Goal: Task Accomplishment & Management: Use online tool/utility

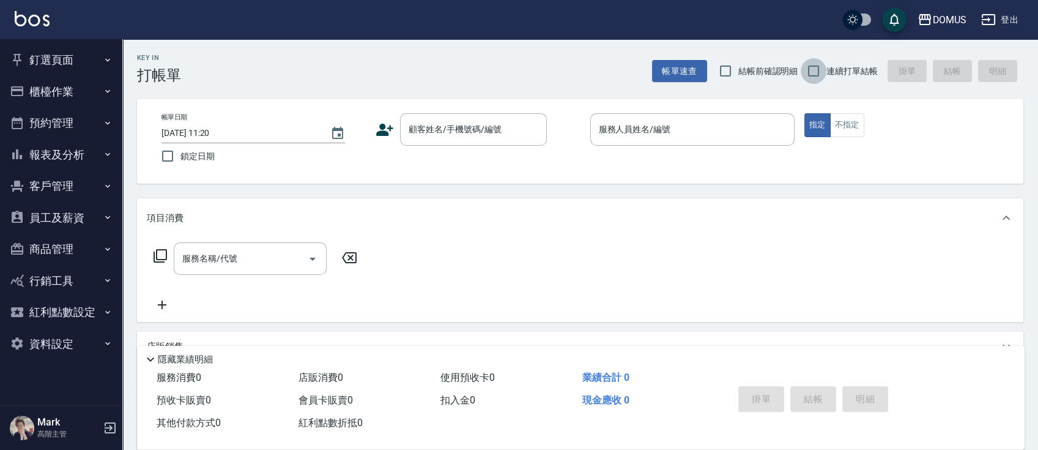
drag, startPoint x: 825, startPoint y: 73, endPoint x: 779, endPoint y: 87, distance: 47.4
click at [825, 75] on input "連續打單結帳" at bounding box center [814, 71] width 26 height 26
checkbox input "true"
drag, startPoint x: 466, startPoint y: 125, endPoint x: 459, endPoint y: 125, distance: 6.7
click at [460, 125] on input "顧客姓名/手機號碼/編號" at bounding box center [464, 129] width 117 height 21
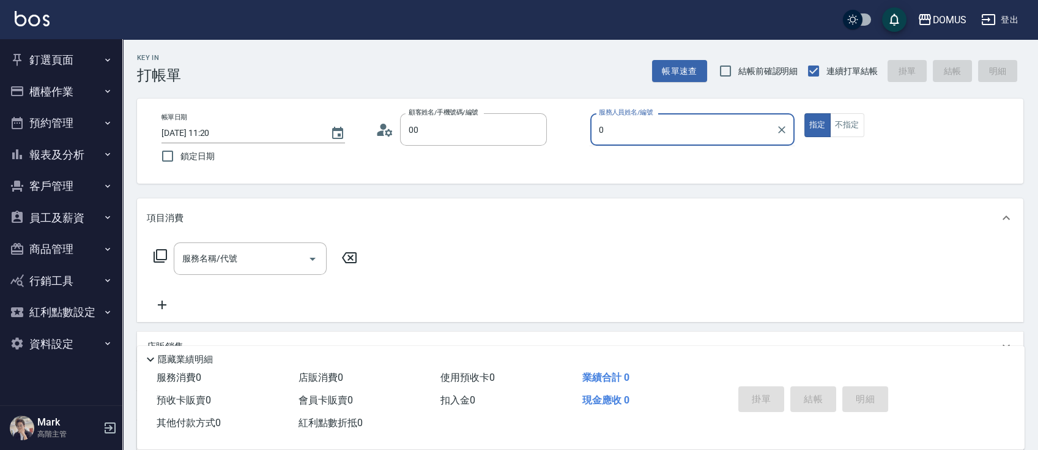
type input "新客人 姓名未設定/00/null"
type input "Mark-01"
type button "true"
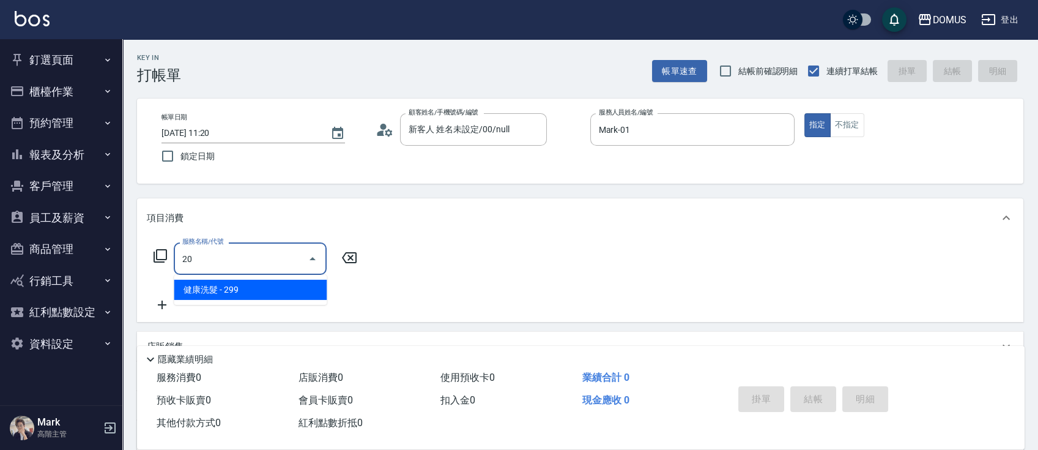
type input "206"
type input "20"
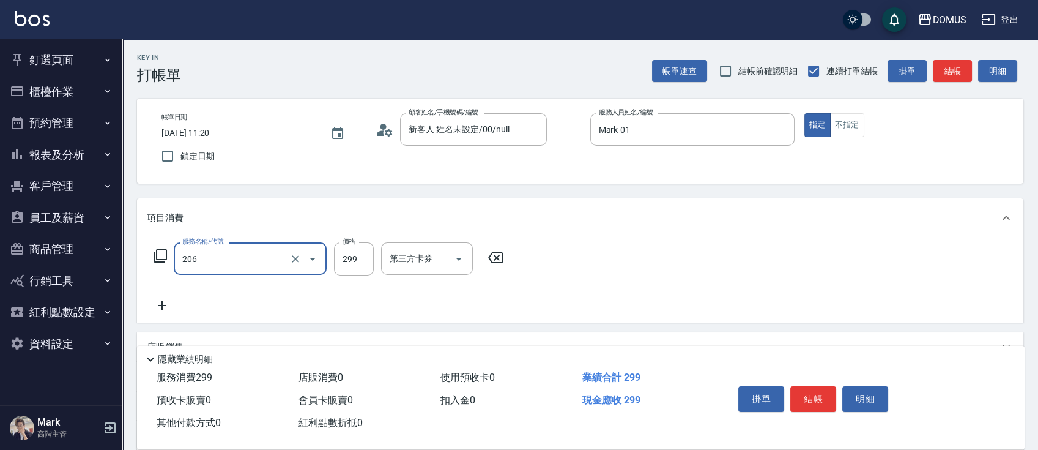
type input "健康洗髮(206)"
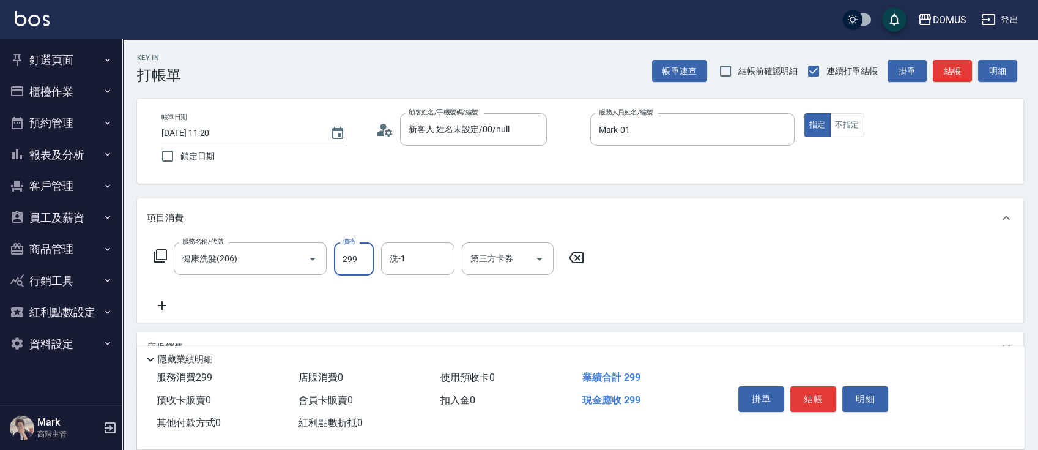
type input "0"
type input "30"
type input "300"
type input "Heidi-34"
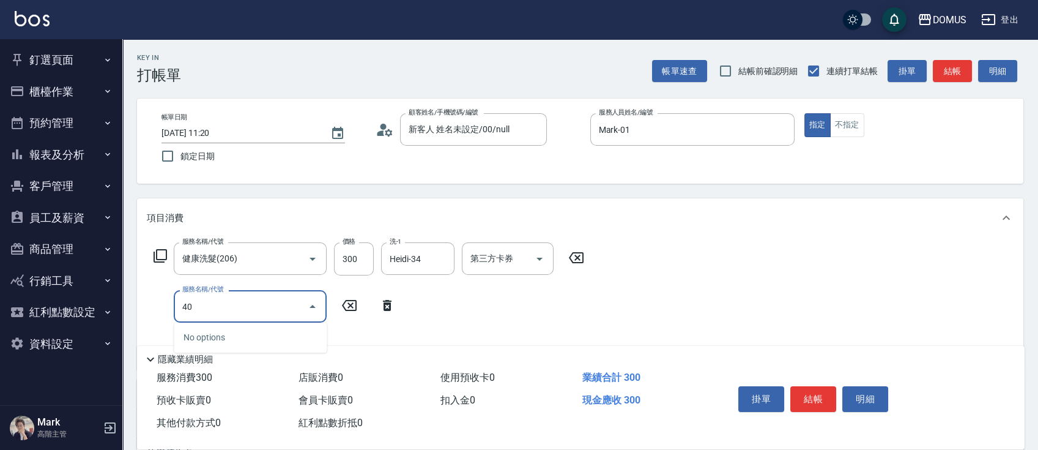
type input "401"
type input "50"
type input "剪髮(401)"
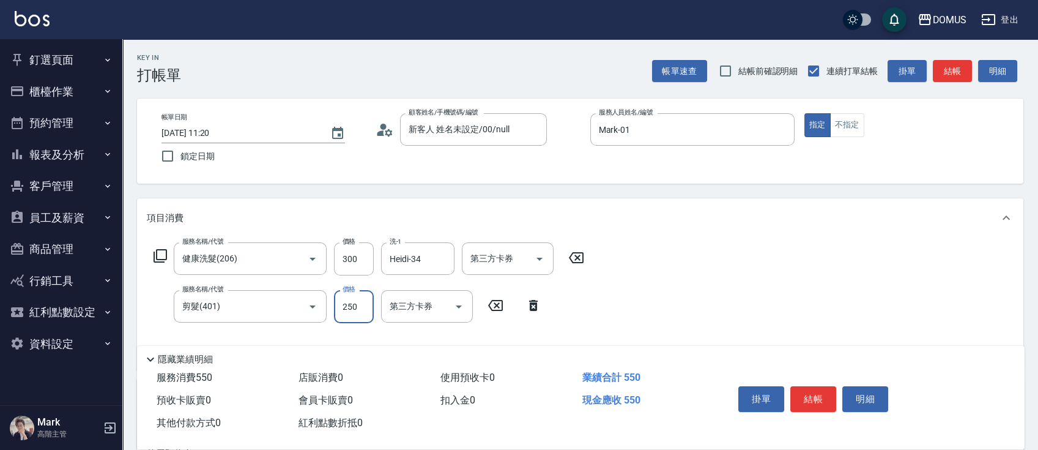
type input "30"
type input "50"
type input "80"
type input "500"
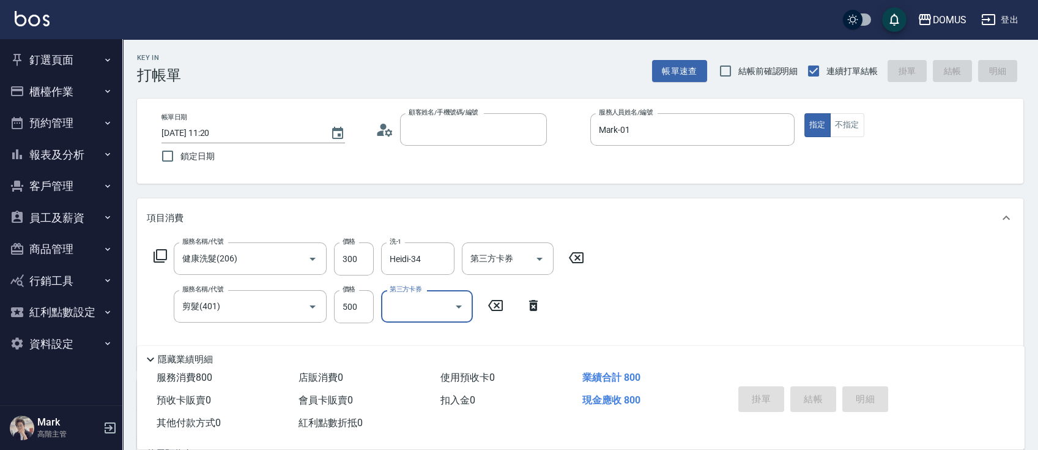
type input "[DATE] 20:00"
type input "0"
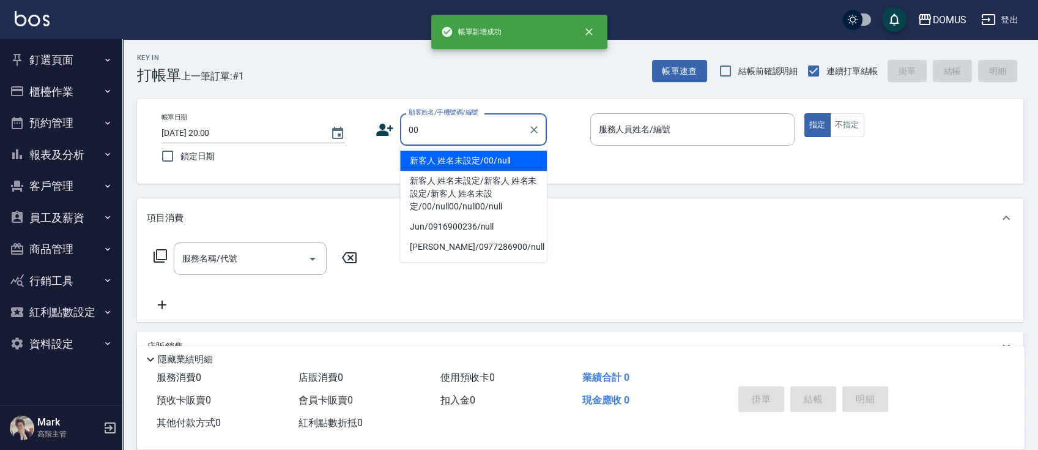
type input "新客人 姓名未設定/00/null"
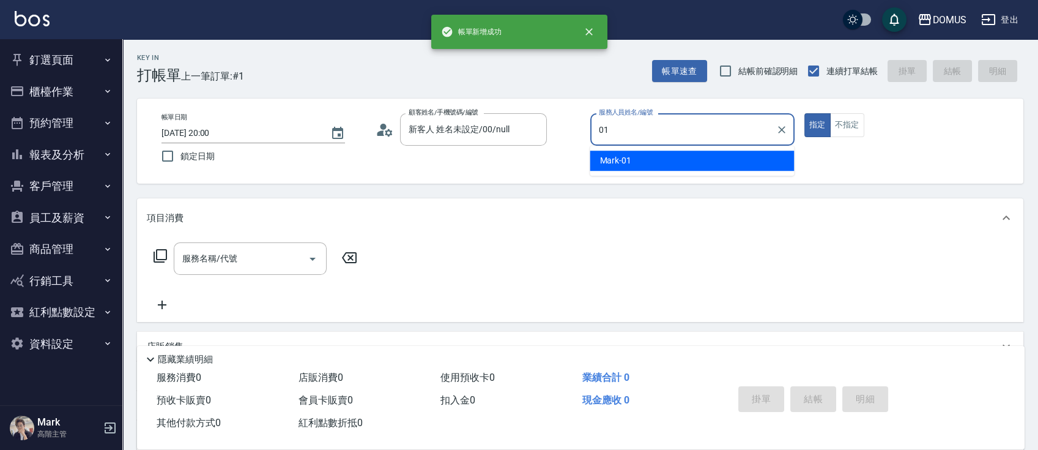
type input "Mark-01"
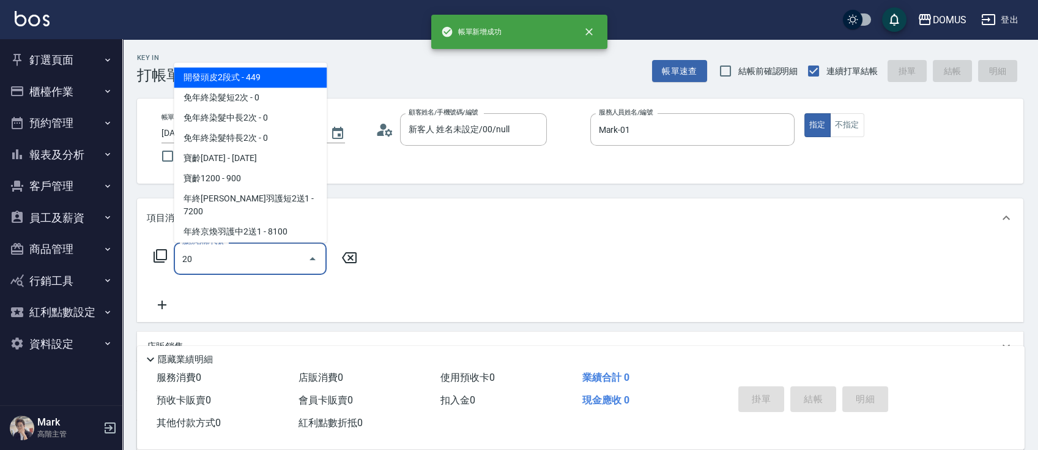
type input "206"
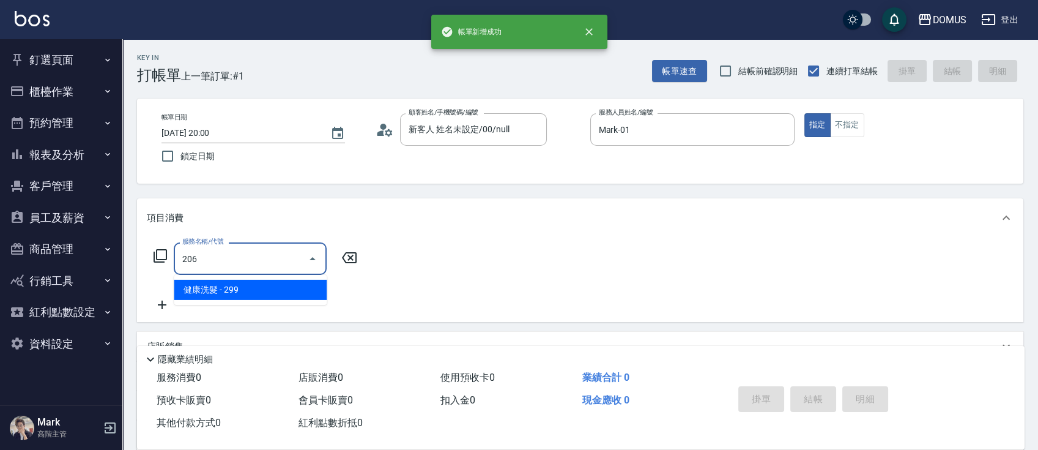
type input "20"
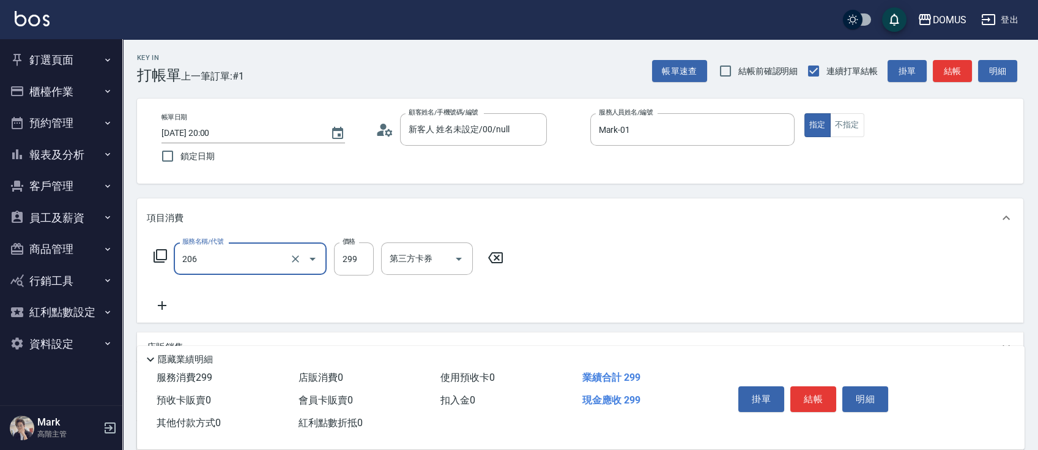
type input "健康洗髮(206)"
type input "3"
type input "0"
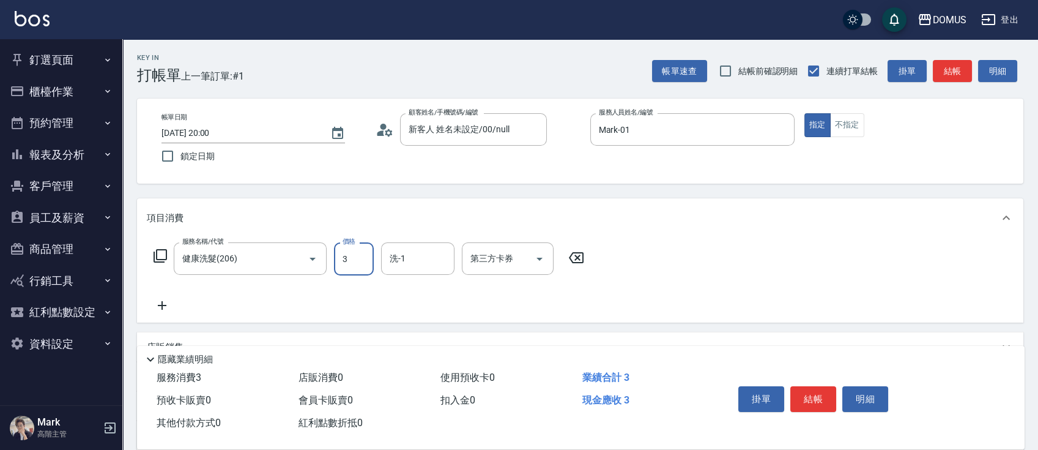
type input "30"
type input "300"
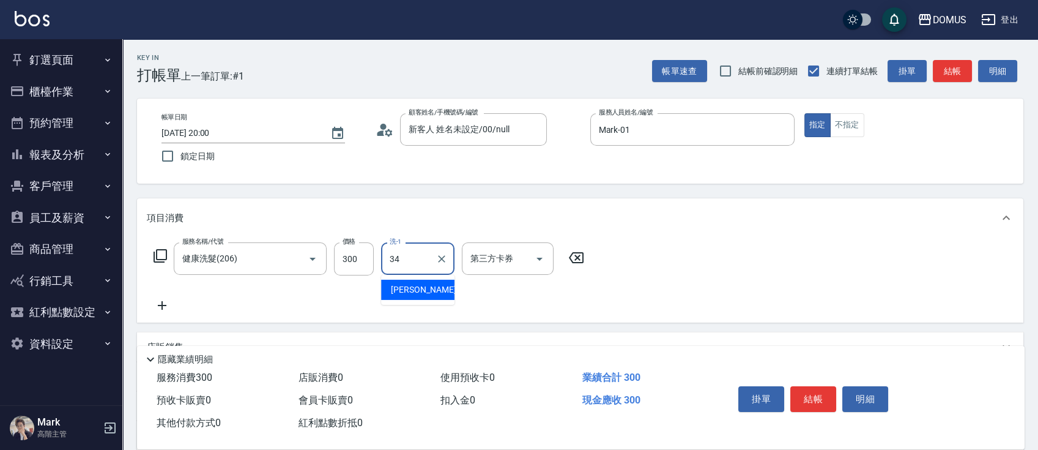
type input "Heidi-34"
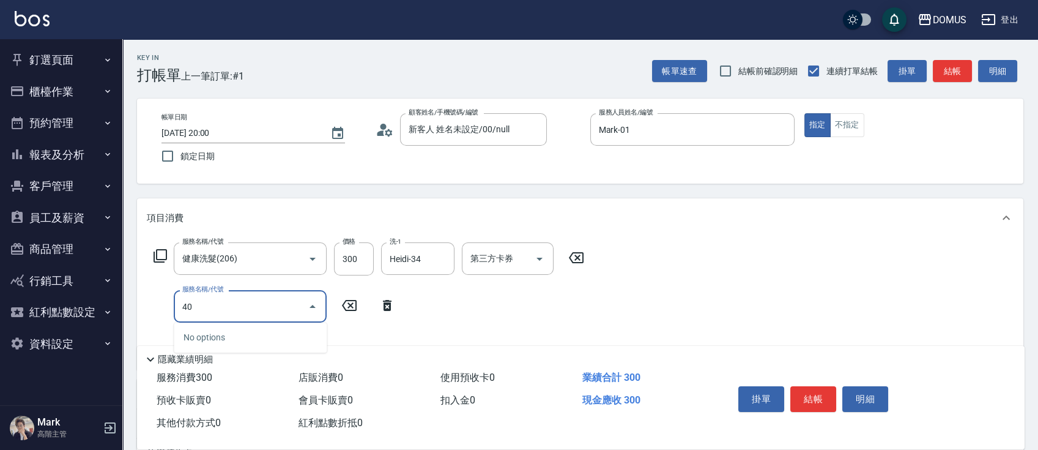
type input "401"
type input "50"
type input "剪髮(401)"
type input "5"
type input "30"
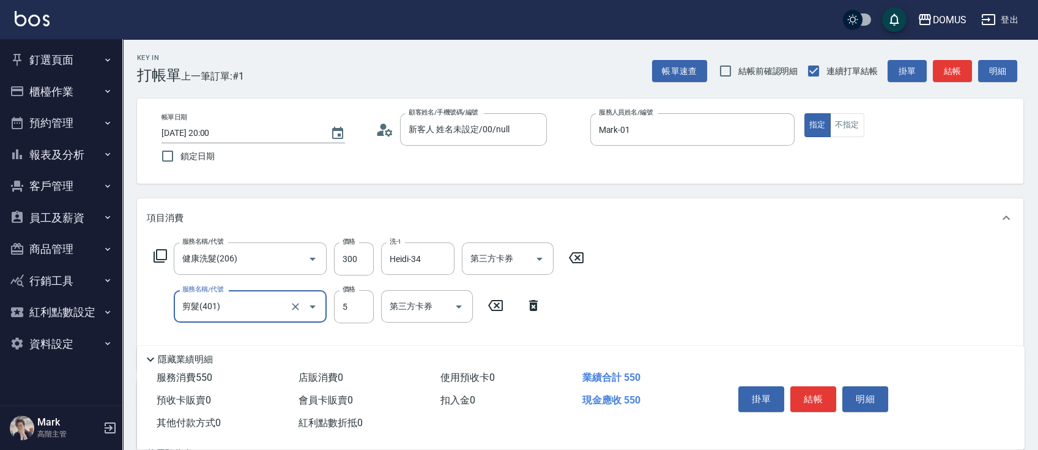
type input "50"
type input "80"
type input "500"
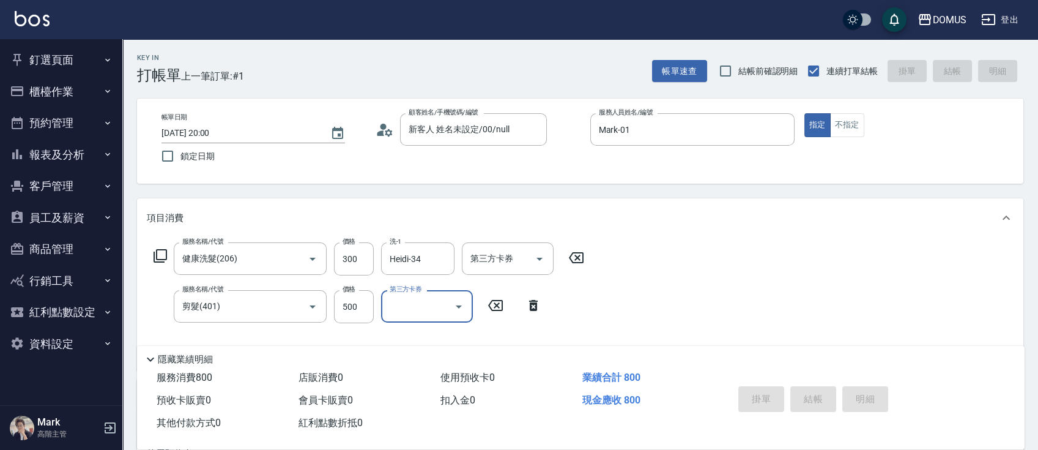
type input "0"
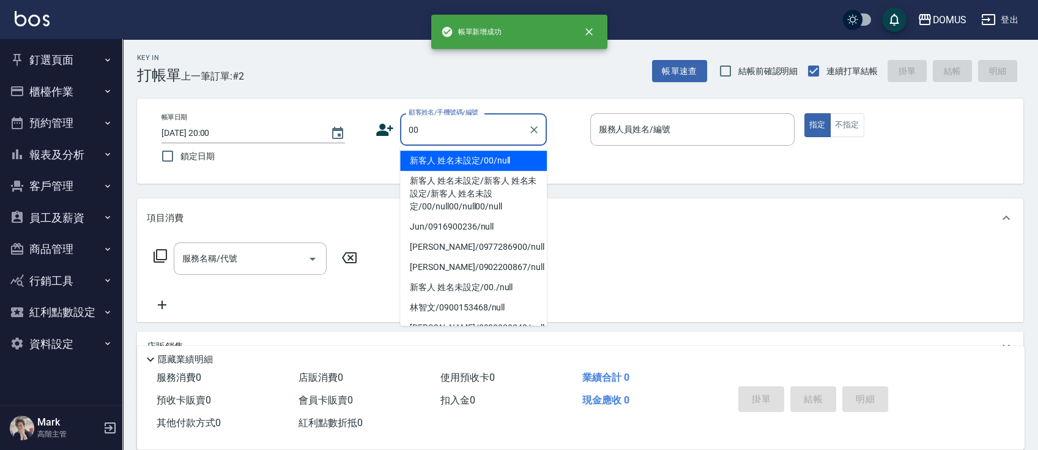
type input "新客人 姓名未設定/00/null"
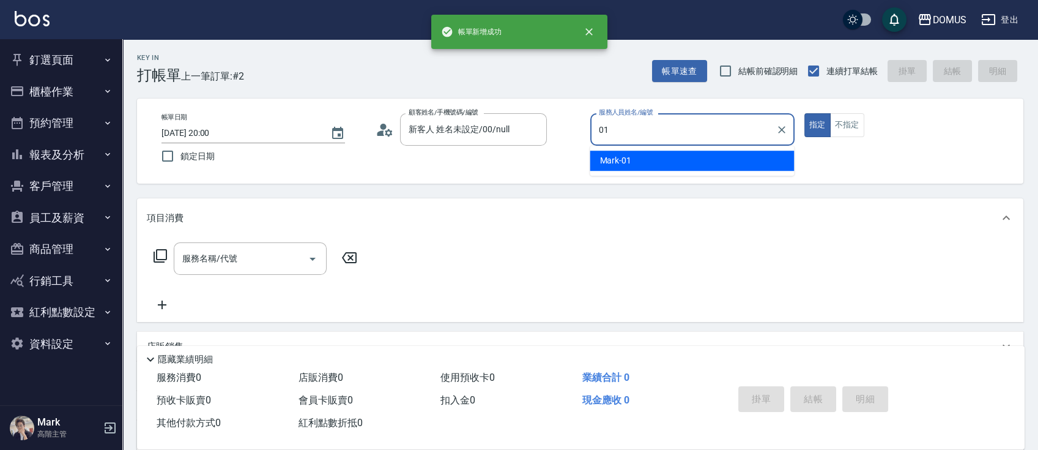
type input "Mark-01"
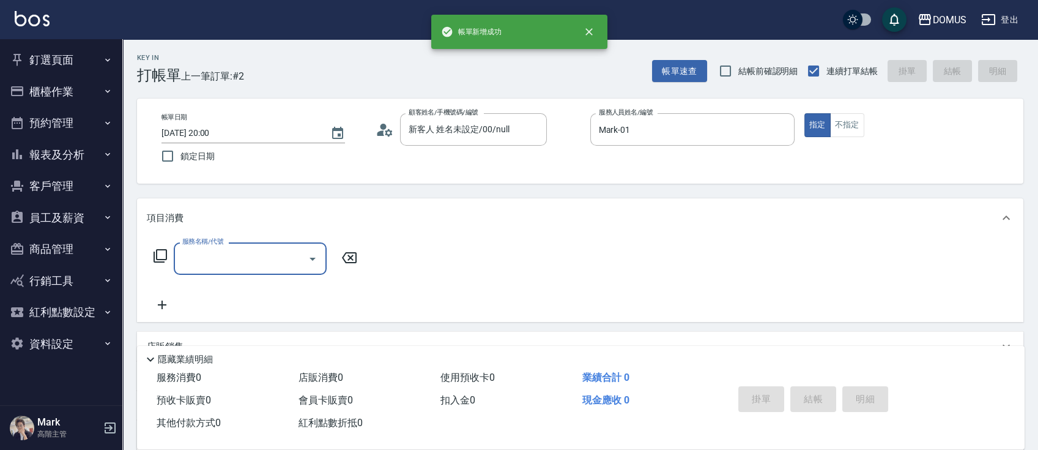
type input "4"
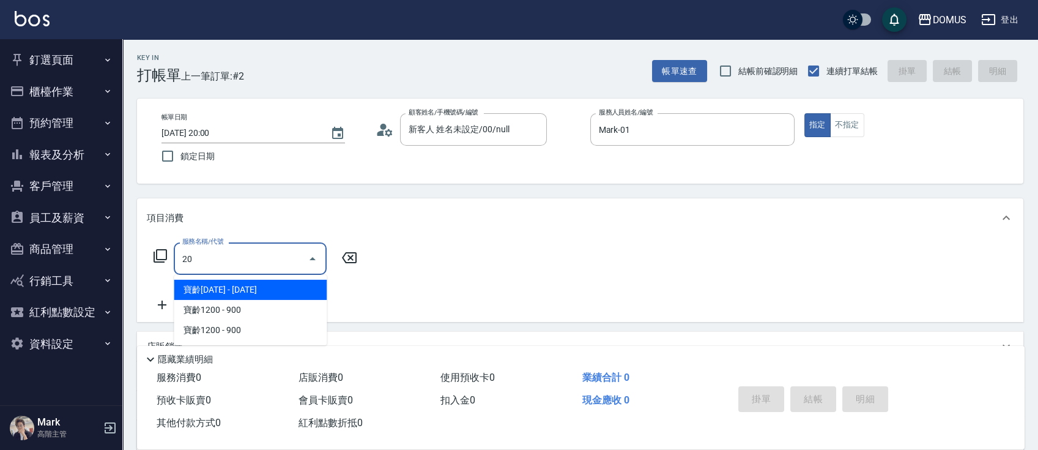
type input "206"
type input "20"
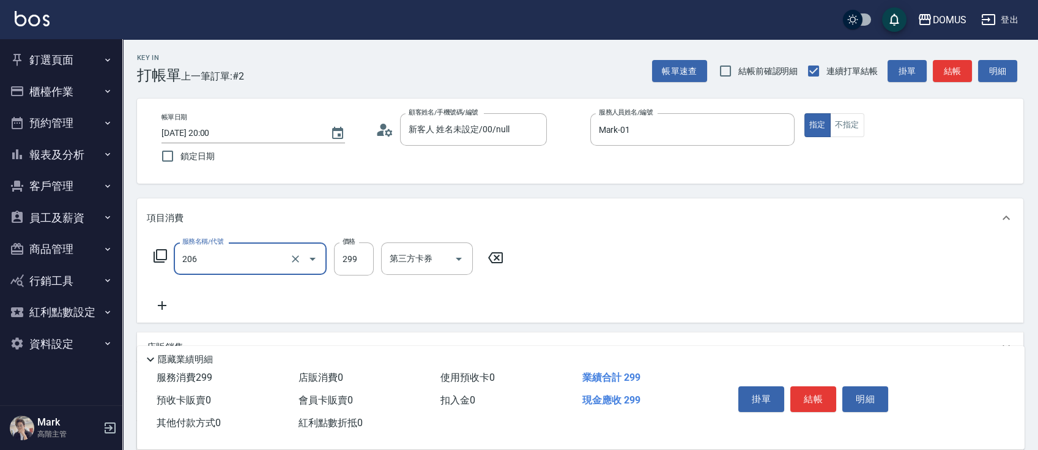
type input "健康洗髮(206)"
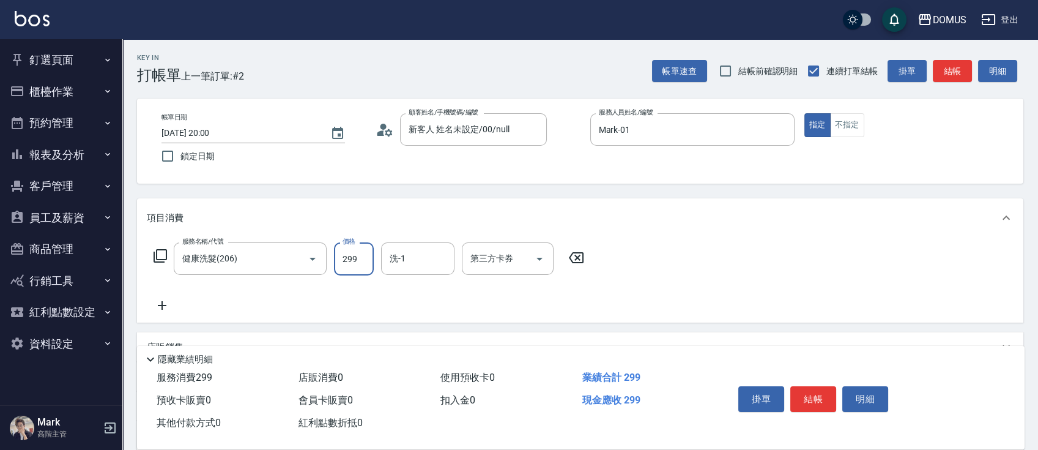
type input "0"
type input "40"
type input "400"
type input "小宸-20"
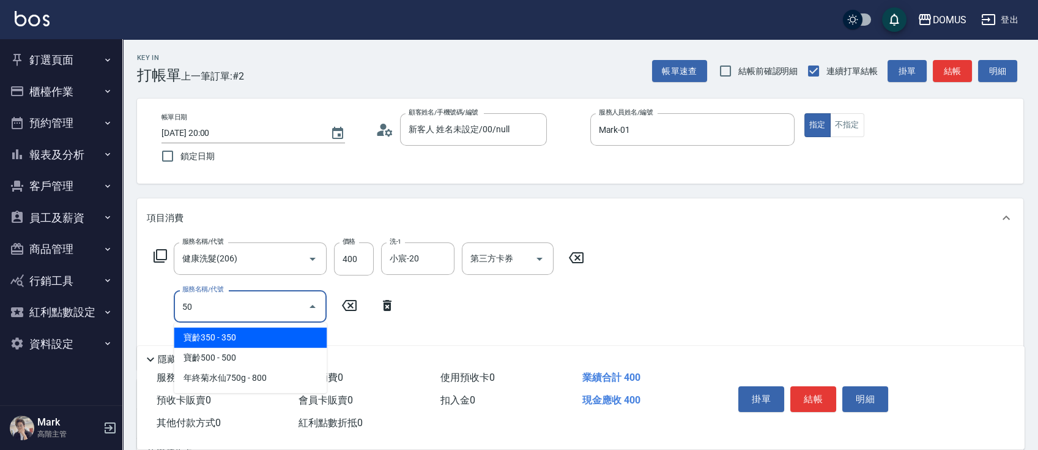
type input "500"
type input "90"
type input "寶齡500(1009)"
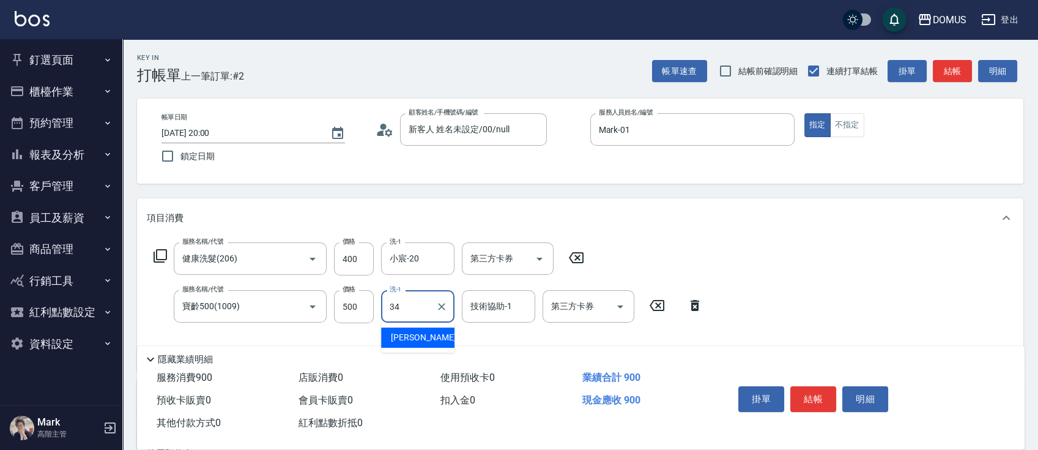
type input "Heidi-34"
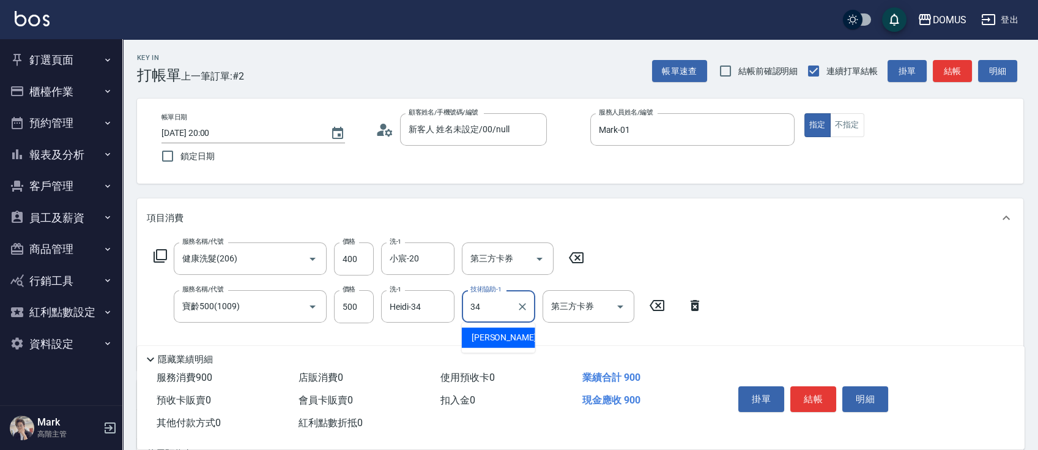
type input "Heidi-34"
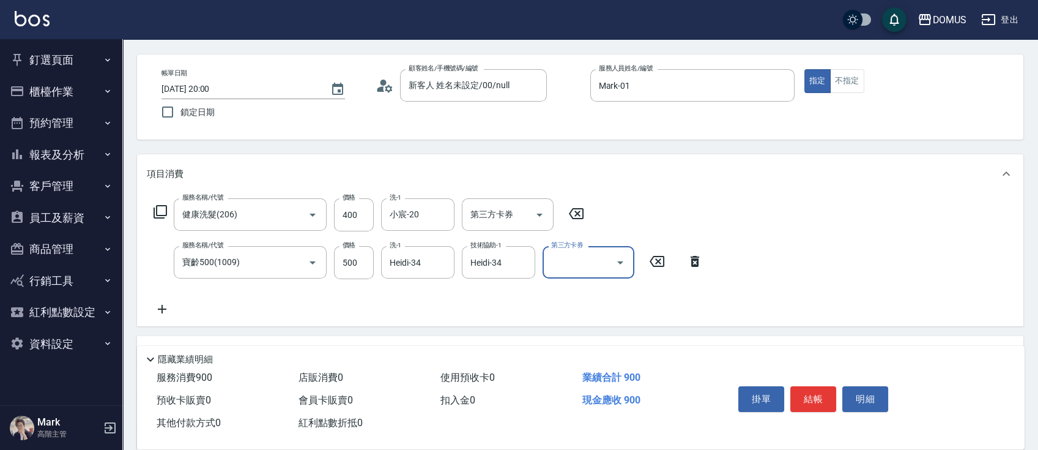
scroll to position [81, 0]
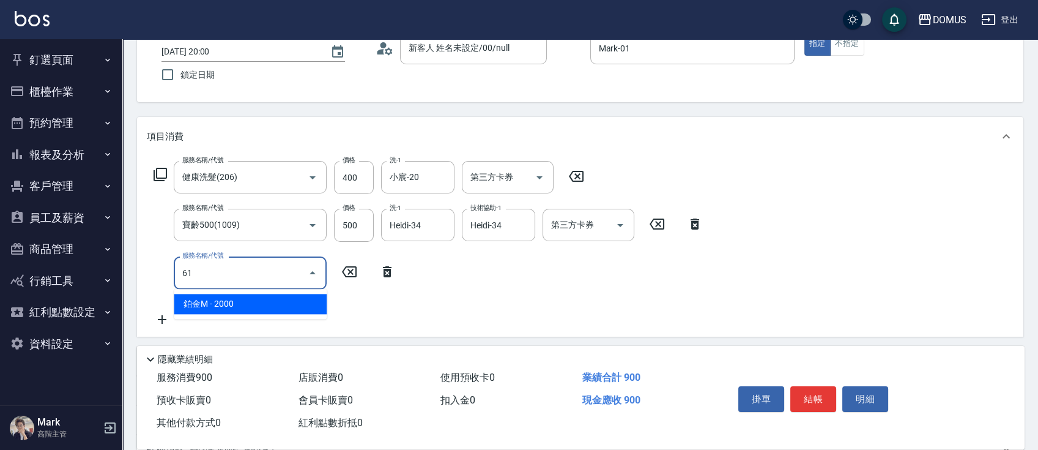
type input "618"
type input "290"
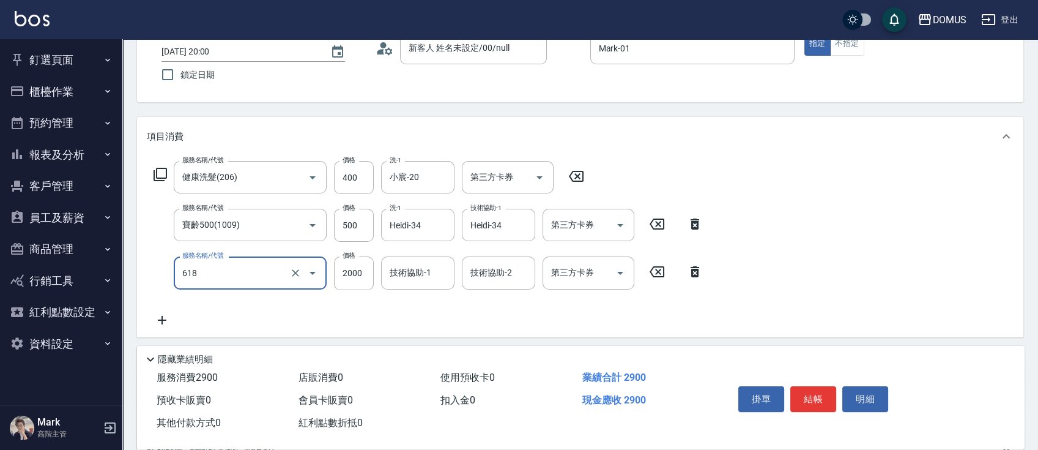
type input "鉑金M(618)"
type input "1"
type input "90"
type input "18"
type input "100"
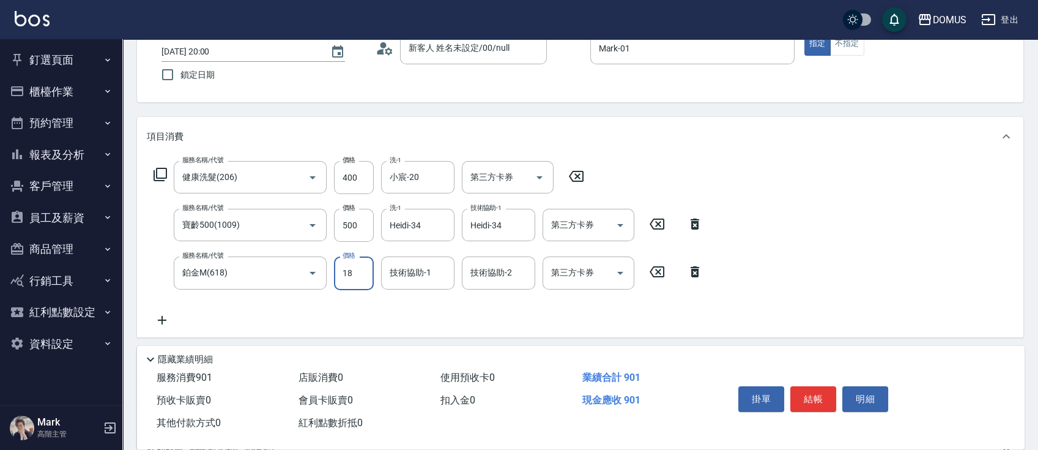
type input "180"
type input "270"
type input "1800"
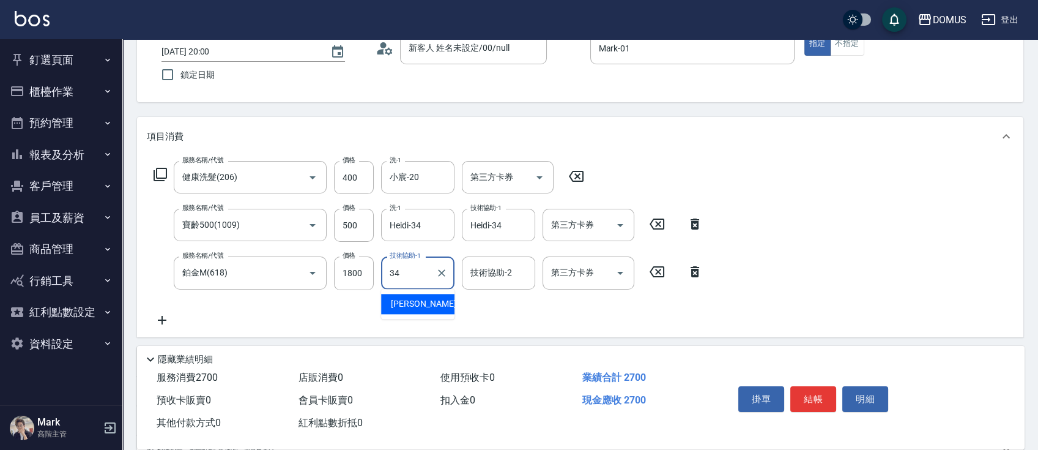
type input "Heidi-34"
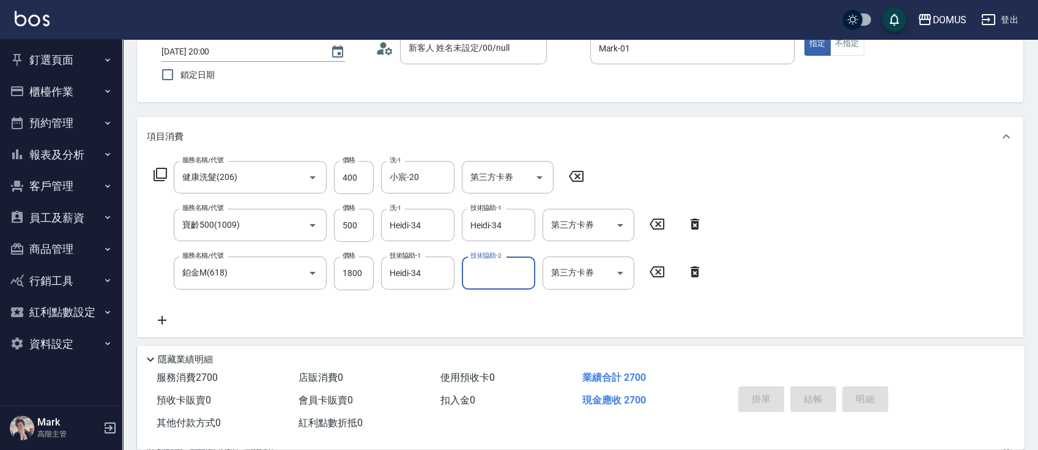
type input "0"
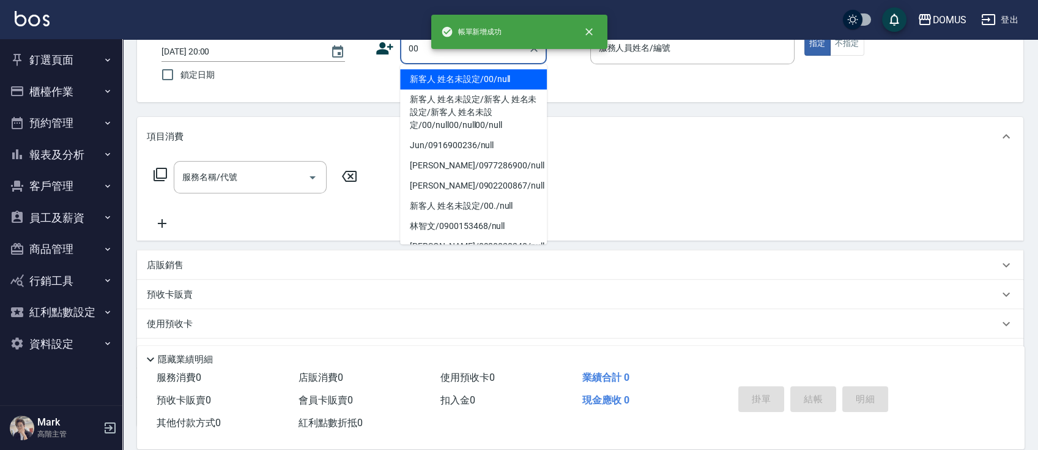
type input "新客人 姓名未設定/00/null"
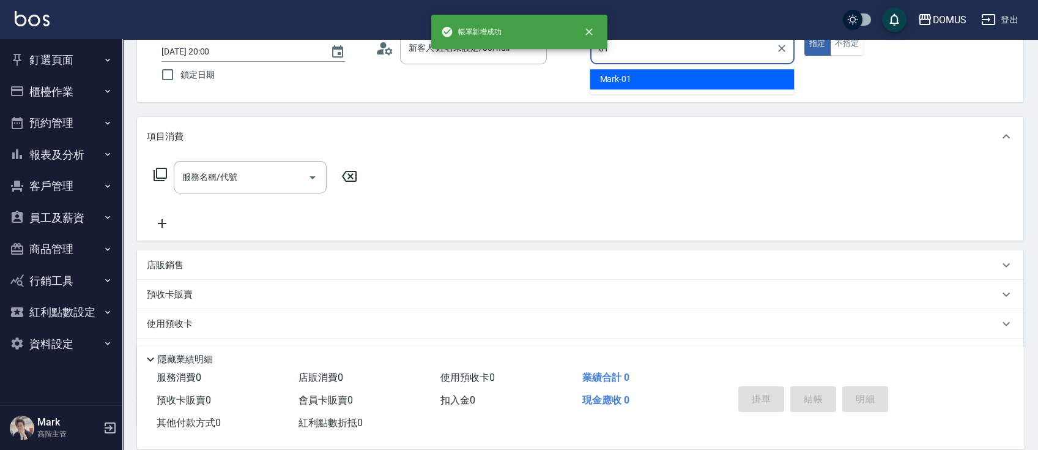
type input "Mark-01"
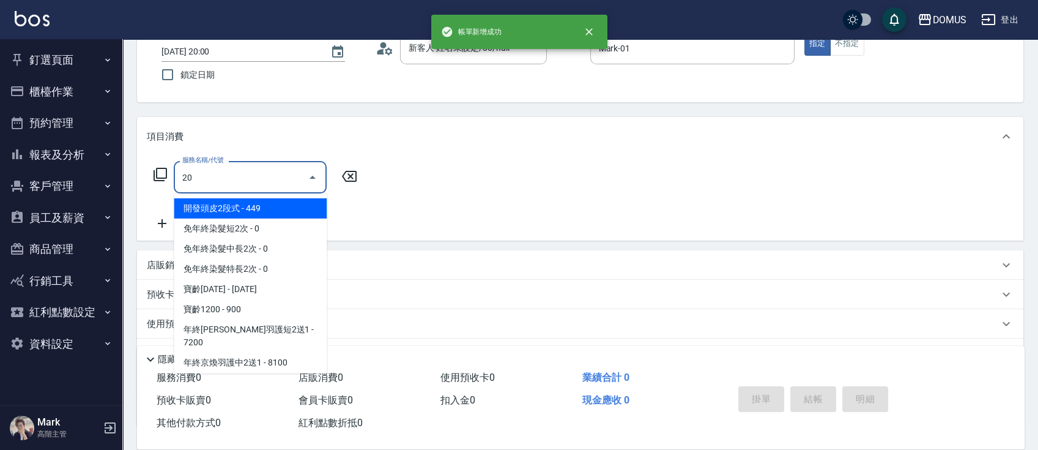
type input "206"
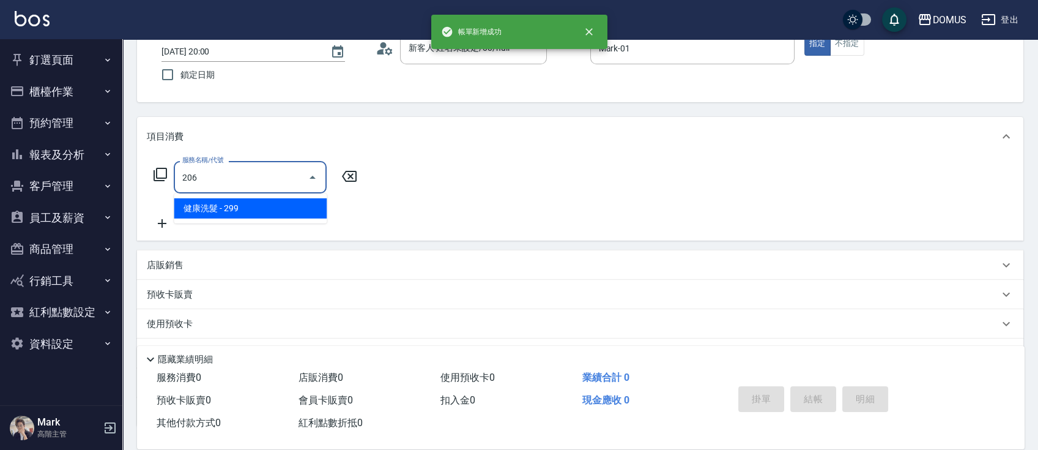
type input "20"
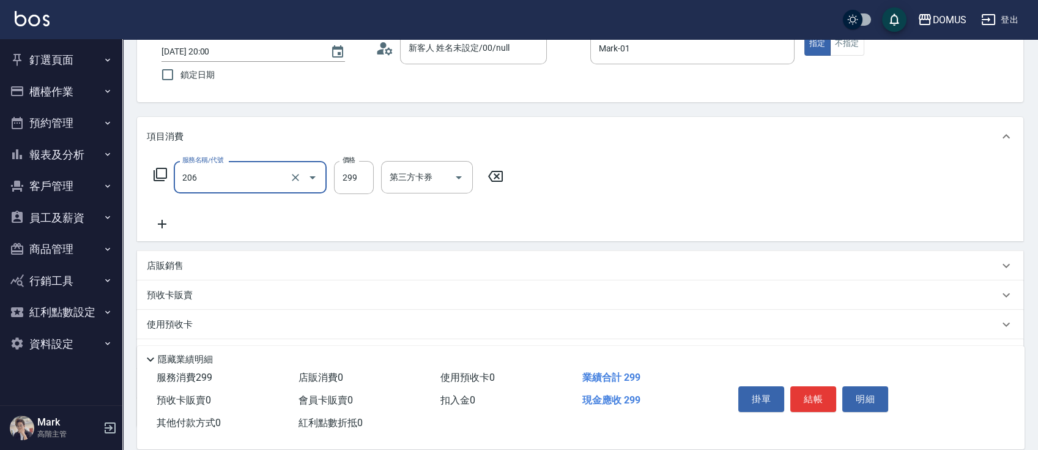
type input "健康洗髮(206)"
type input "0"
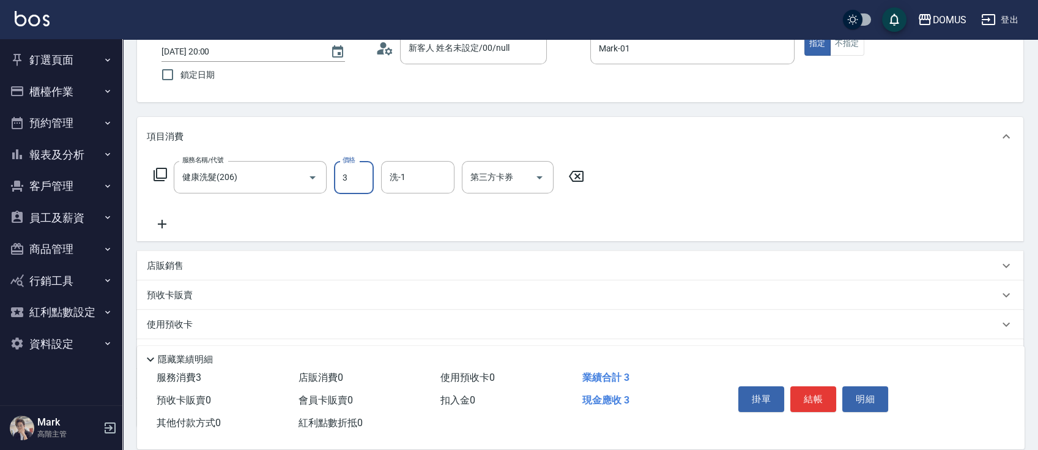
type input "30"
type input "300"
type input "Heidi-34"
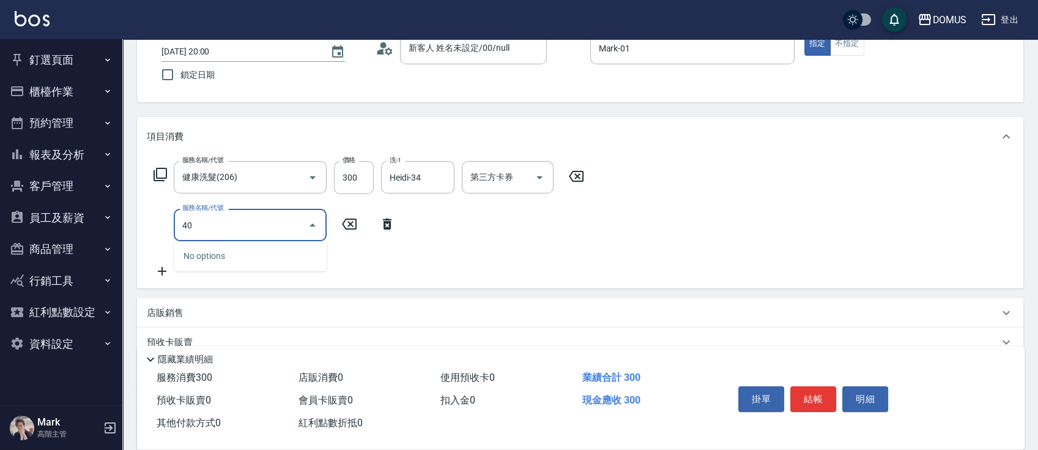
type input "401"
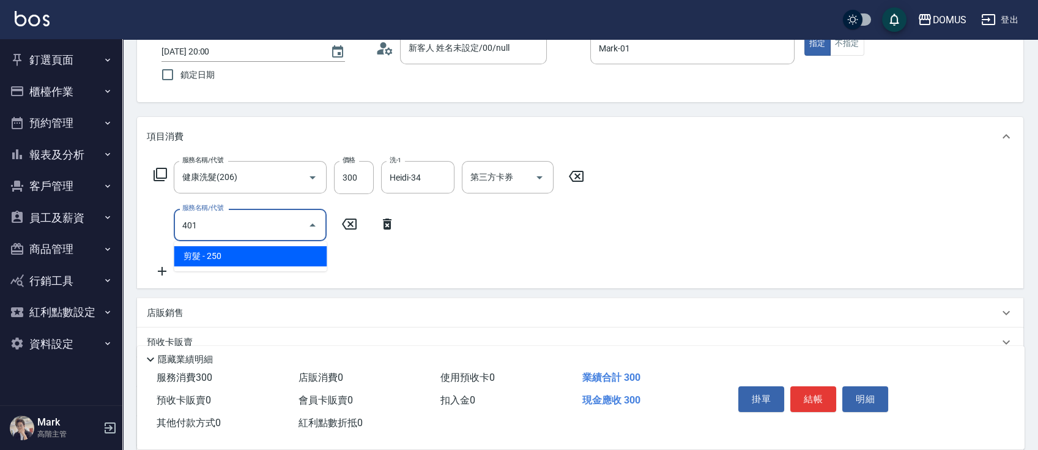
type input "50"
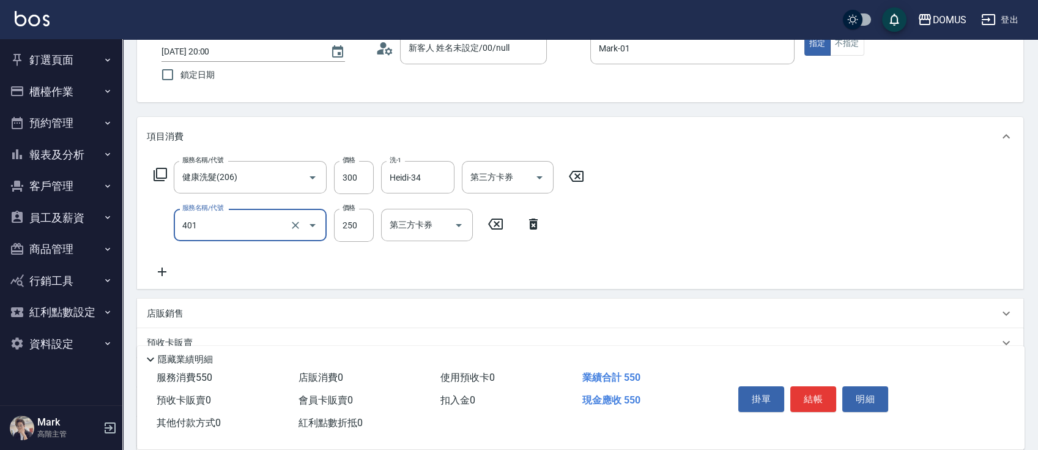
type input "剪髮(401)"
type input "5"
type input "30"
type input "50"
type input "80"
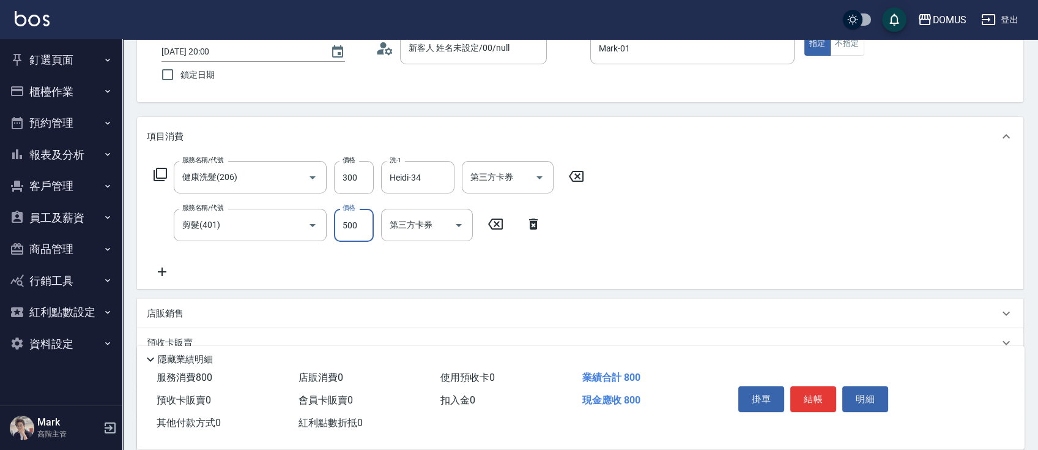
type input "500"
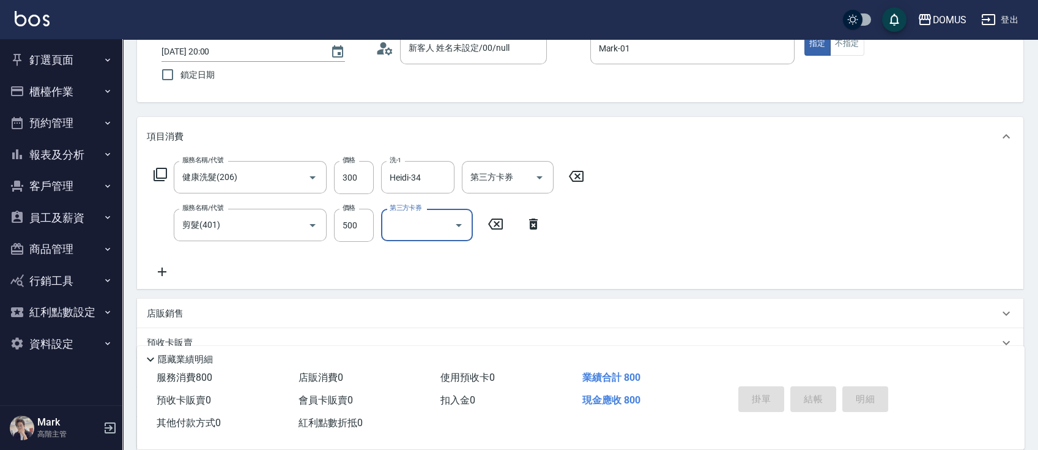
type input "[DATE] 20:01"
type input "0"
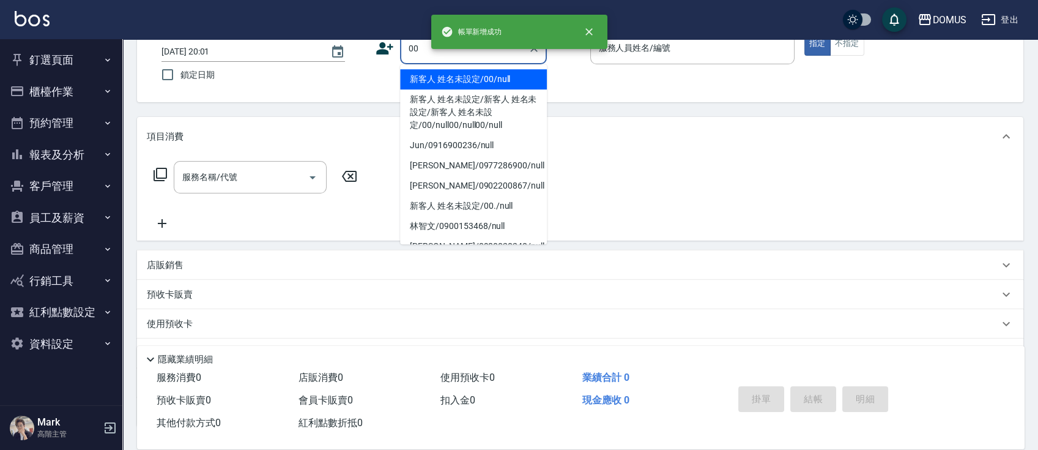
type input "00"
type input "0"
type input "新客人 姓名未設定/00/null"
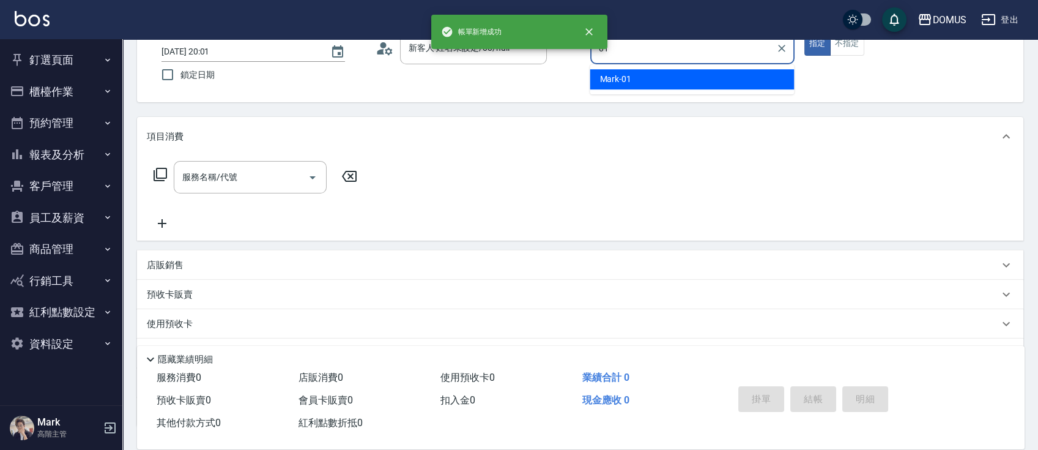
type input "Mark-01"
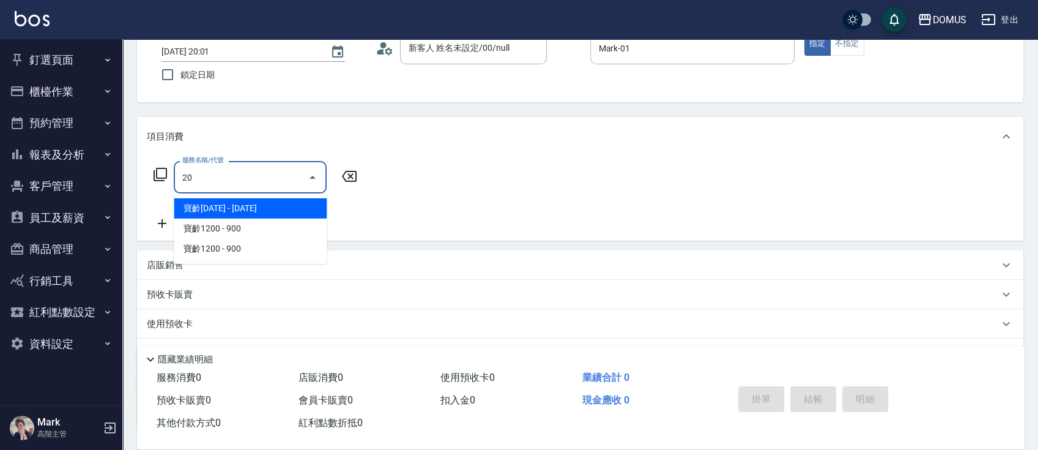
type input "206"
type input "20"
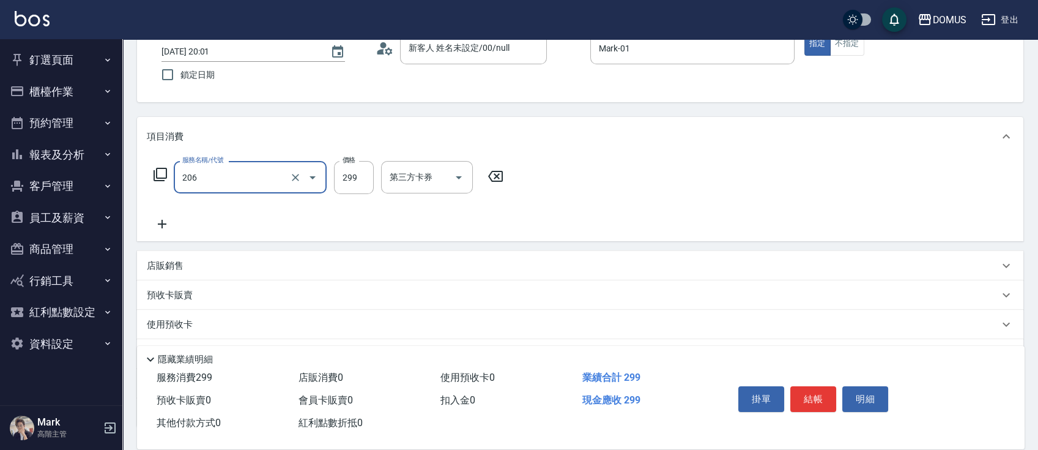
type input "健康洗髮(206)"
type input "0"
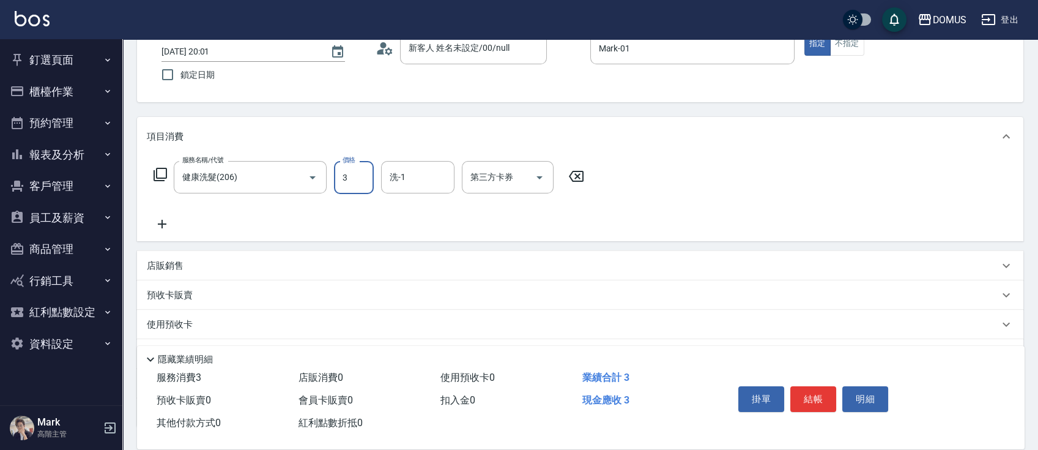
type input "30"
type input "300"
type input "Heidi-34"
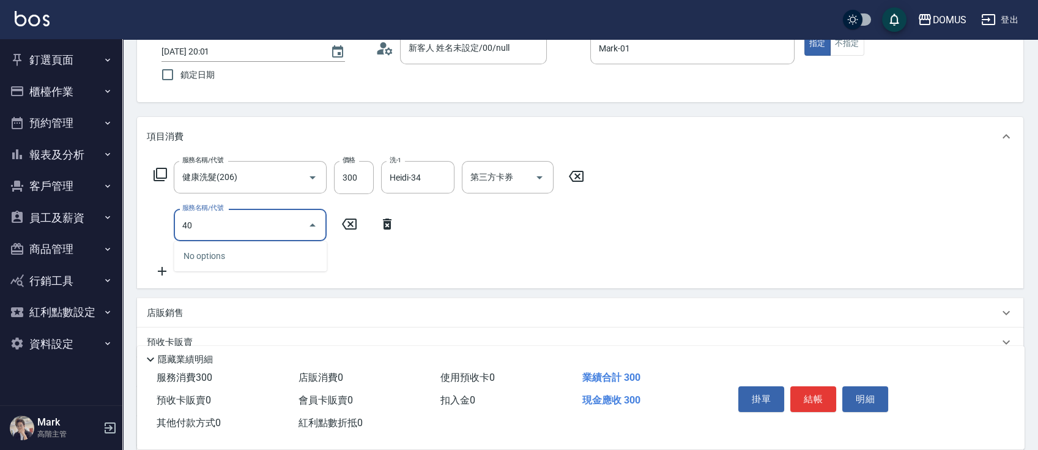
type input "401"
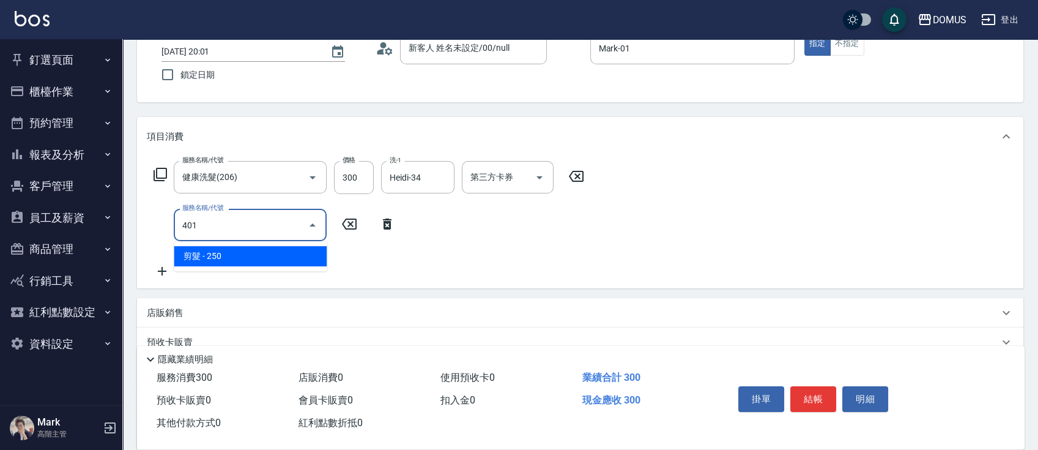
type input "50"
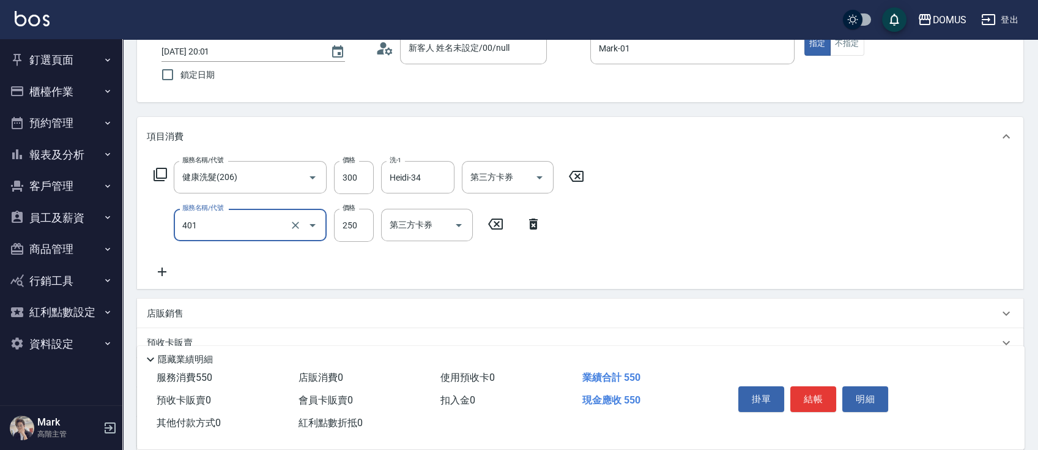
type input "剪髮(401)"
type input "7"
type input "30"
type input "70"
type input "100"
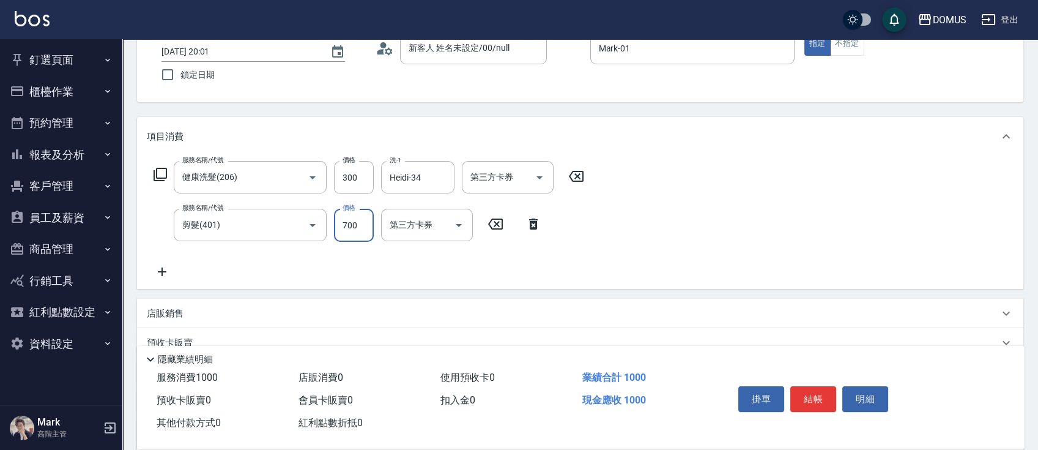
type input "700"
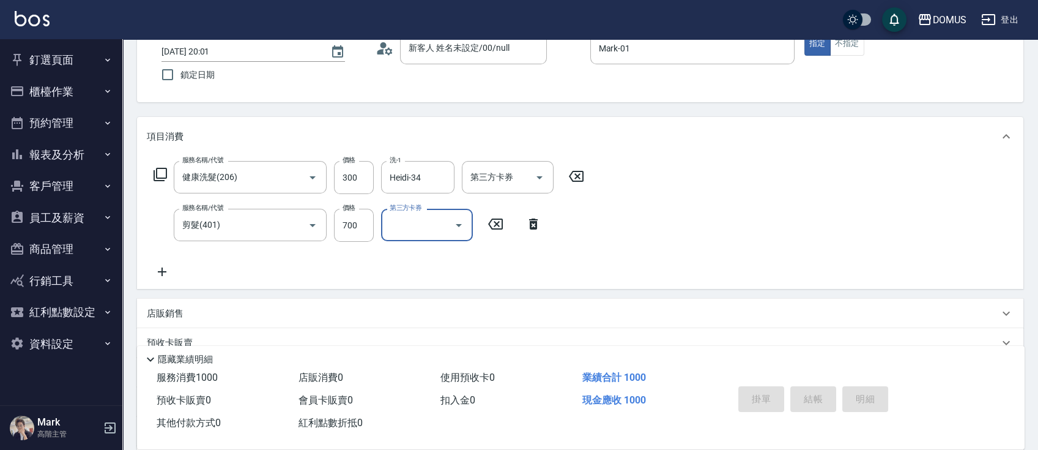
type input "0"
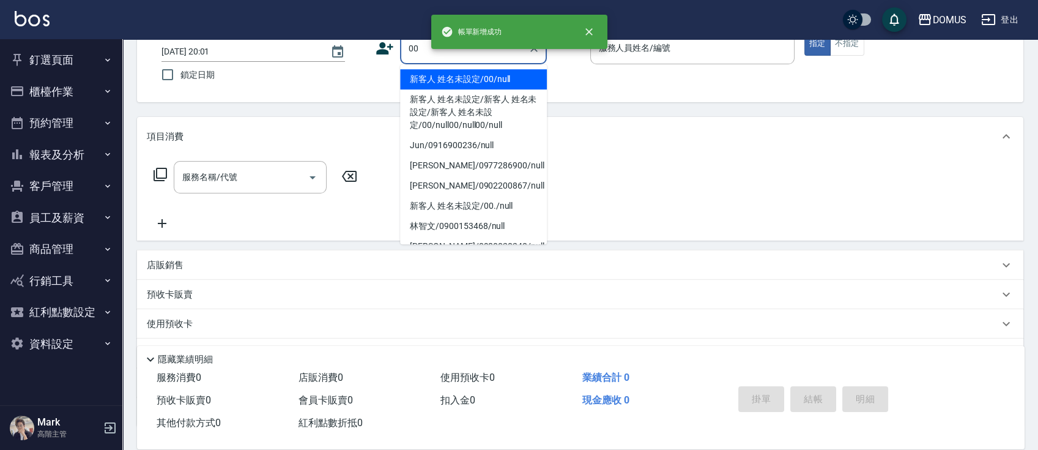
type input "新客人 姓名未設定/00/null"
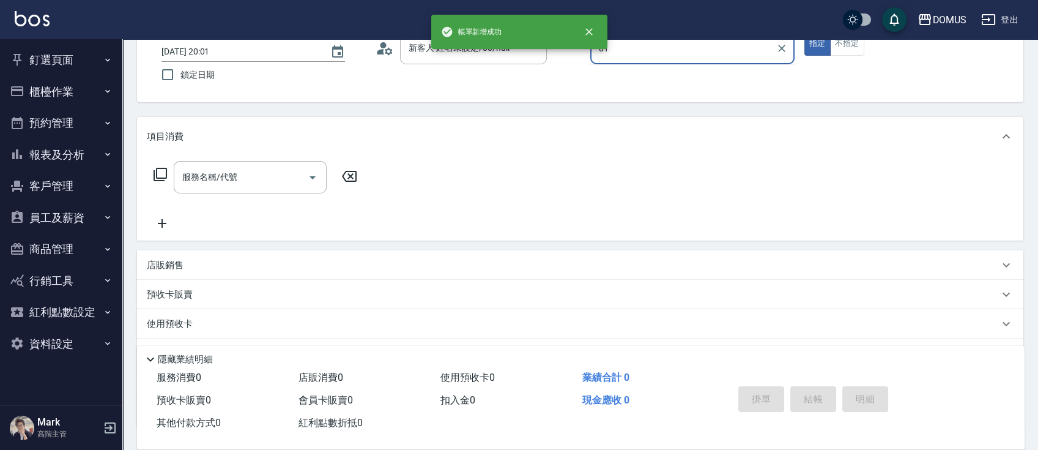
type input "Mark-01"
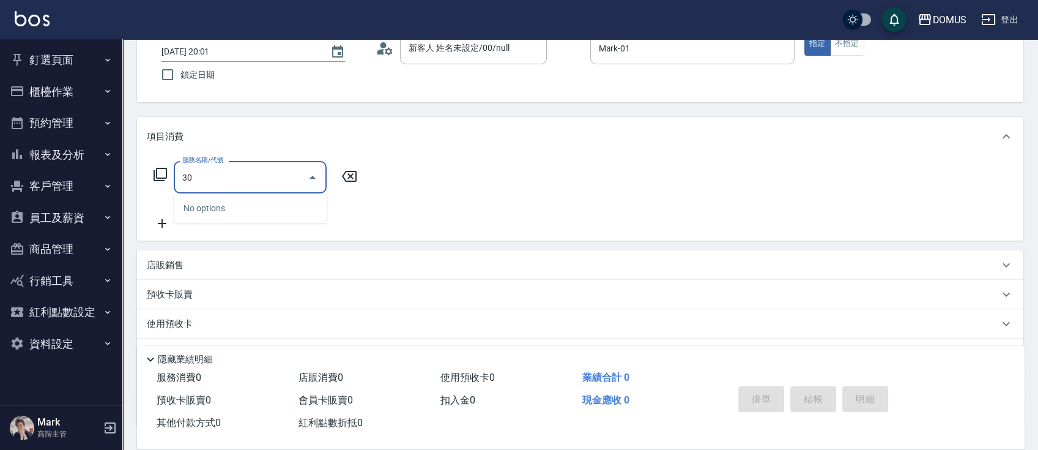
type input "303"
type input "90"
type input "局部燙(303)"
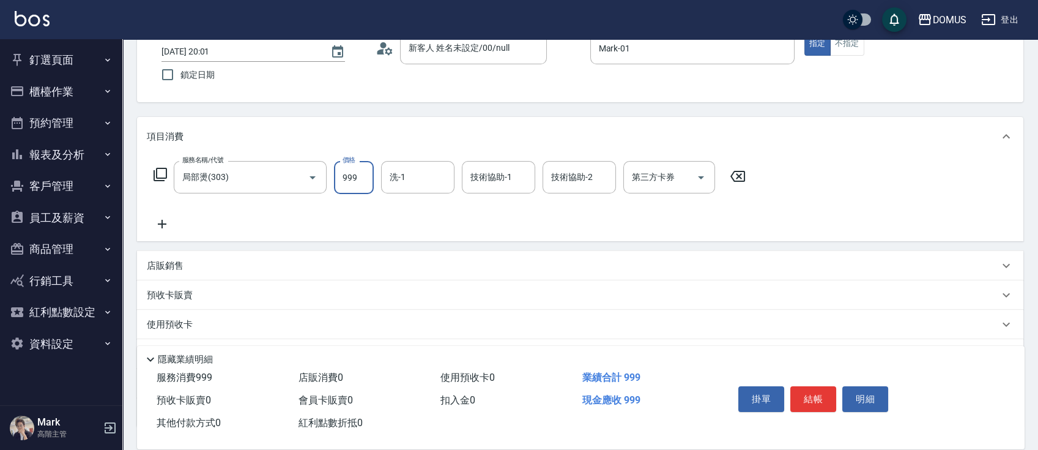
type input "5"
type input "0"
type input "50"
type input "500"
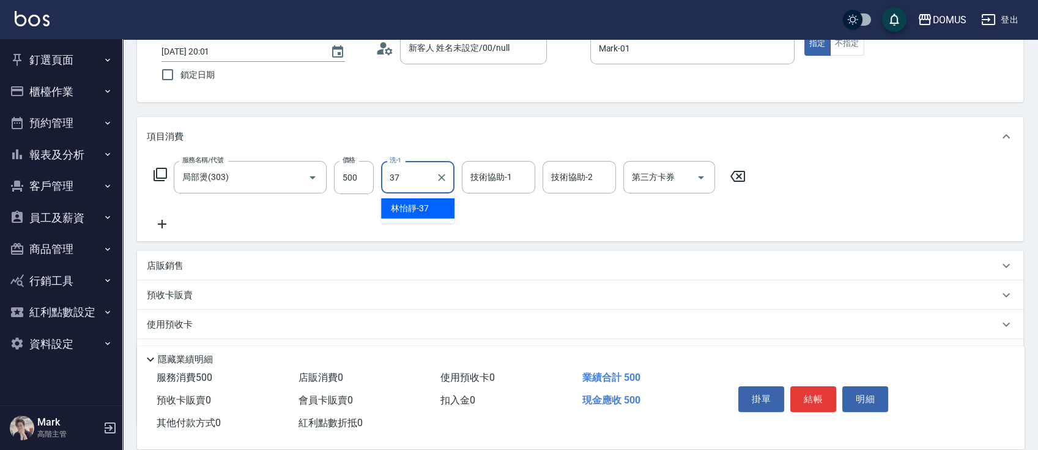
type input "林怡靜-37"
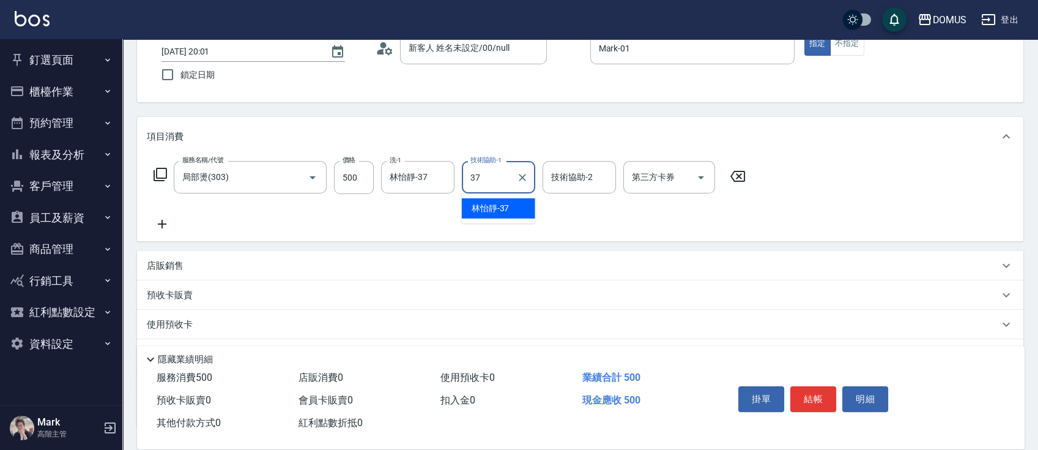
type input "林怡靜-37"
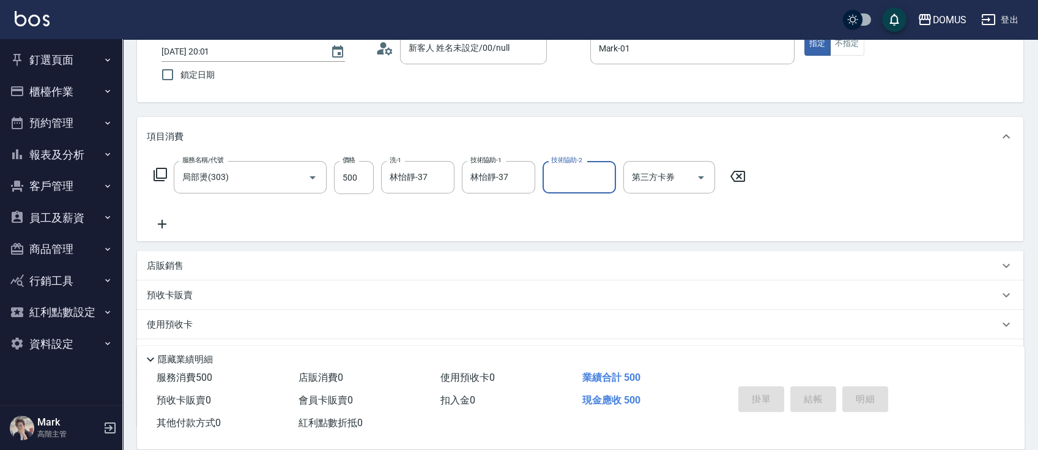
type input "0"
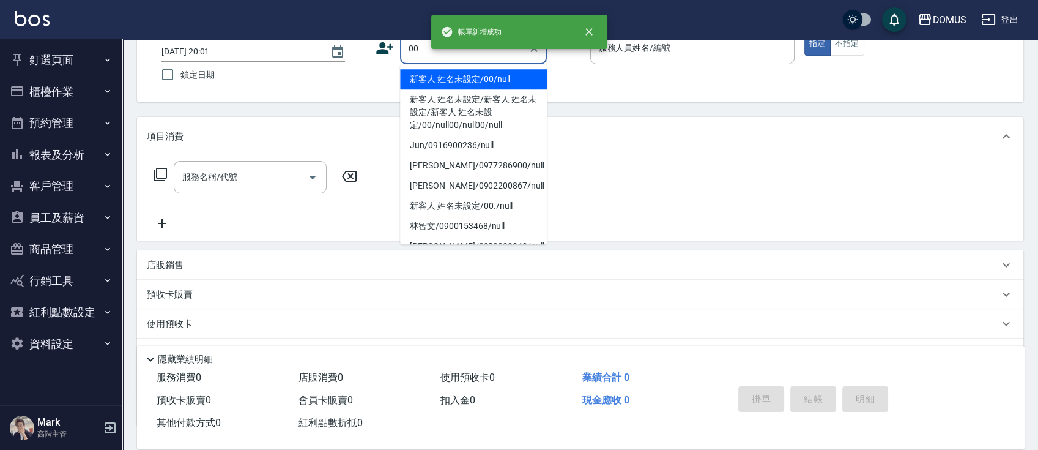
type input "新客人 姓名未設定/00/null"
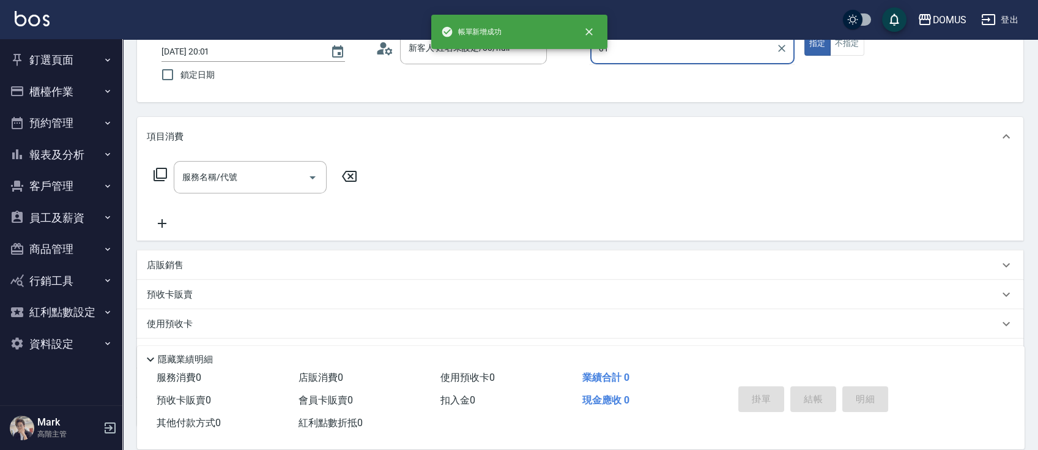
type input "Mark-01"
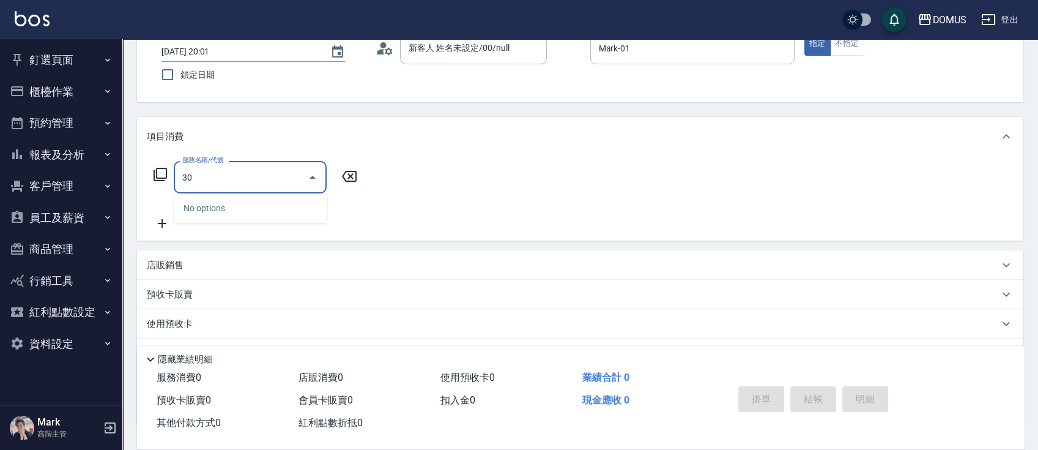
type input "3"
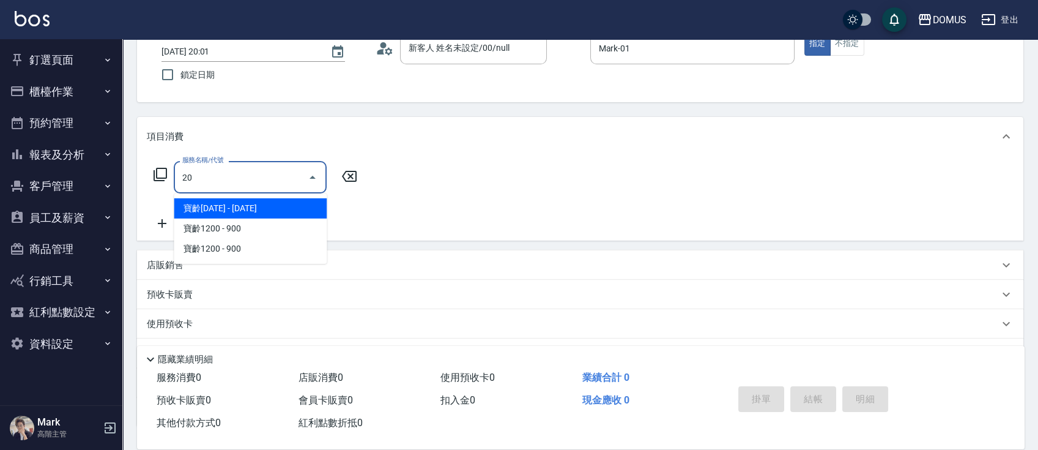
type input "206"
type input "20"
type input "健康洗髮(206)"
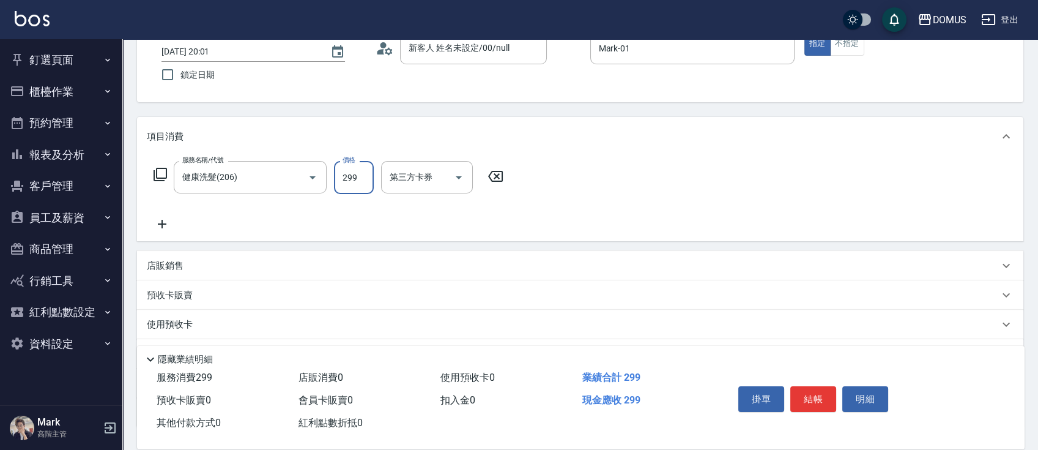
type input "0"
type input "30"
type input "300"
type input "林怡靜-37"
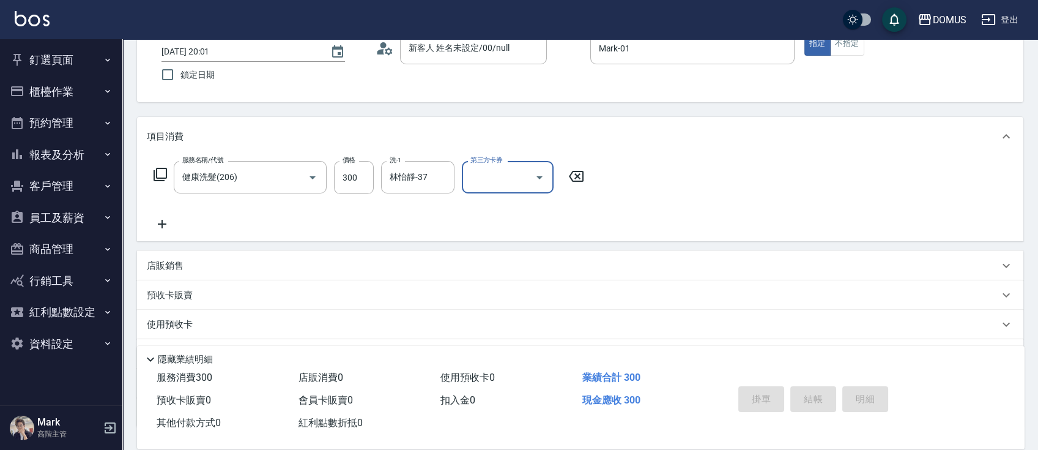
type input "0"
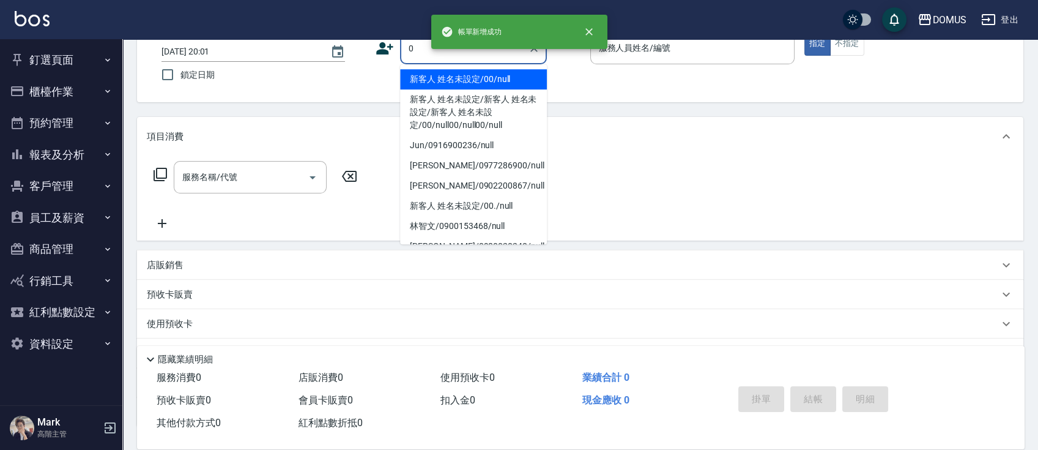
type input "新客人 姓名未設定/00/null"
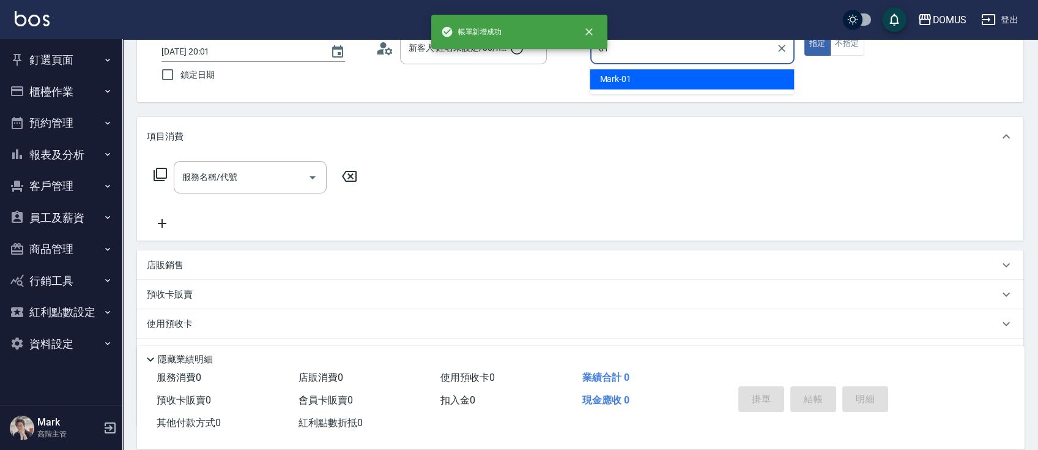
type input "Mark-01"
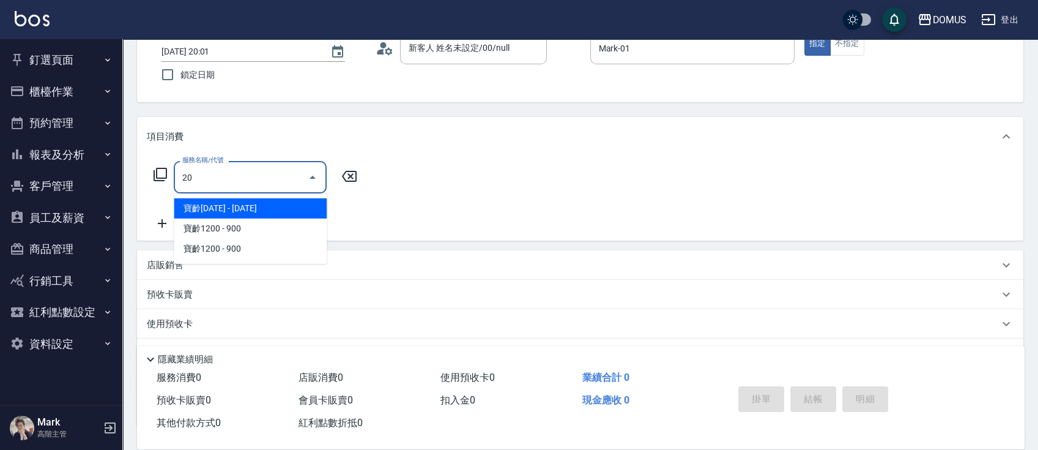
type input "206"
type input "20"
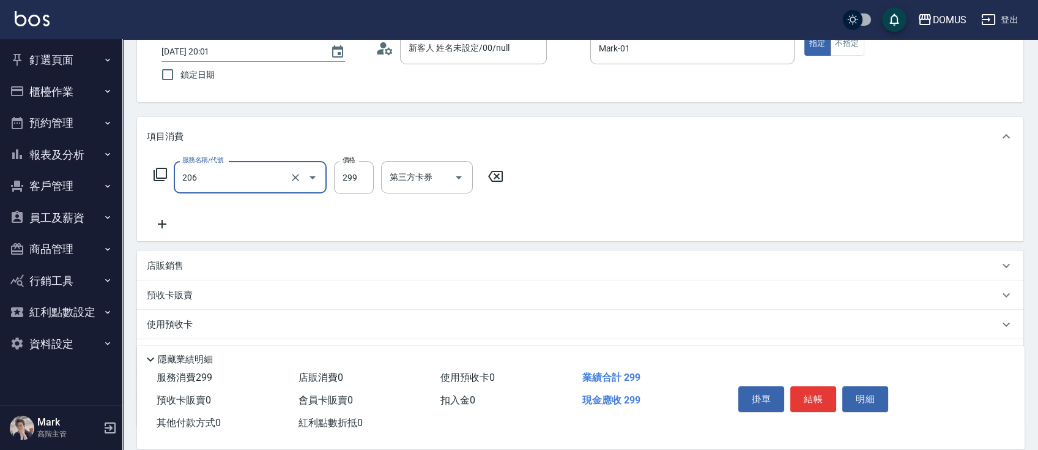
type input "健康洗髮(206)"
type input "3"
type input "0"
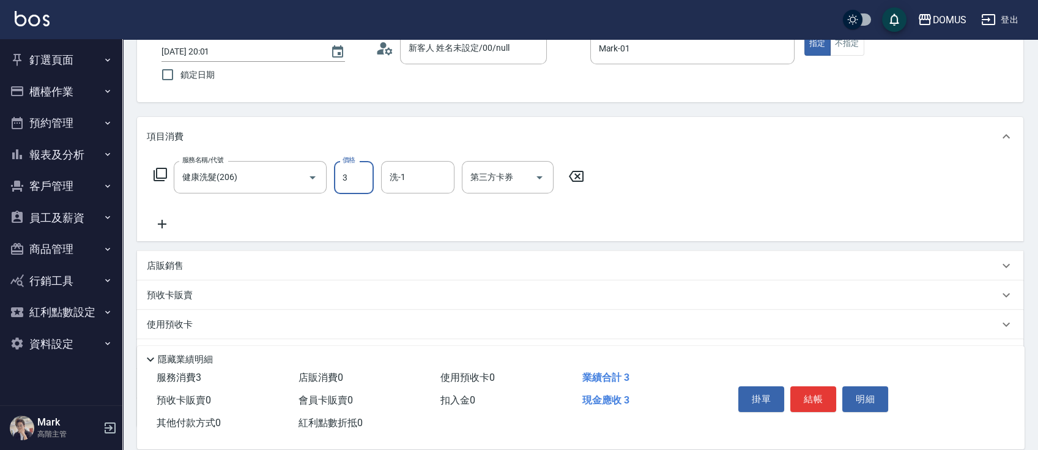
type input "30"
type input "300"
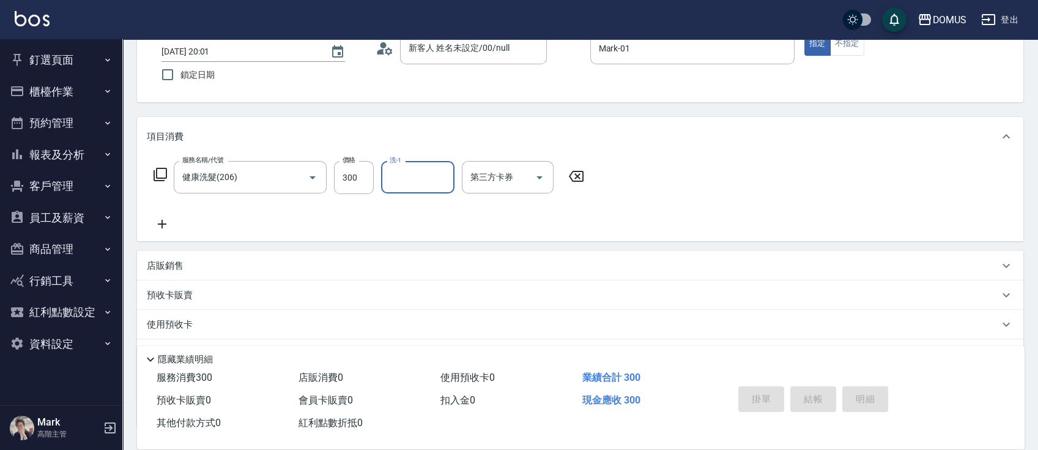
type input "0"
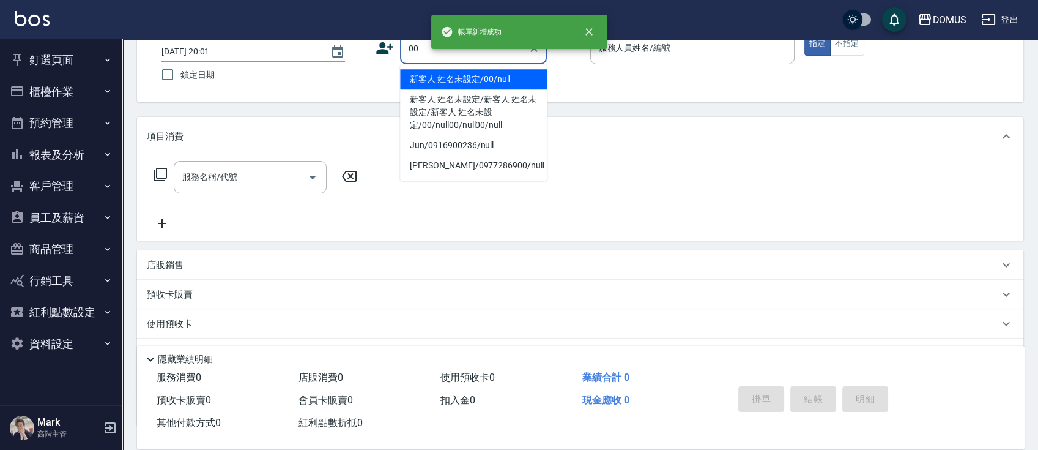
type input "新客人 姓名未設定/00/null"
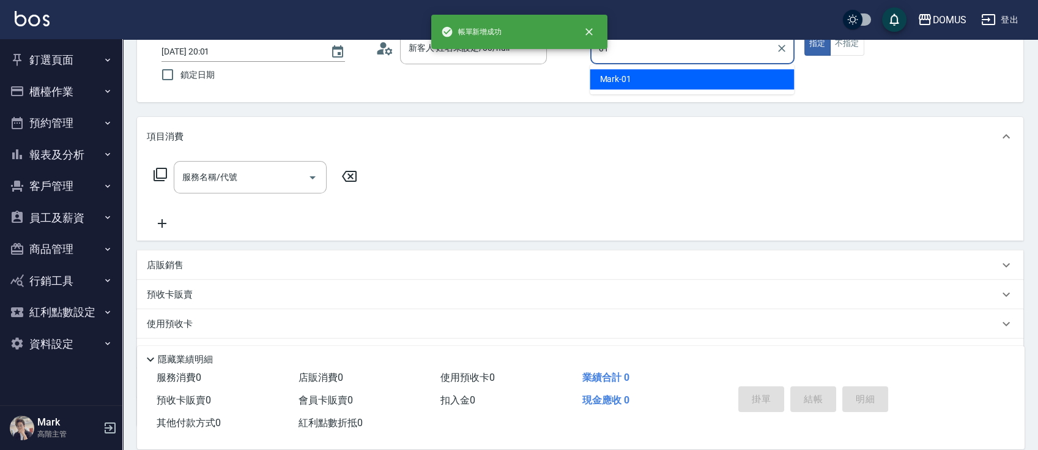
type input "Mark-01"
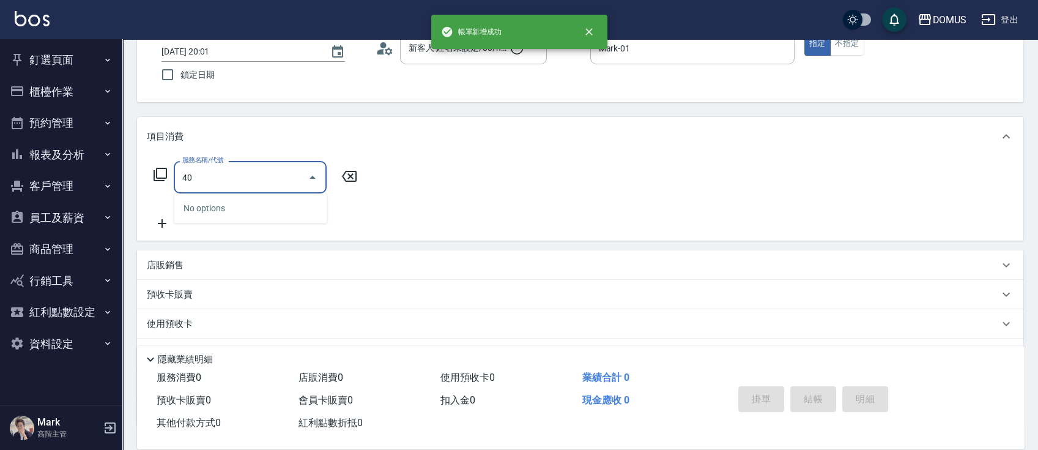
type input "401"
type input "20"
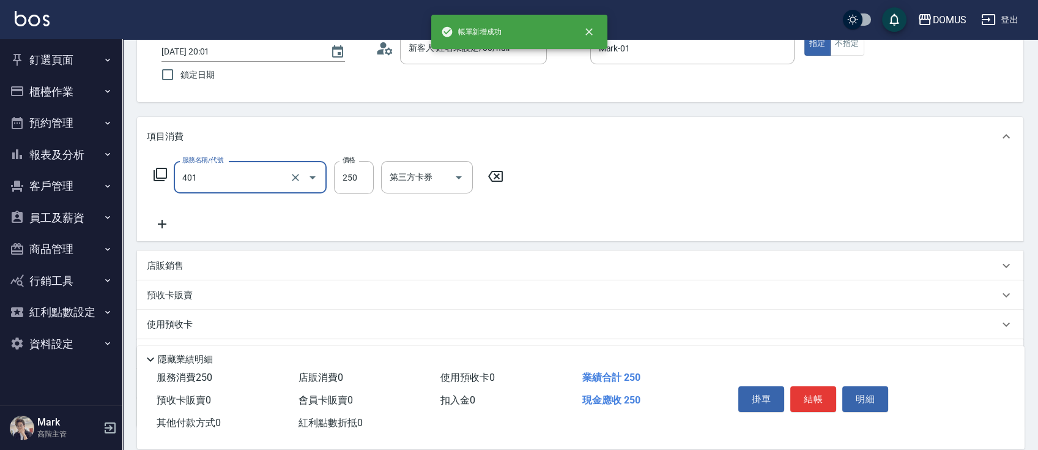
type input "剪髮(401)"
type input "6"
type input "0"
type input "60"
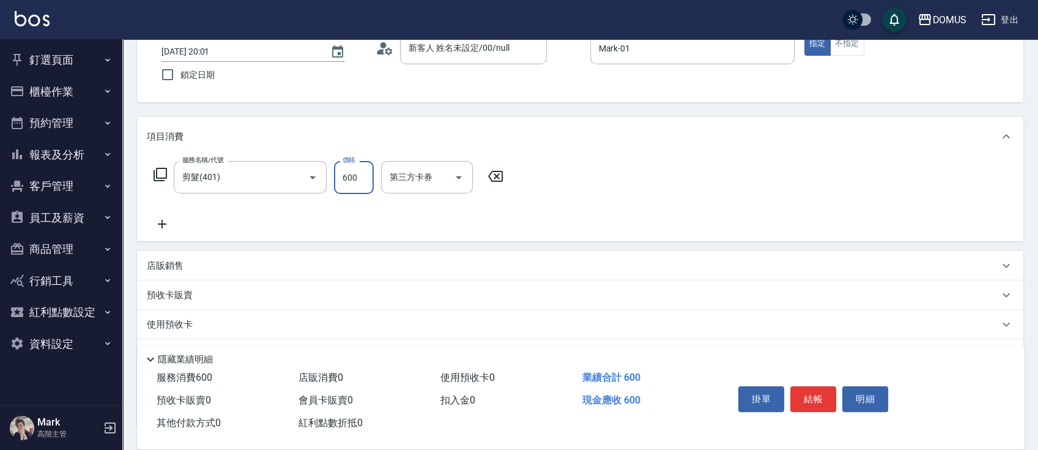
type input "600"
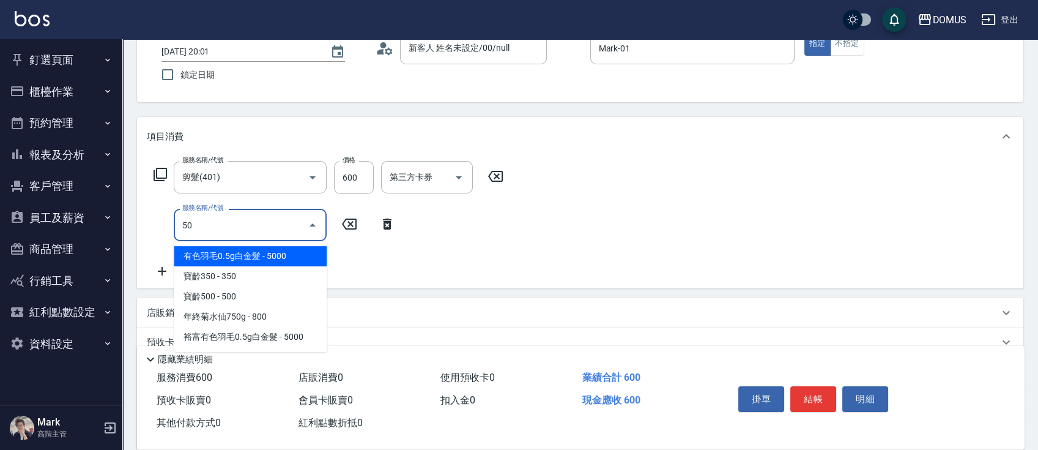
type input "501"
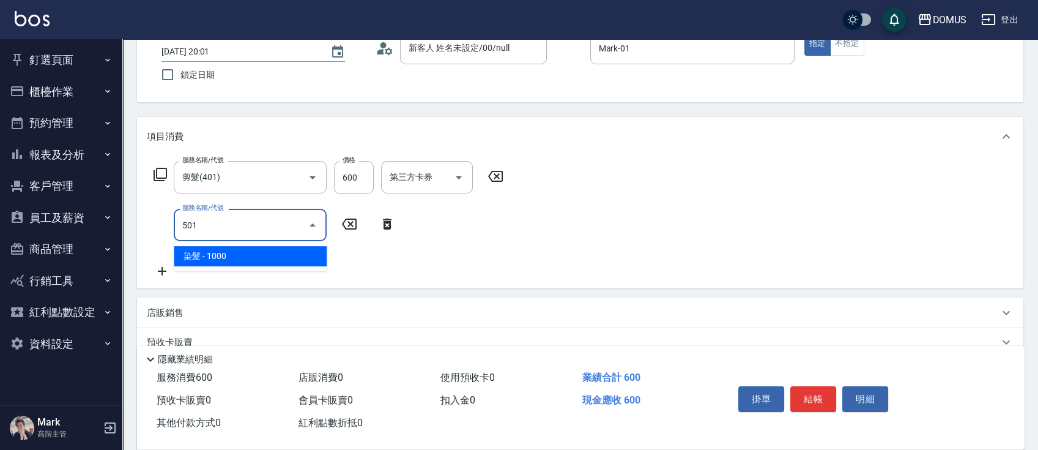
type input "160"
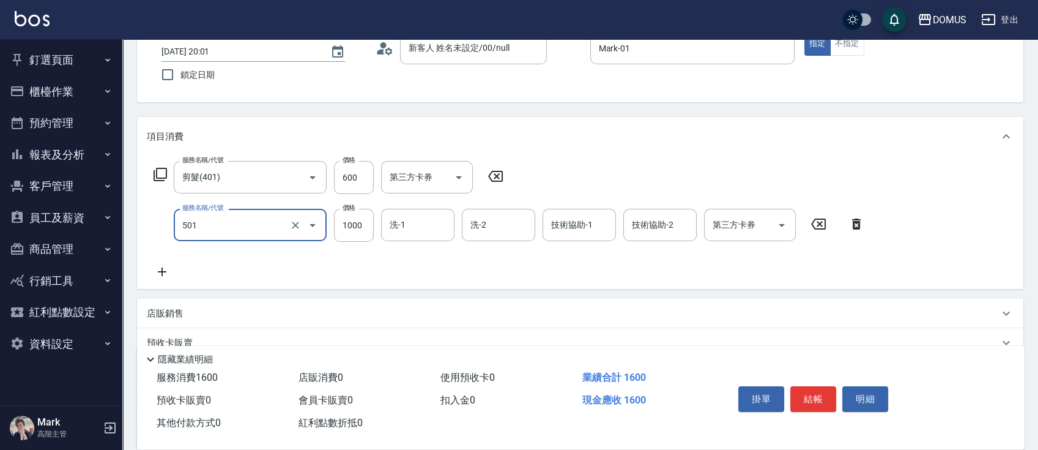
type input "染髮(501)"
type input "60"
type input "18"
type input "70"
type input "180"
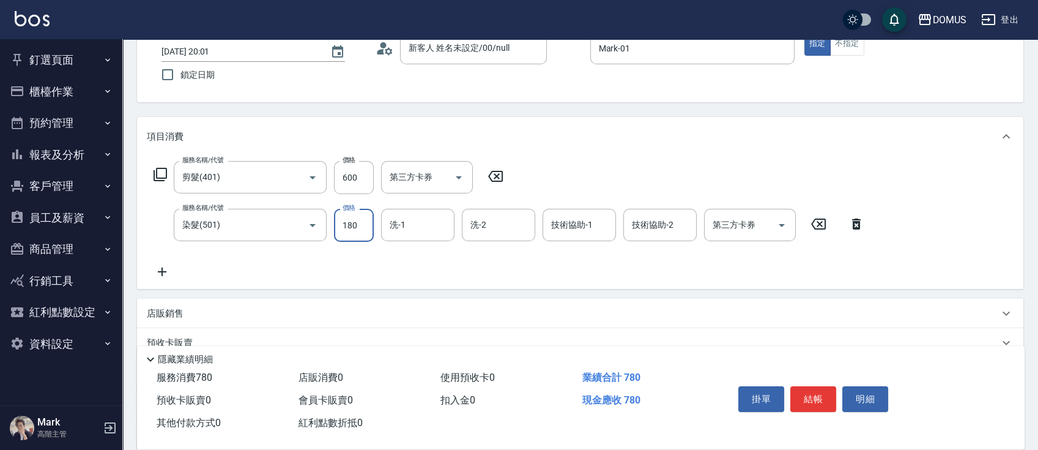
type input "240"
type input "1800"
type input "Heidi-34"
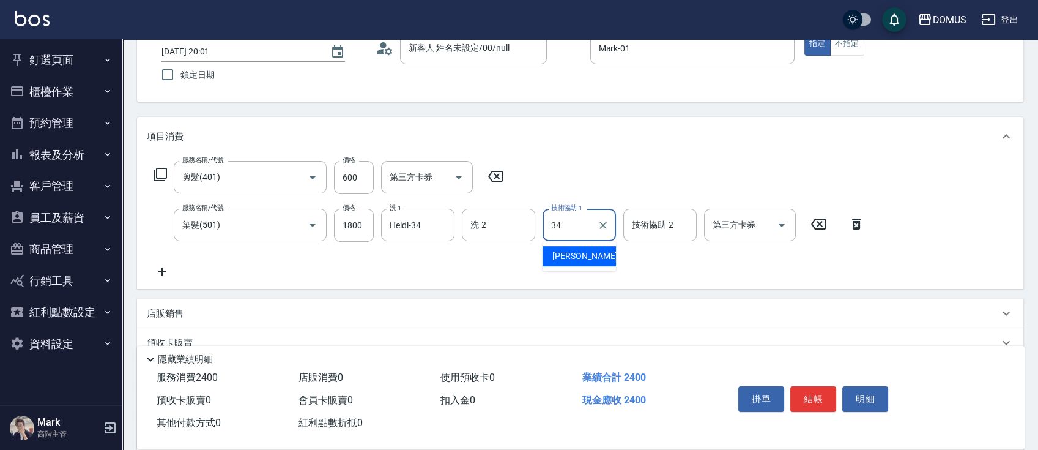
type input "Heidi-34"
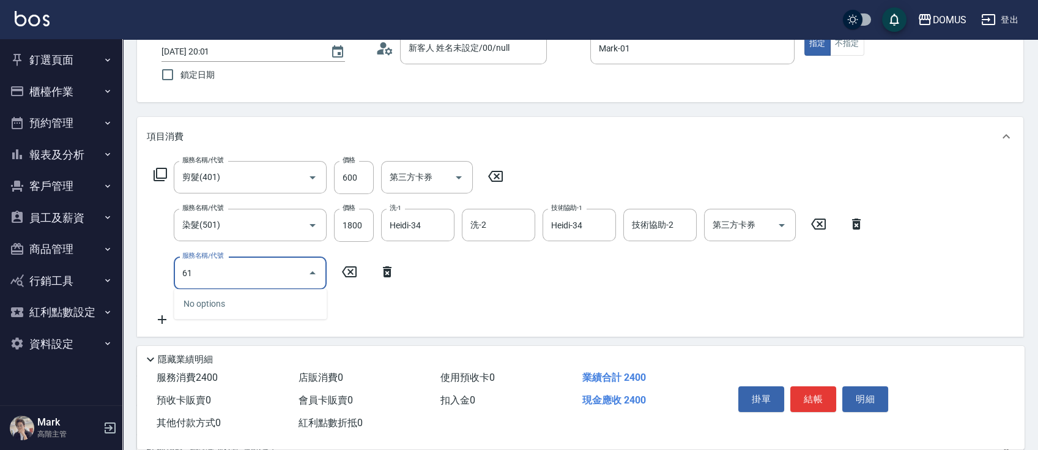
type input "618"
type input "440"
type input "鉑金M(618)"
type input "1"
type input "240"
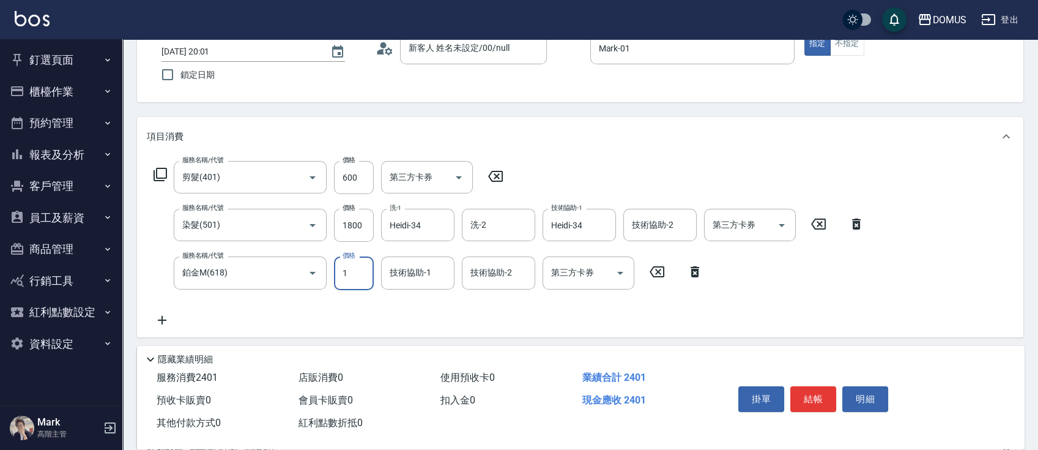
type input "18"
type input "250"
type input "180"
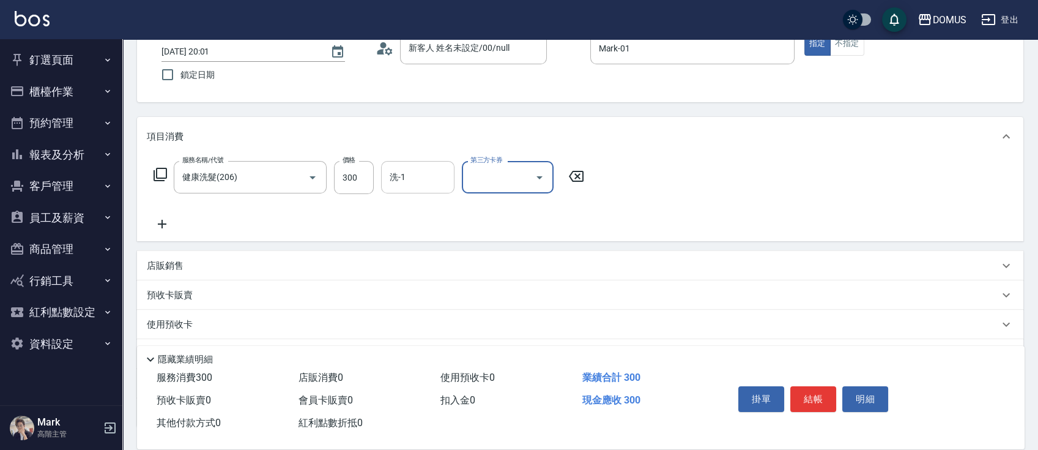
click at [421, 164] on div "洗-1" at bounding box center [417, 177] width 73 height 32
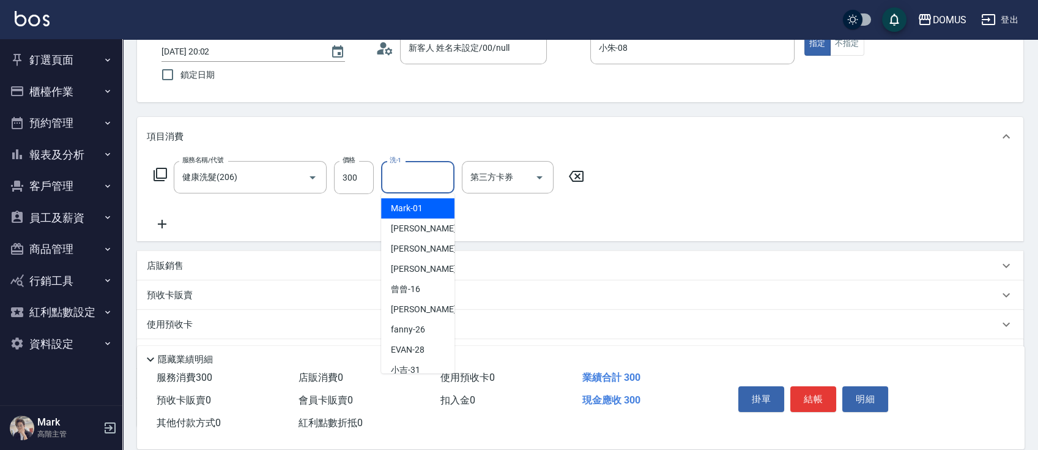
click at [168, 230] on icon at bounding box center [162, 224] width 31 height 15
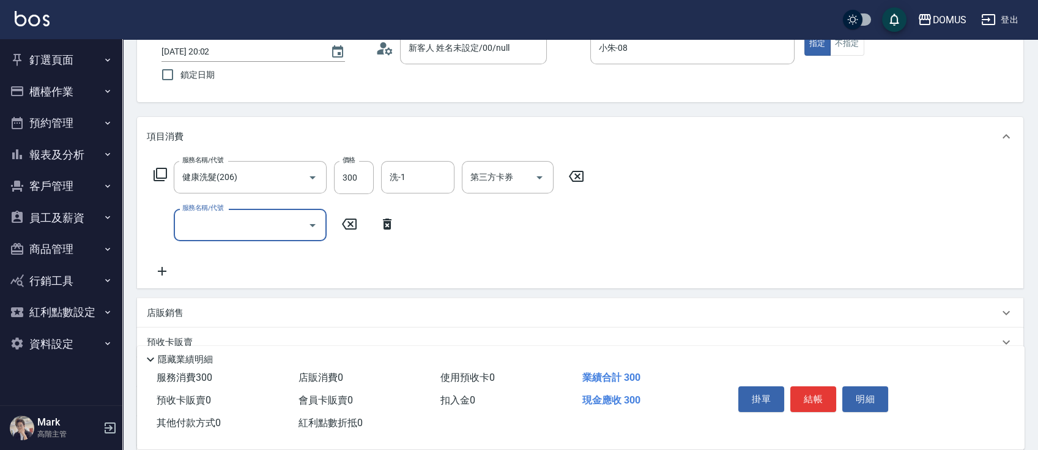
click at [226, 235] on input "服務名稱/代號" at bounding box center [241, 224] width 124 height 21
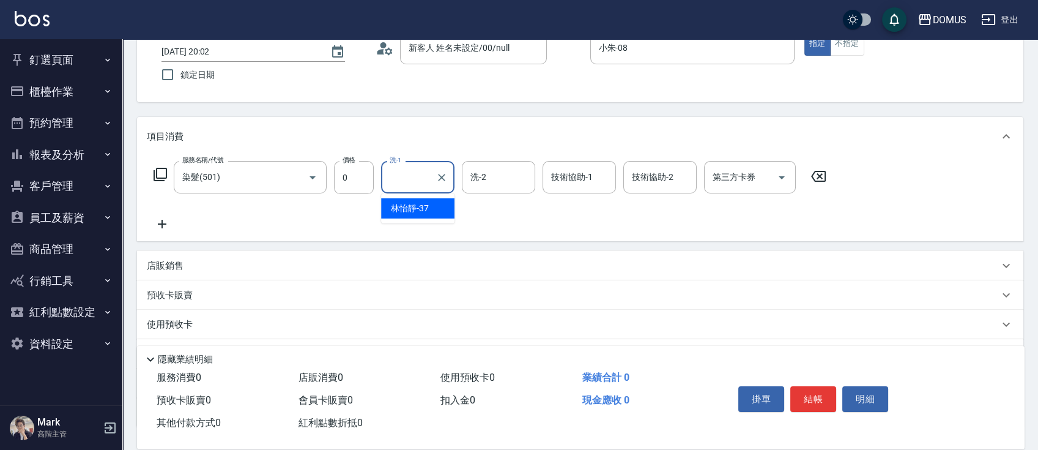
click at [71, 102] on button "櫃檯作業" at bounding box center [61, 92] width 113 height 32
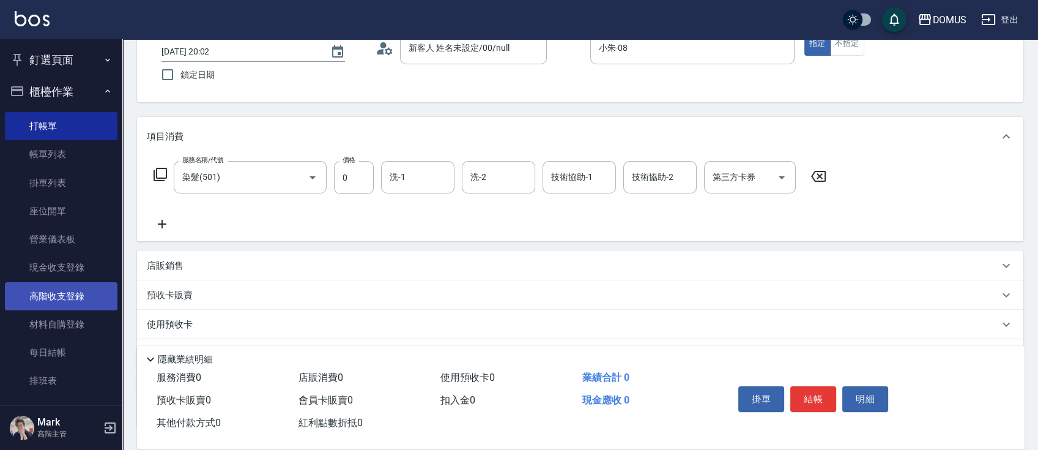
click at [84, 299] on link "高階收支登錄" at bounding box center [61, 296] width 113 height 28
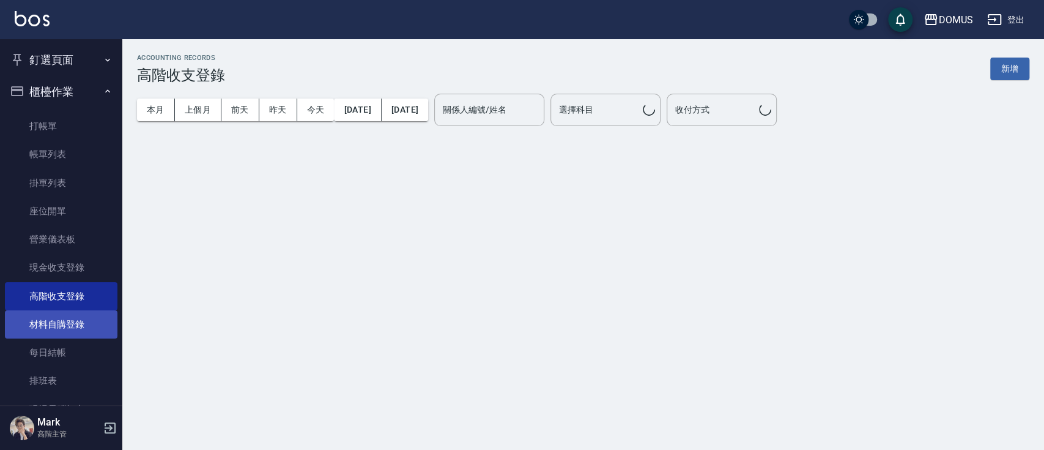
click at [74, 319] on link "材料自購登錄" at bounding box center [61, 324] width 113 height 28
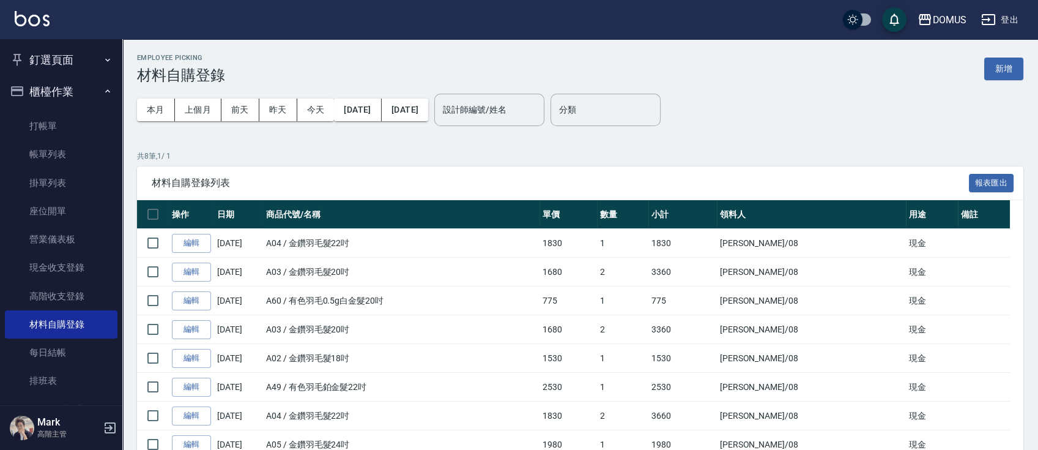
click at [998, 82] on div "Employee Picking 材料自購登錄 新增" at bounding box center [580, 69] width 886 height 30
click at [1000, 76] on button "新增" at bounding box center [1003, 69] width 39 height 23
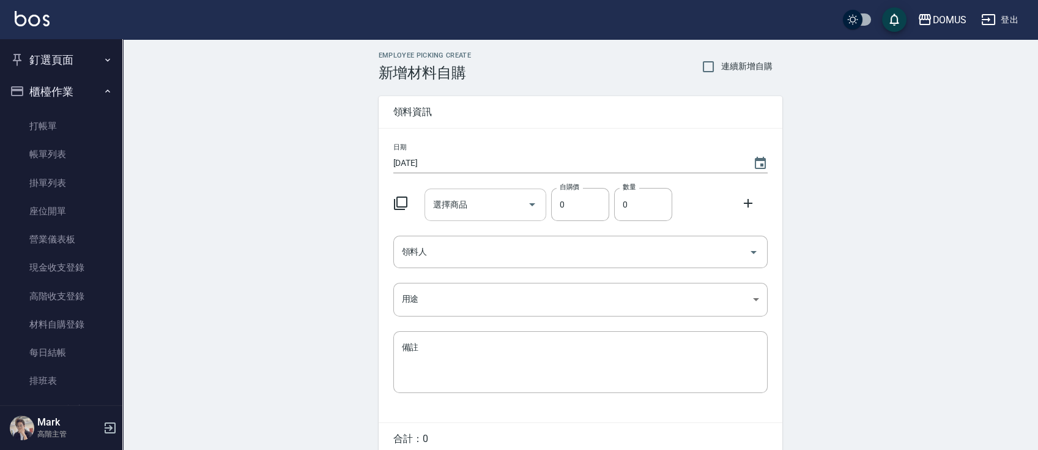
click at [532, 193] on div at bounding box center [531, 204] width 18 height 32
drag, startPoint x: 512, startPoint y: 202, endPoint x: 499, endPoint y: 215, distance: 18.2
click at [510, 203] on input "選擇商品" at bounding box center [476, 204] width 92 height 21
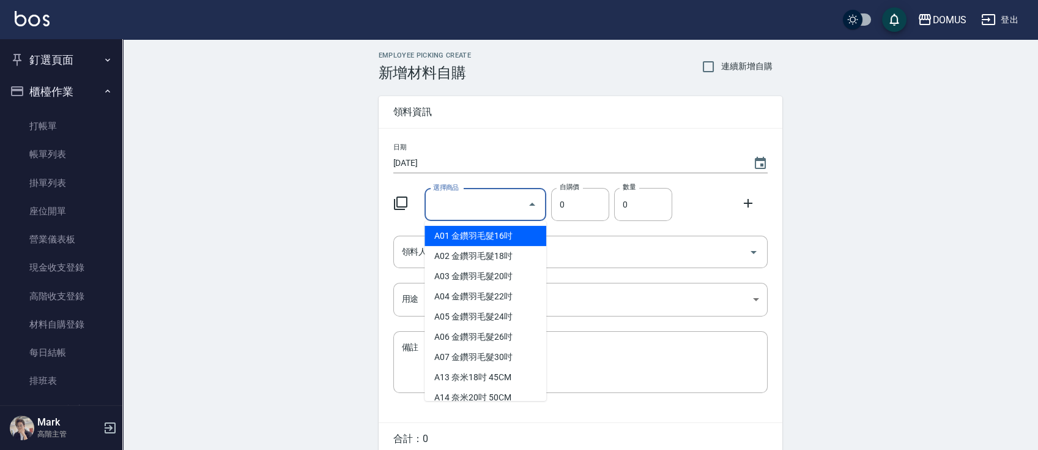
click at [445, 243] on li "A01 金鑽羽毛髮16吋" at bounding box center [486, 236] width 122 height 20
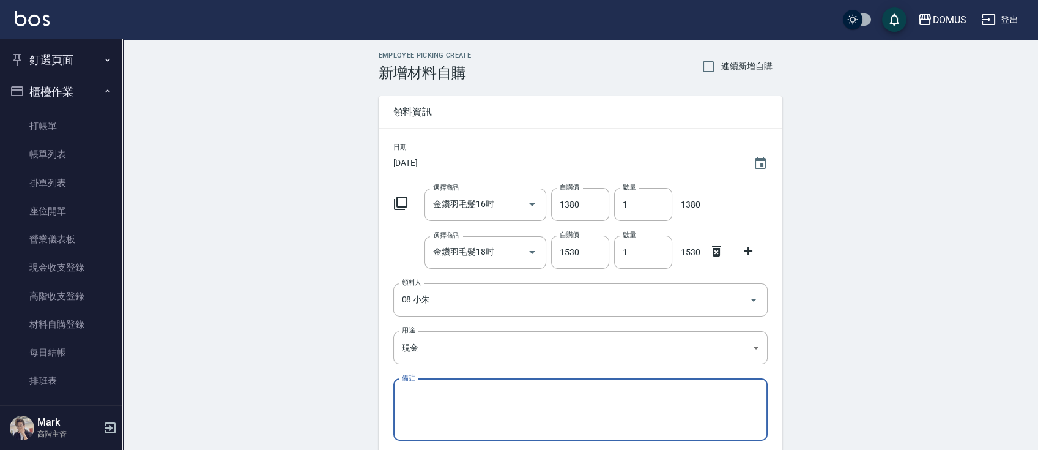
scroll to position [103, 0]
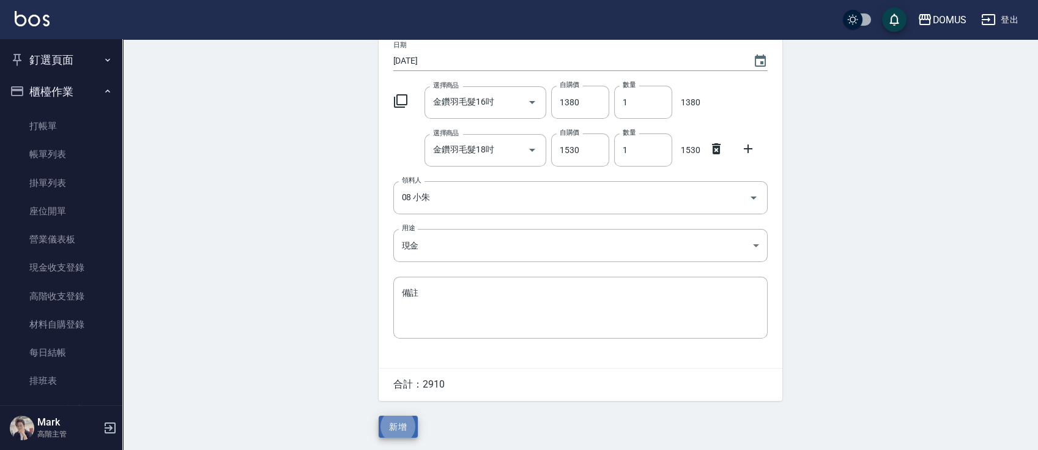
click at [379, 415] on button "新增" at bounding box center [398, 426] width 39 height 23
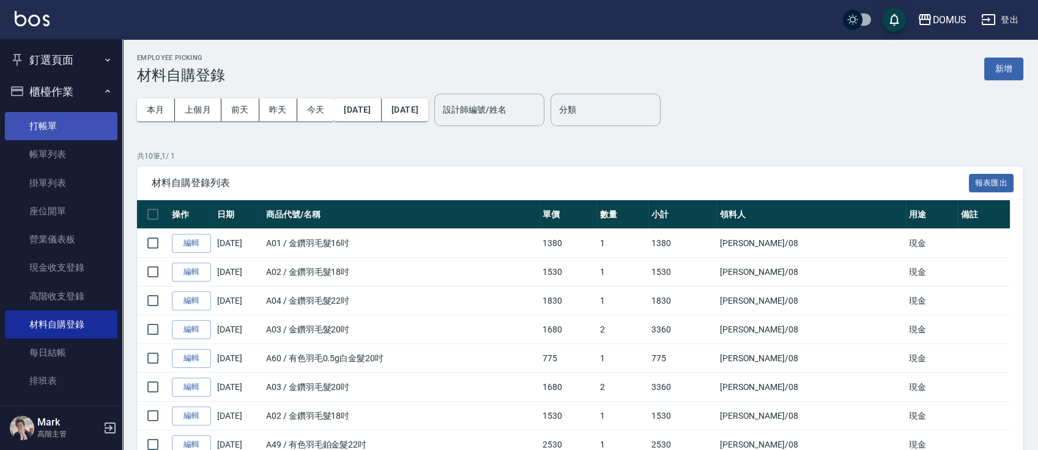
click at [56, 136] on link "打帳單" at bounding box center [61, 126] width 113 height 28
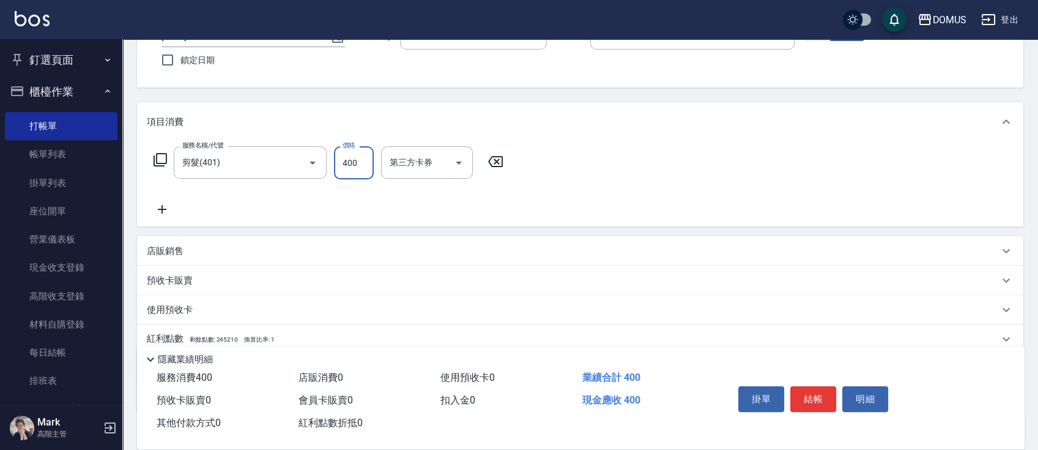
scroll to position [174, 0]
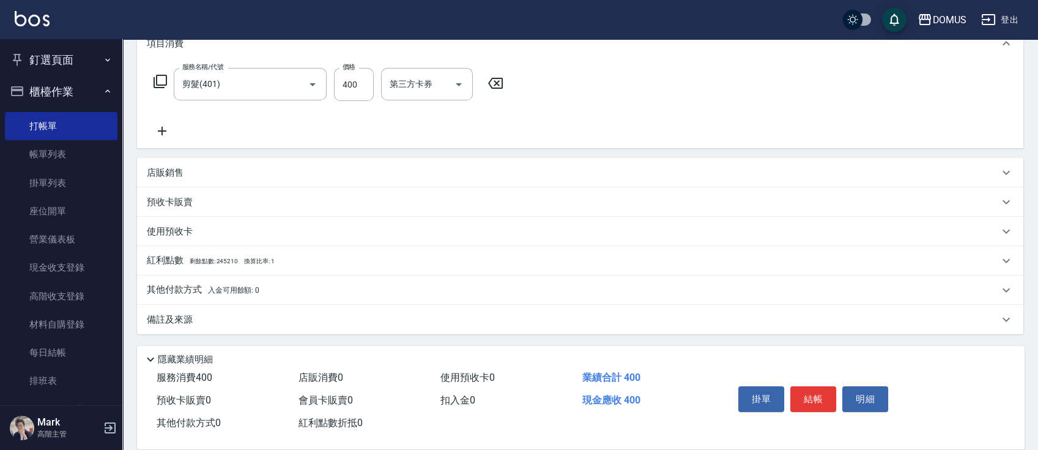
drag, startPoint x: 412, startPoint y: 295, endPoint x: 401, endPoint y: 300, distance: 11.5
click at [409, 299] on div "其他付款方式 入金可用餘額: 0" at bounding box center [580, 289] width 886 height 29
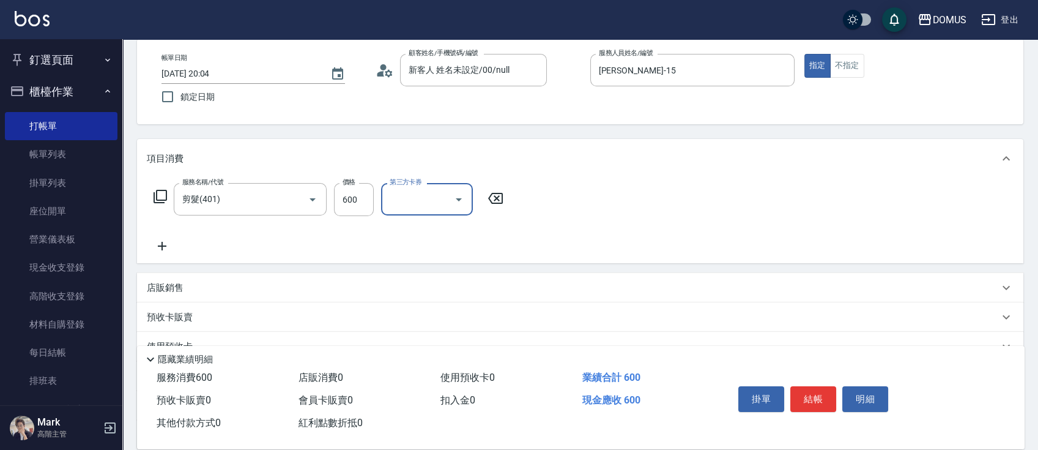
scroll to position [81, 0]
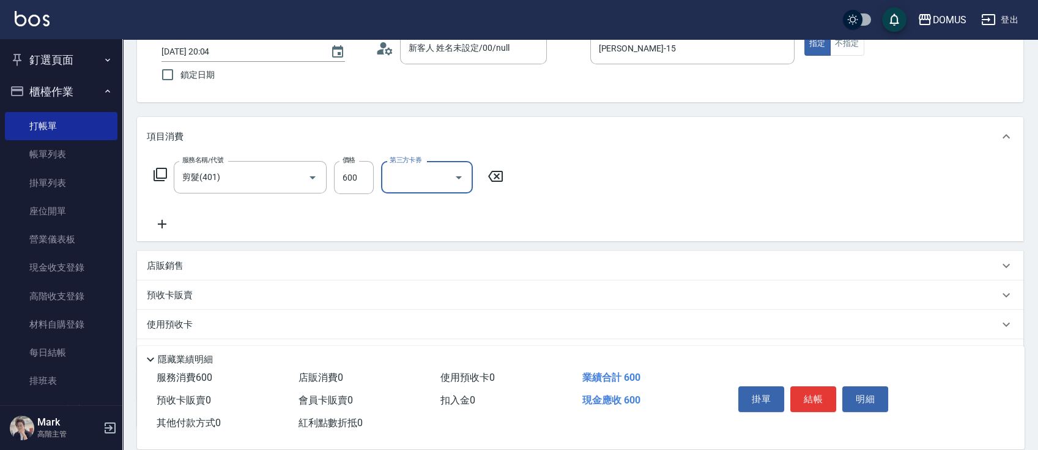
drag, startPoint x: 330, startPoint y: 264, endPoint x: 337, endPoint y: 261, distance: 8.0
click at [337, 261] on div "店販銷售" at bounding box center [573, 265] width 852 height 13
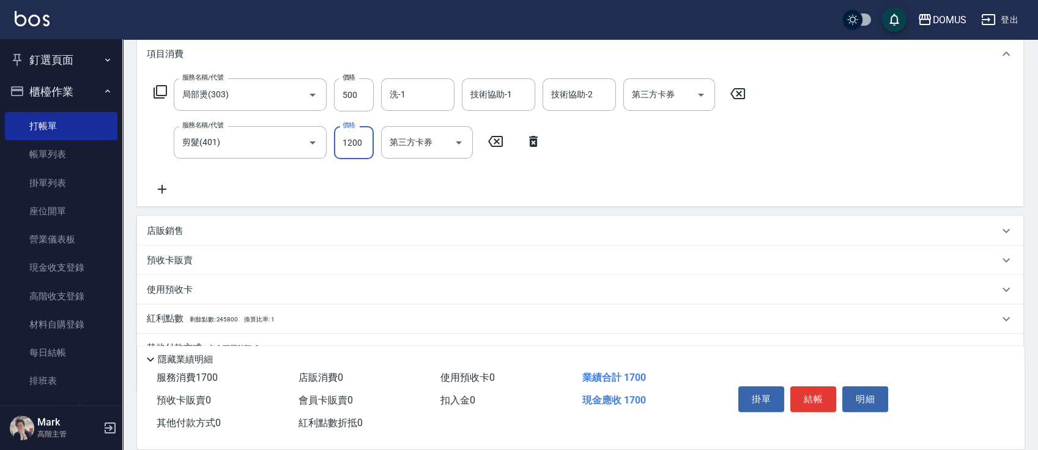
scroll to position [222, 0]
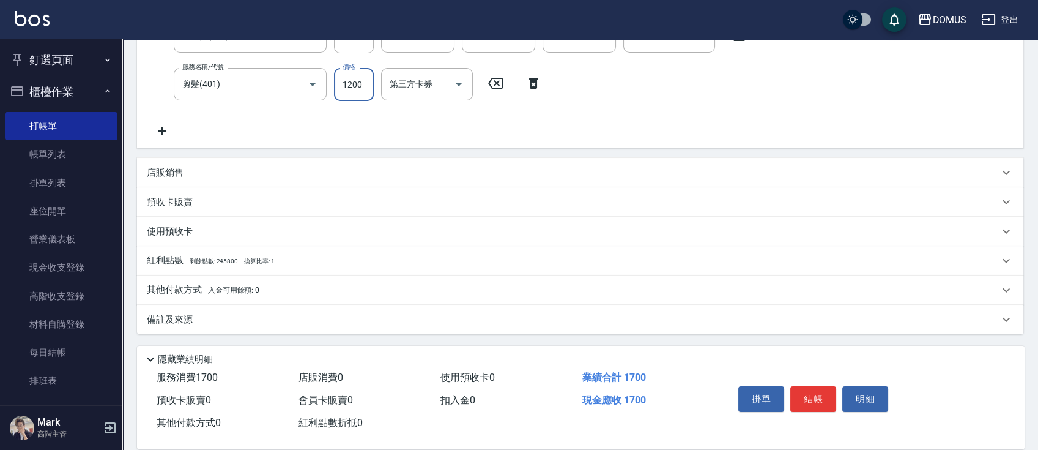
click at [295, 290] on div "其他付款方式 入金可用餘額: 0" at bounding box center [573, 289] width 852 height 13
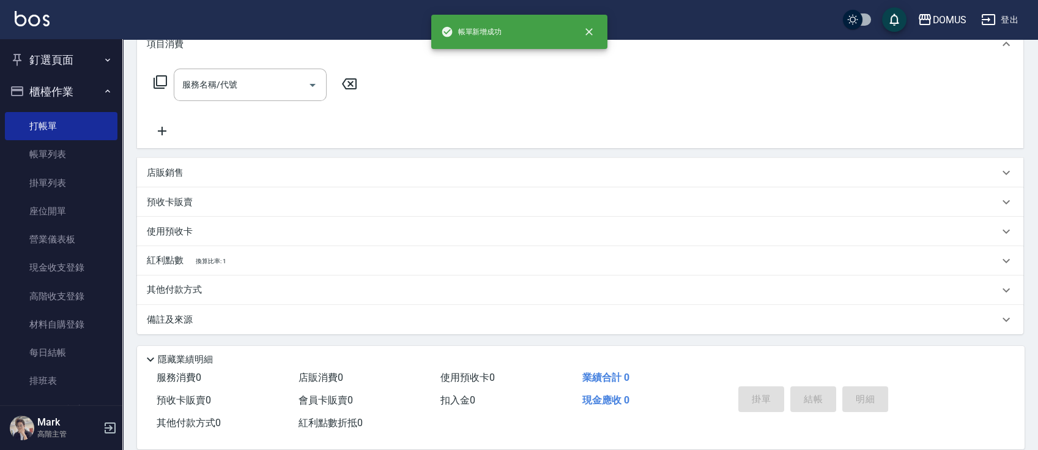
scroll to position [0, 0]
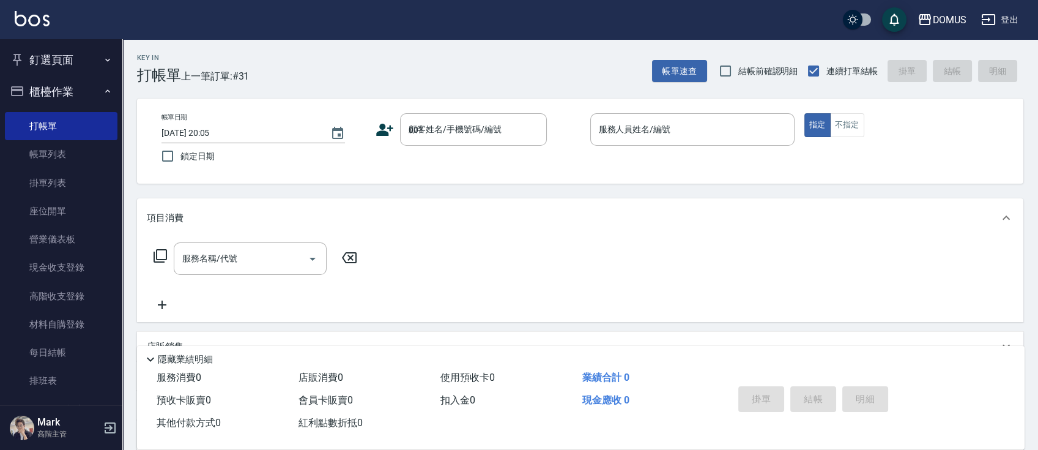
drag, startPoint x: 437, startPoint y: 117, endPoint x: 460, endPoint y: 93, distance: 33.3
click at [440, 126] on div "顧客姓名/手機號碼/編號 001 顧客姓名/手機號碼/編號" at bounding box center [473, 129] width 147 height 32
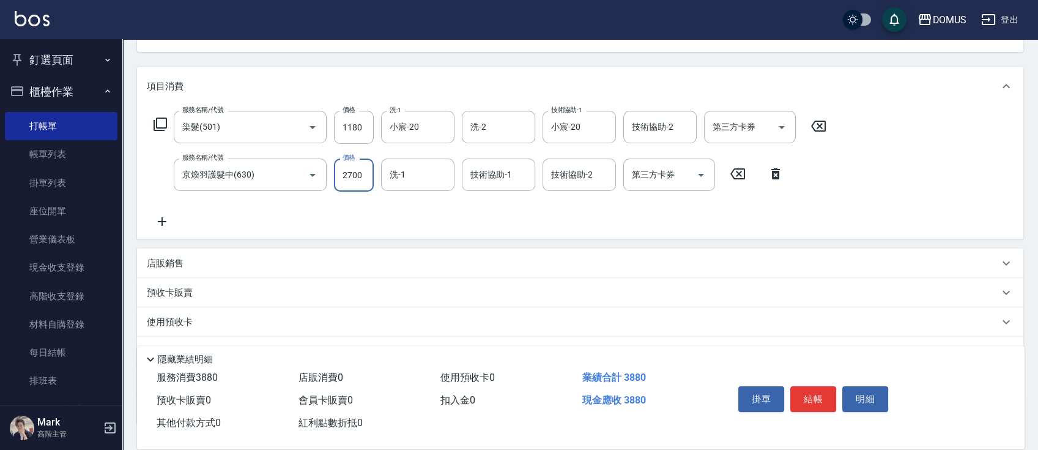
scroll to position [222, 0]
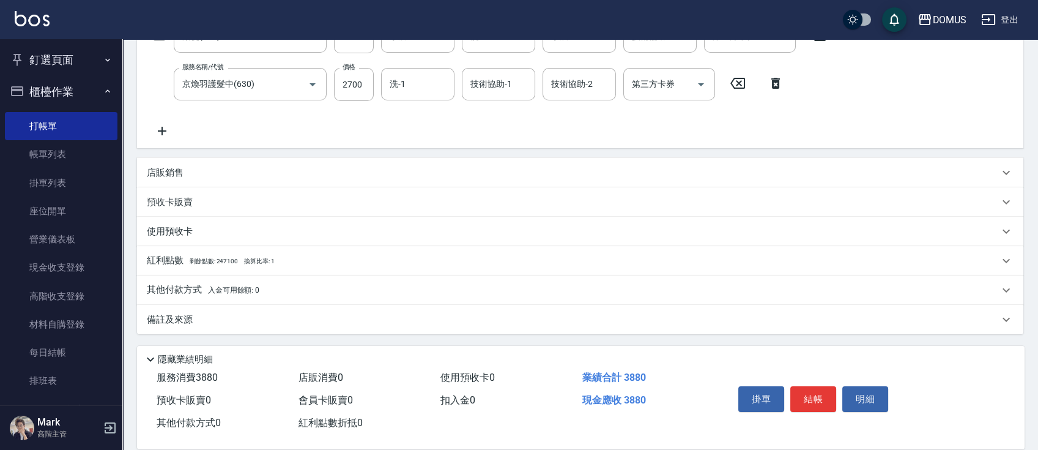
click at [450, 179] on div "店販銷售" at bounding box center [580, 172] width 886 height 29
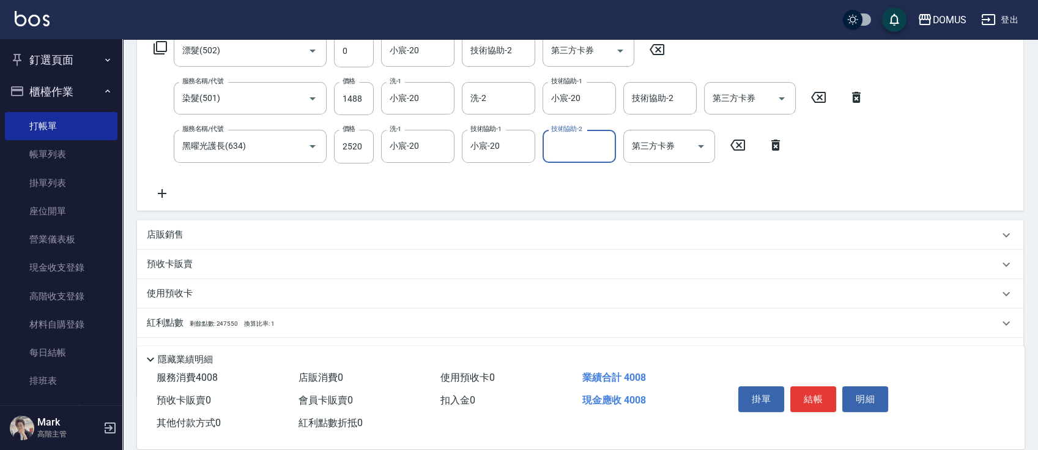
scroll to position [245, 0]
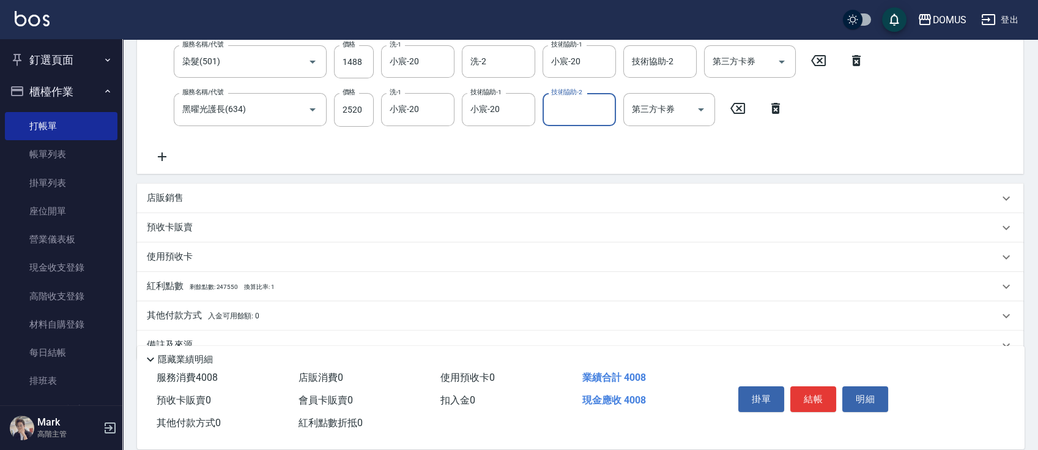
click at [303, 195] on div "店販銷售" at bounding box center [573, 197] width 852 height 13
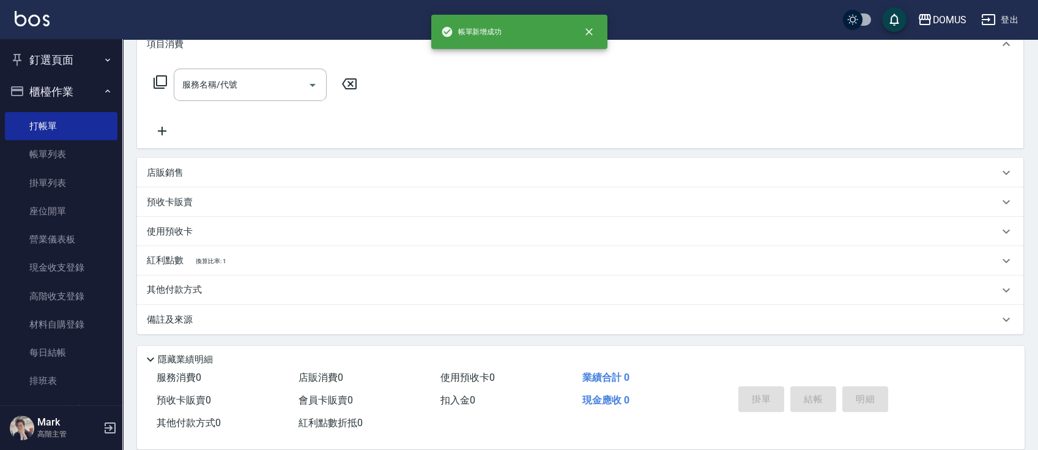
scroll to position [0, 0]
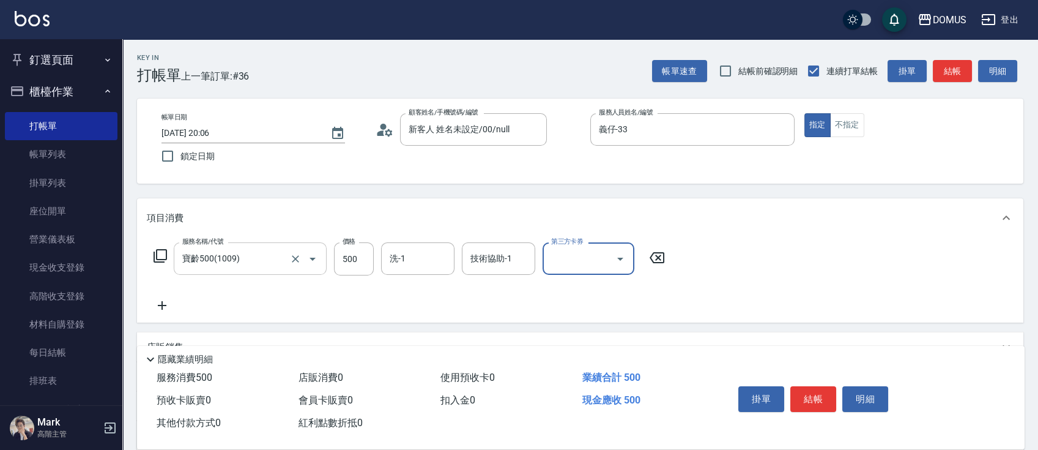
click at [272, 269] on div "寶齡500(1009) 服務名稱/代號" at bounding box center [250, 258] width 153 height 32
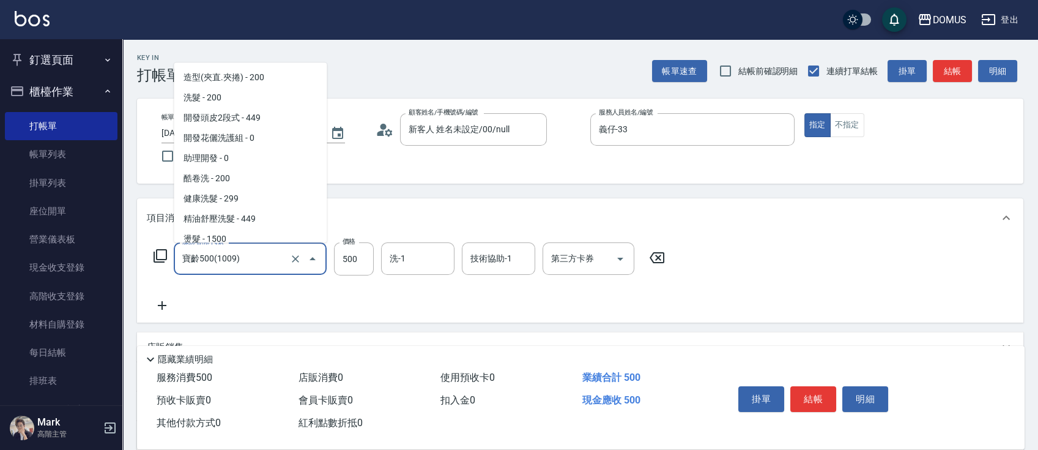
scroll to position [2388, 0]
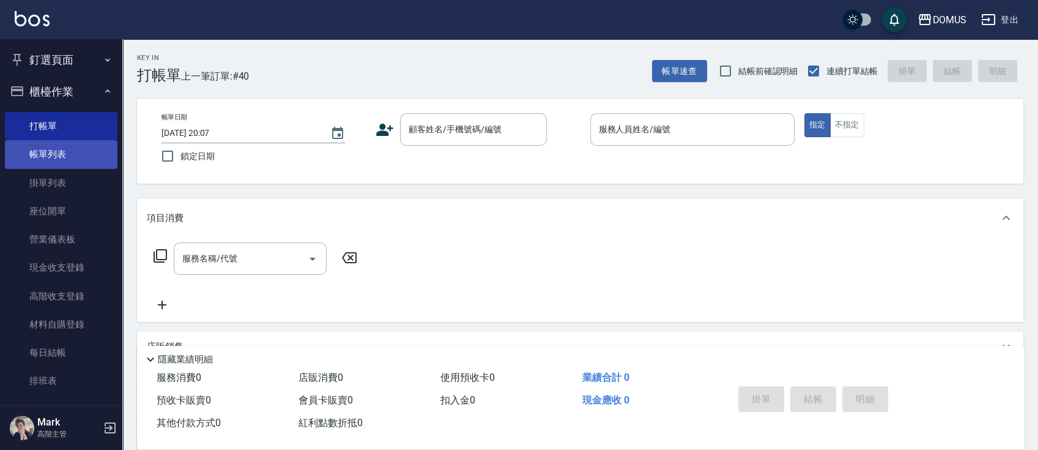
click at [71, 166] on link "帳單列表" at bounding box center [61, 154] width 113 height 28
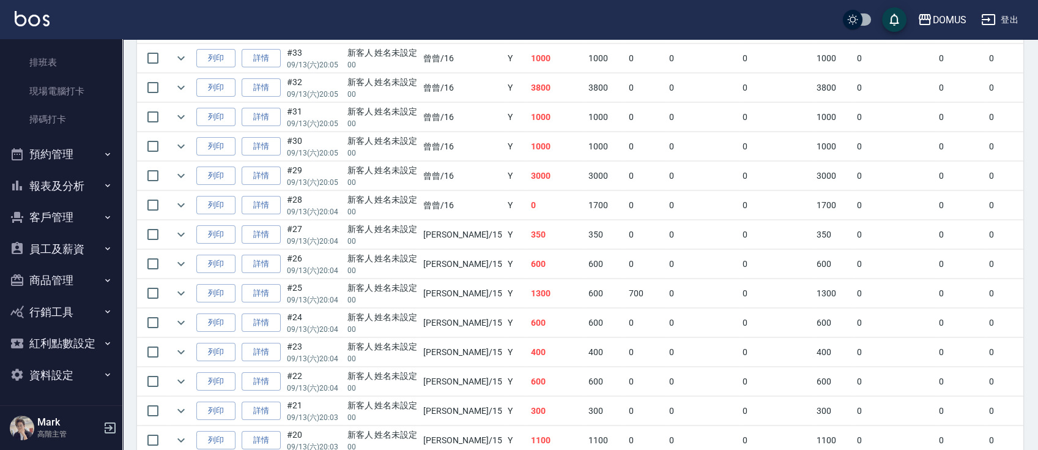
scroll to position [495, 0]
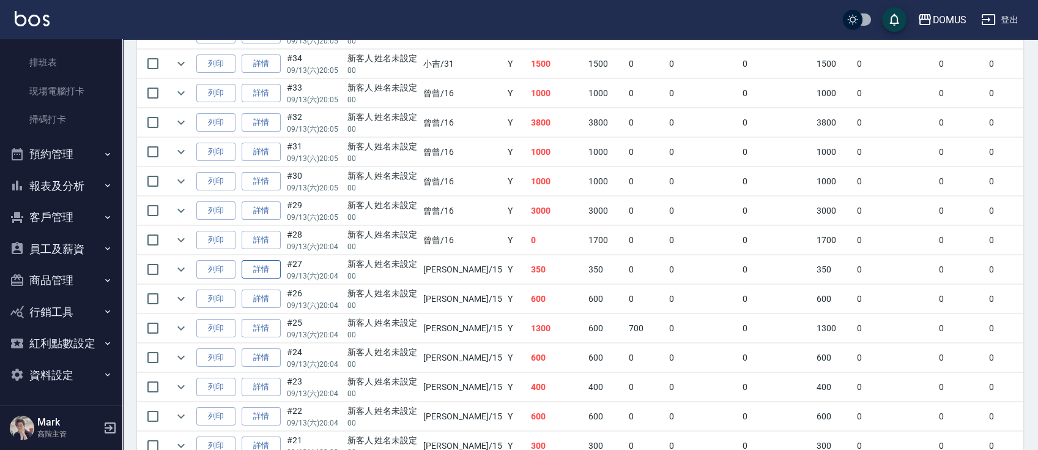
click at [267, 267] on link "詳情" at bounding box center [261, 269] width 39 height 19
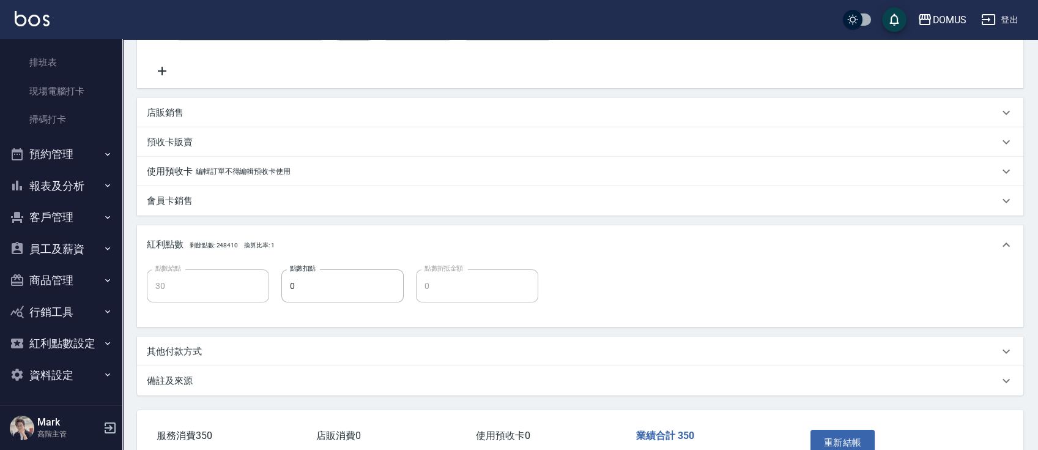
scroll to position [313, 0]
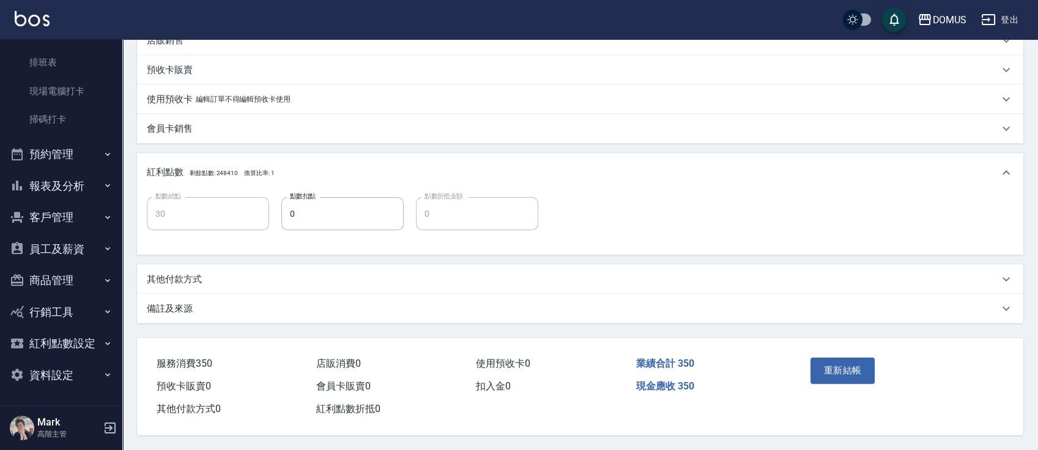
click at [184, 174] on p "紅利點數 剩餘點數: 248410 換算比率: 1" at bounding box center [211, 172] width 128 height 13
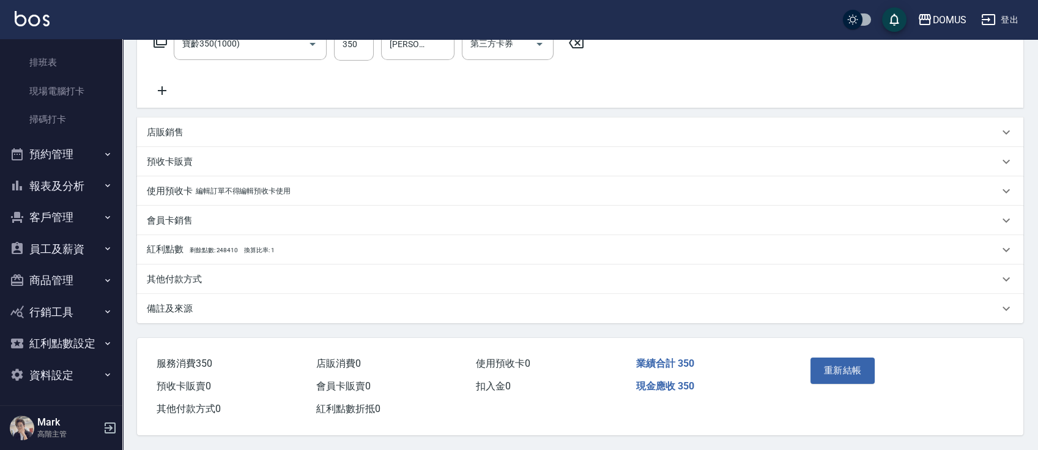
scroll to position [221, 0]
click at [215, 273] on div "其他付款方式" at bounding box center [573, 279] width 852 height 13
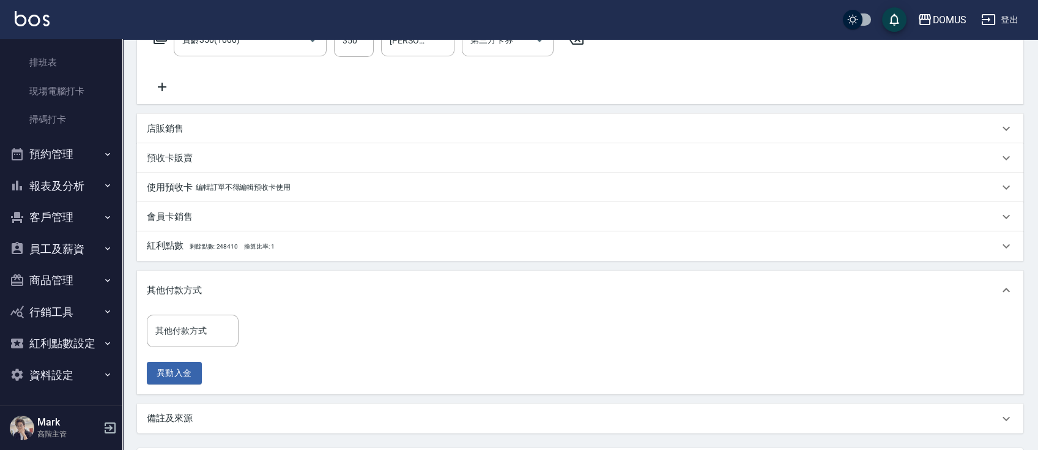
drag, startPoint x: 184, startPoint y: 355, endPoint x: 183, endPoint y: 349, distance: 6.8
click at [184, 355] on div "其他付款方式 其他付款方式 異動入金" at bounding box center [196, 349] width 99 height 70
click at [176, 322] on div "其他付款方式 其他付款方式" at bounding box center [193, 330] width 92 height 32
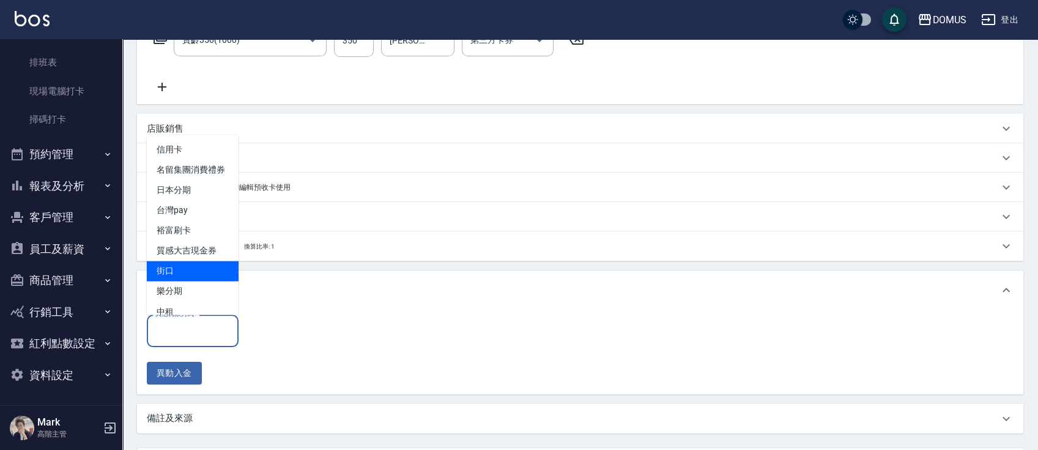
click at [185, 278] on span "街口" at bounding box center [193, 271] width 92 height 20
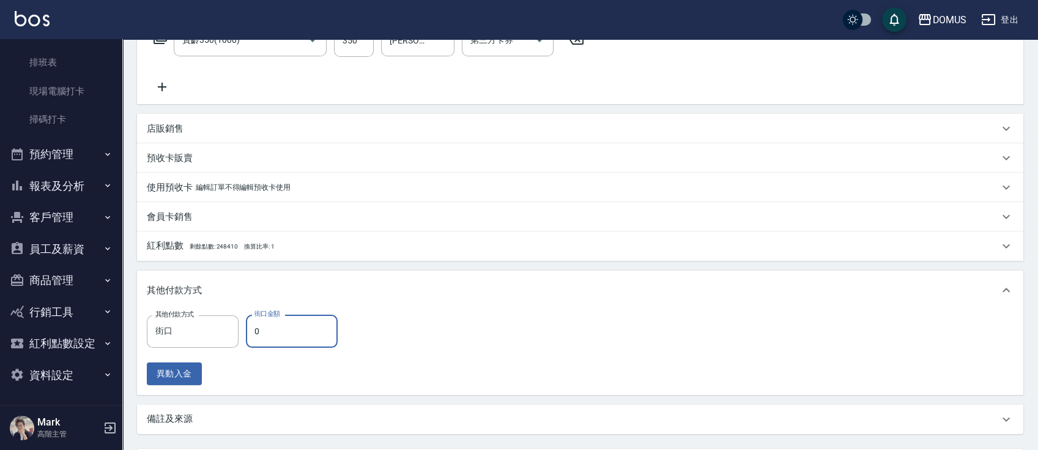
click at [266, 336] on input "0" at bounding box center [292, 330] width 92 height 33
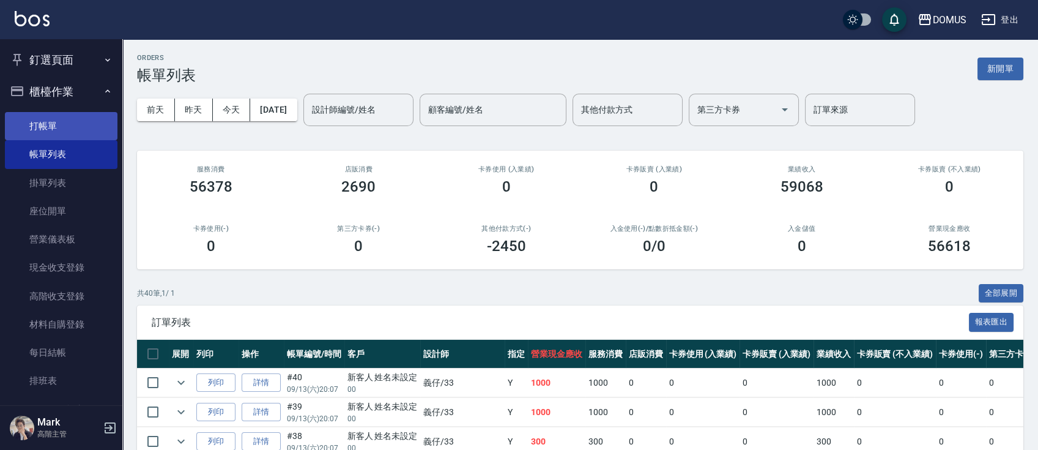
click at [103, 133] on link "打帳單" at bounding box center [61, 126] width 113 height 28
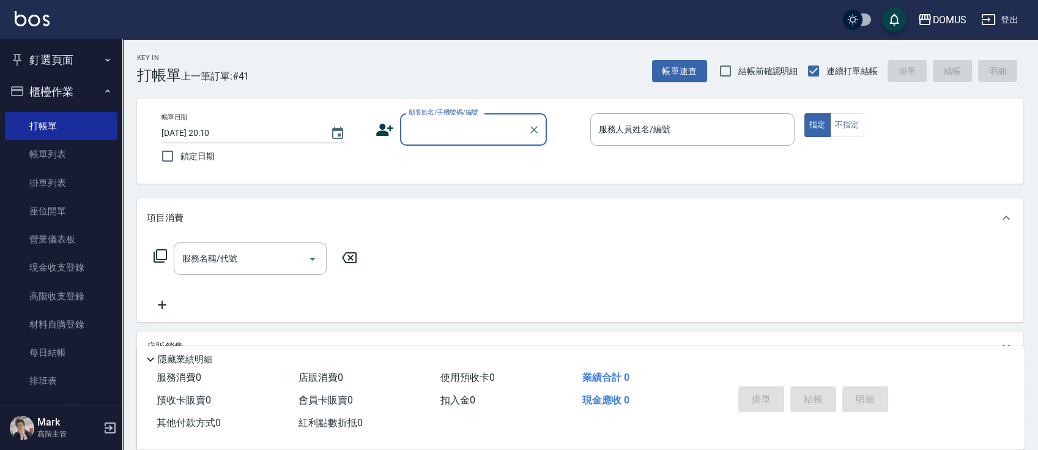
click at [80, 65] on button "釘選頁面" at bounding box center [61, 60] width 113 height 32
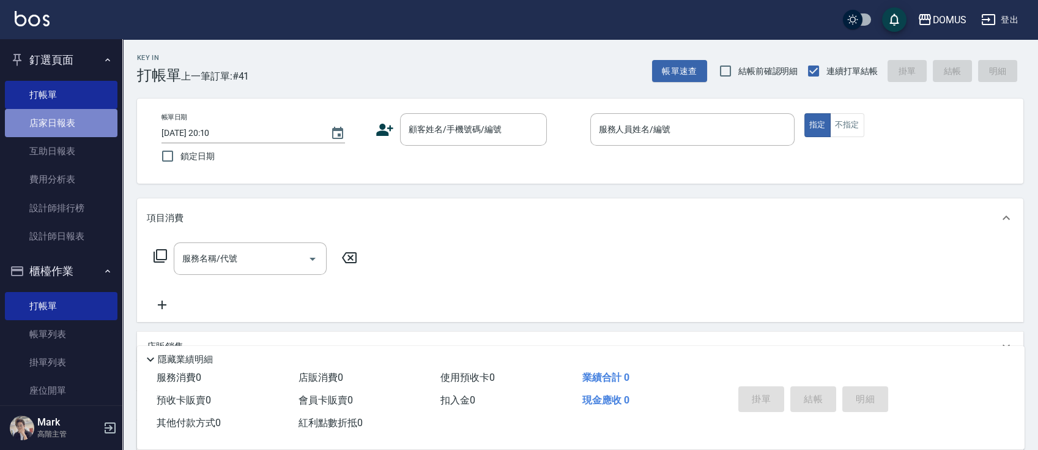
click at [66, 117] on link "店家日報表" at bounding box center [61, 123] width 113 height 28
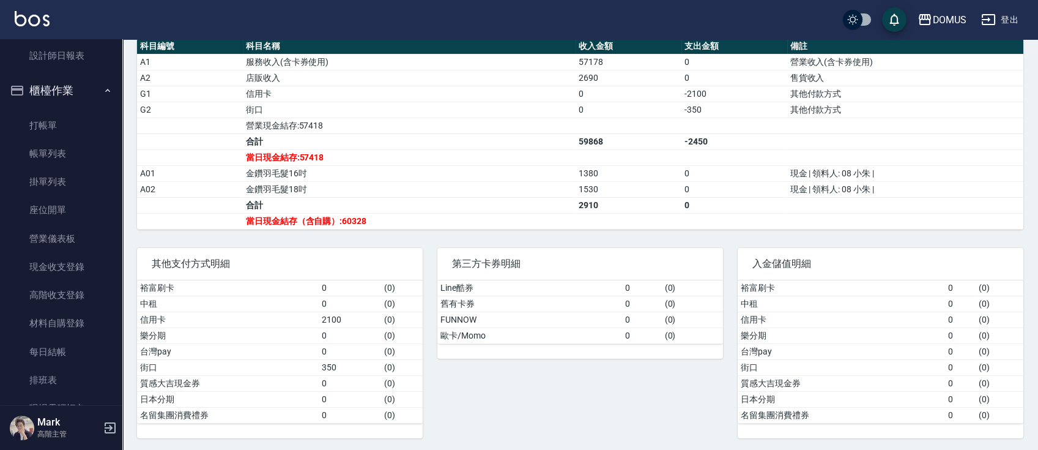
scroll to position [326, 0]
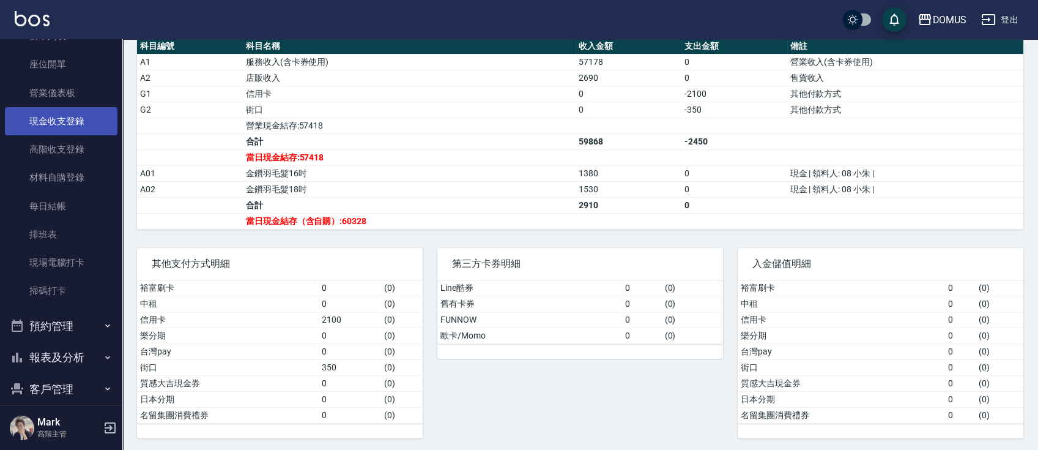
click at [69, 120] on link "現金收支登錄" at bounding box center [61, 121] width 113 height 28
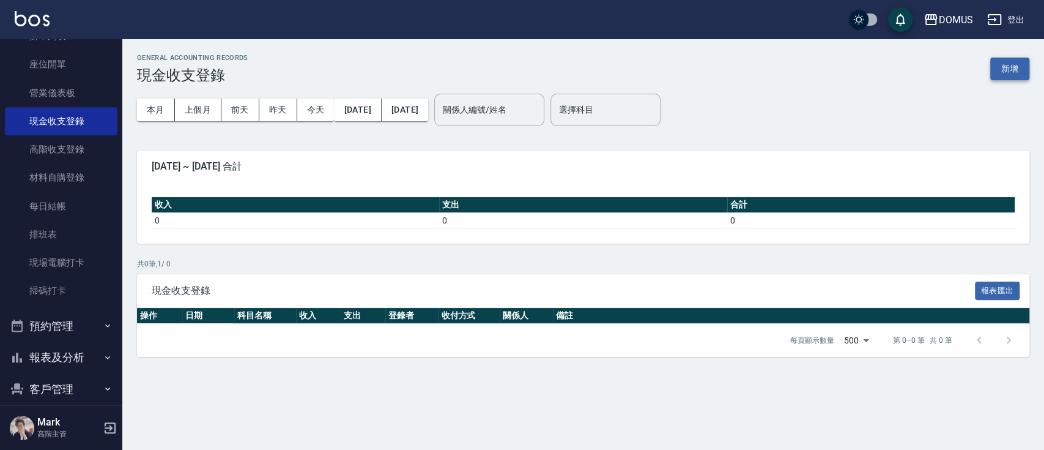
click at [1023, 78] on button "新增" at bounding box center [1009, 69] width 39 height 23
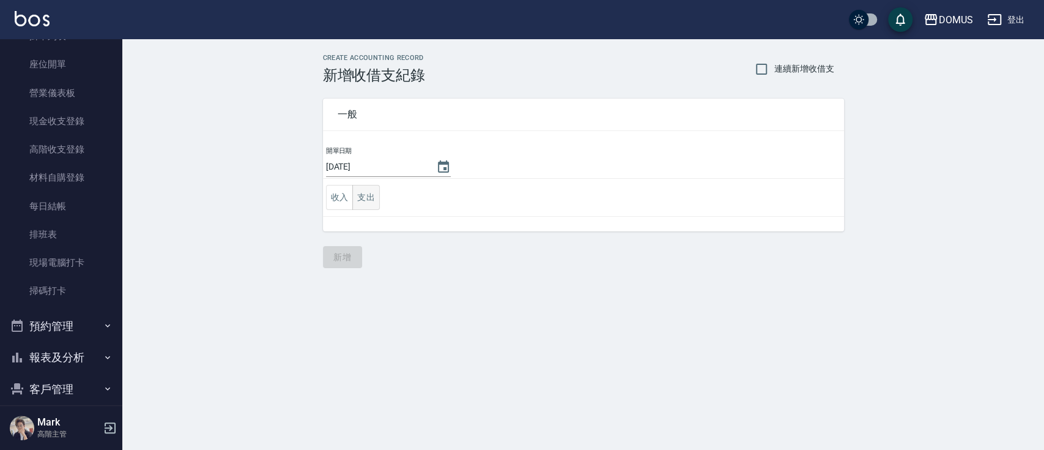
click at [375, 189] on button "支出" at bounding box center [366, 197] width 28 height 25
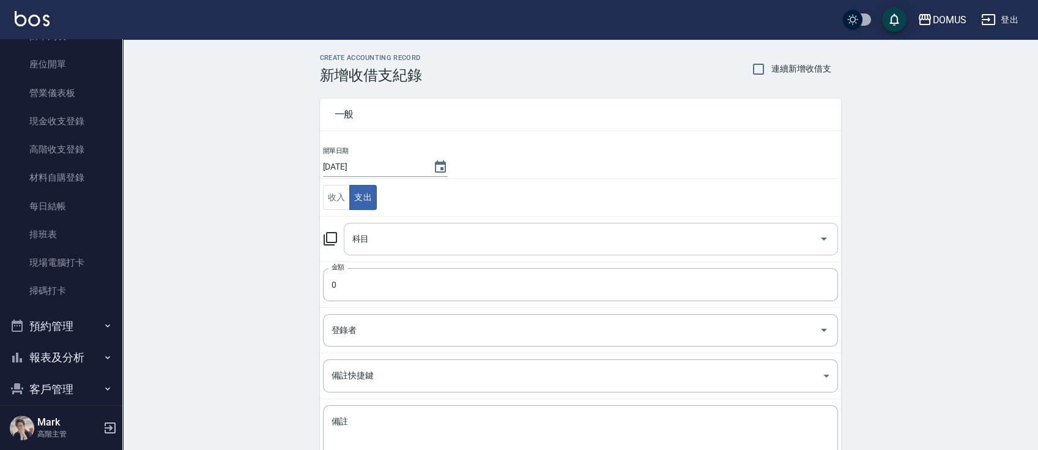
click at [370, 223] on div "科目" at bounding box center [591, 239] width 494 height 32
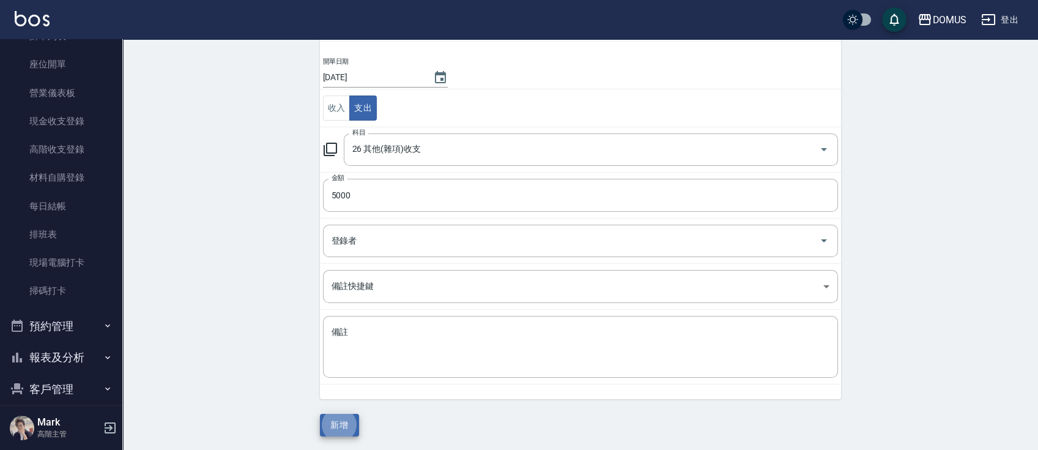
click at [320, 414] on button "新增" at bounding box center [339, 425] width 39 height 23
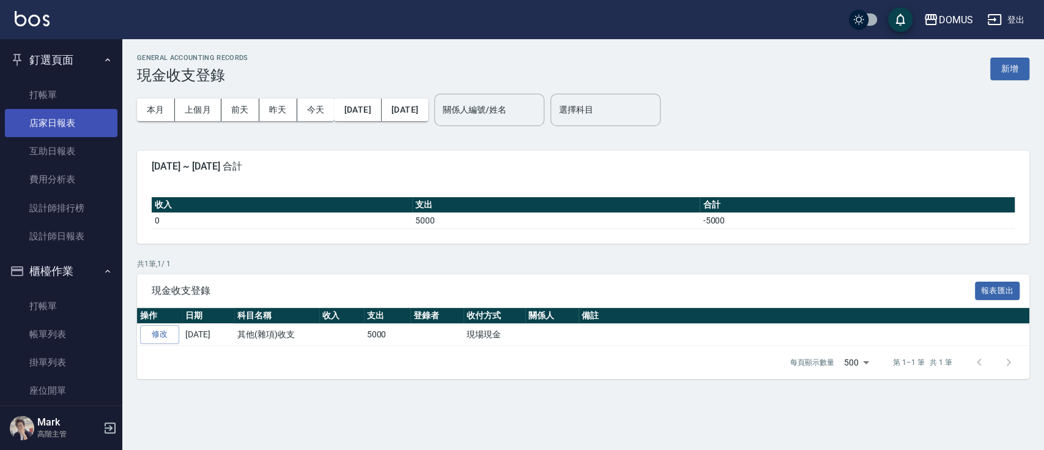
click at [76, 136] on link "店家日報表" at bounding box center [61, 123] width 113 height 28
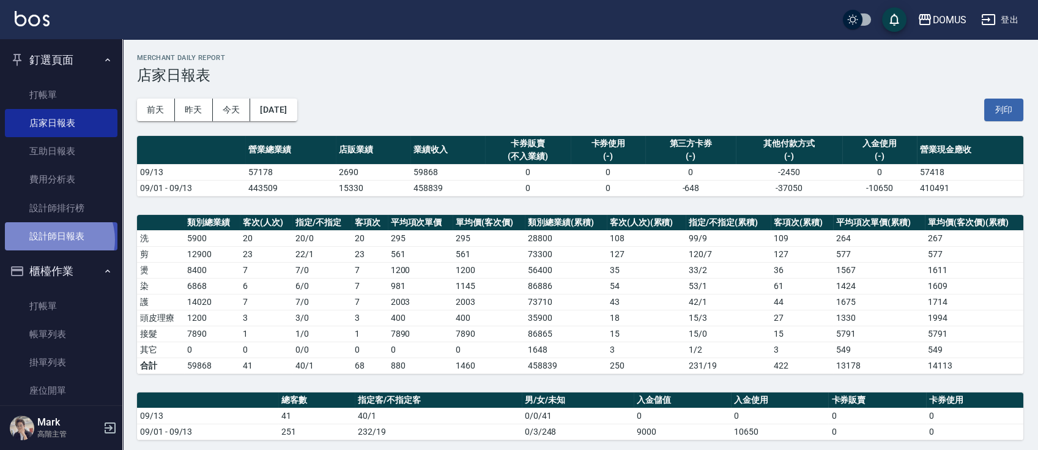
click at [53, 240] on link "設計師日報表" at bounding box center [61, 236] width 113 height 28
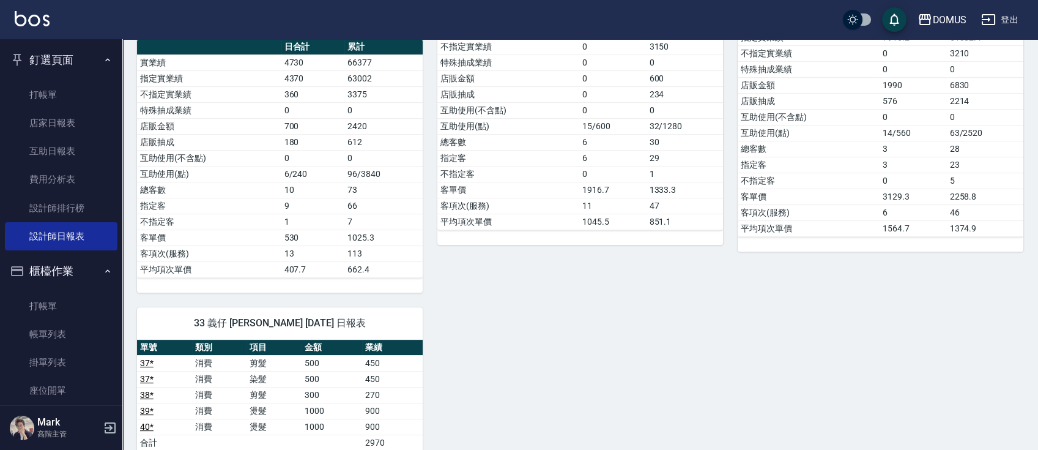
scroll to position [1185, 0]
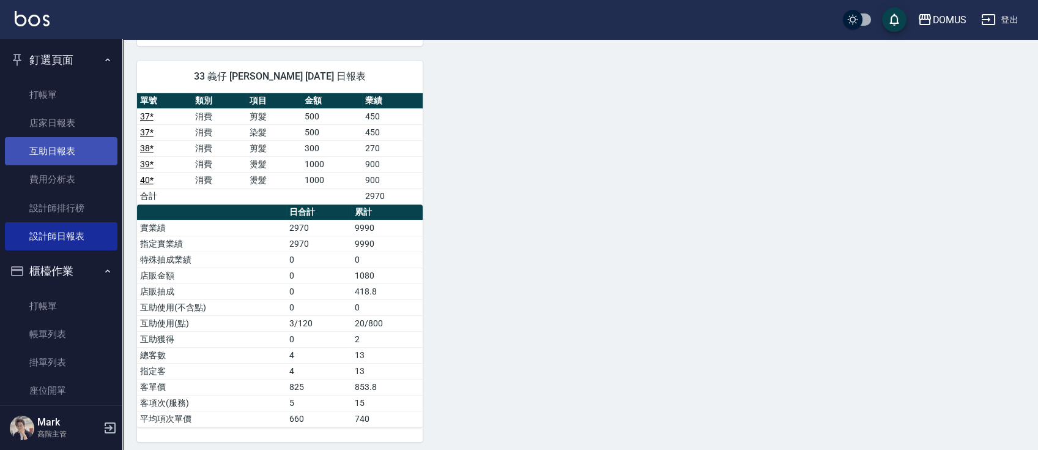
click at [31, 153] on link "互助日報表" at bounding box center [61, 151] width 113 height 28
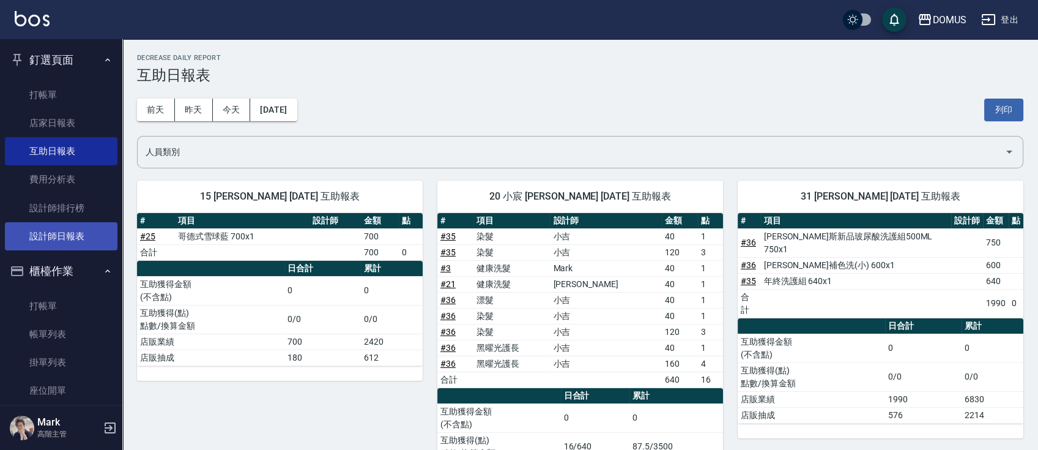
click at [69, 236] on link "設計師日報表" at bounding box center [61, 236] width 113 height 28
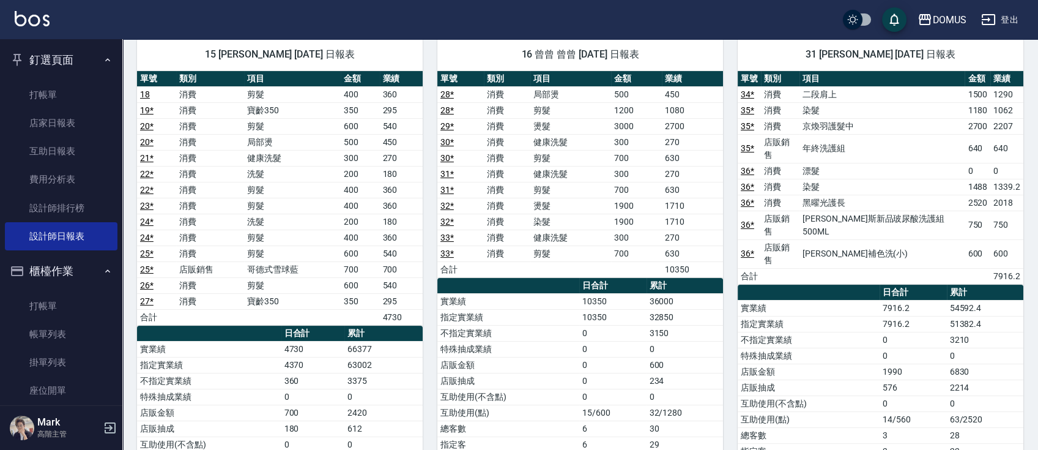
scroll to position [734, 0]
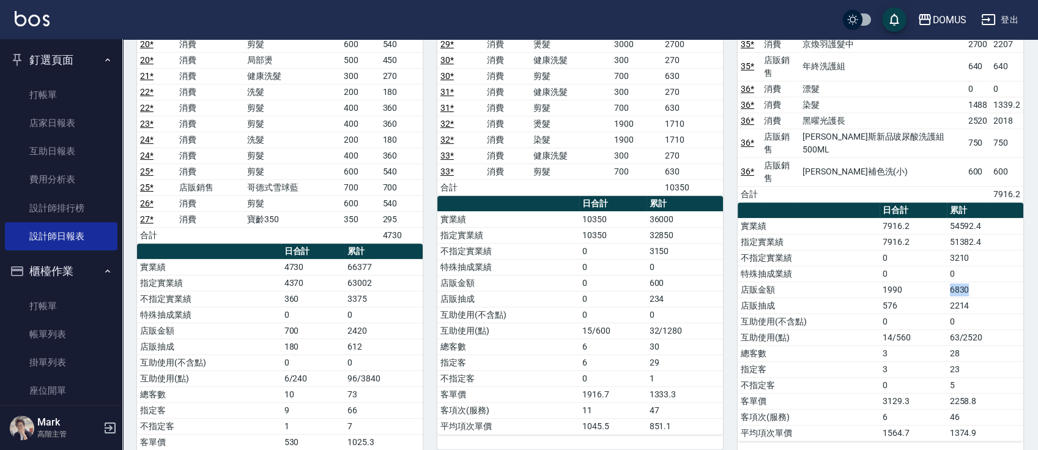
drag, startPoint x: 975, startPoint y: 247, endPoint x: 941, endPoint y: 248, distance: 34.3
click at [941, 281] on tr "店販金額 1990 6830" at bounding box center [881, 289] width 286 height 16
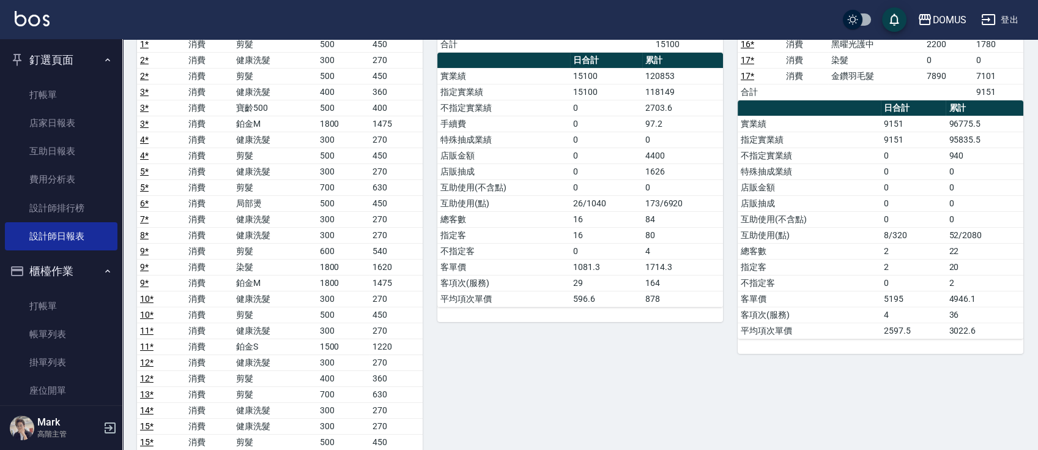
scroll to position [163, 0]
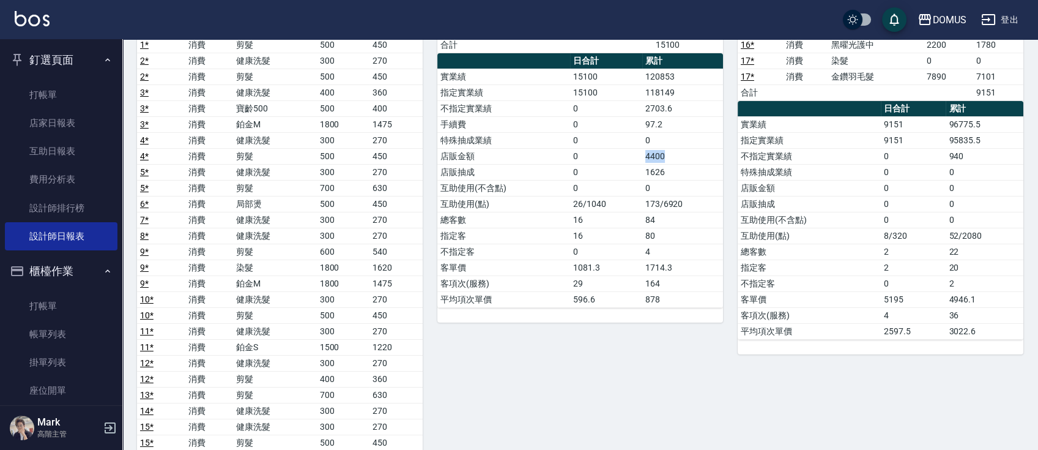
drag, startPoint x: 680, startPoint y: 156, endPoint x: 603, endPoint y: 155, distance: 77.1
click at [603, 155] on tr "店販金額 0 4400" at bounding box center [580, 156] width 286 height 16
drag, startPoint x: 664, startPoint y: 184, endPoint x: 661, endPoint y: 190, distance: 7.1
click at [663, 185] on td "0" at bounding box center [682, 188] width 81 height 16
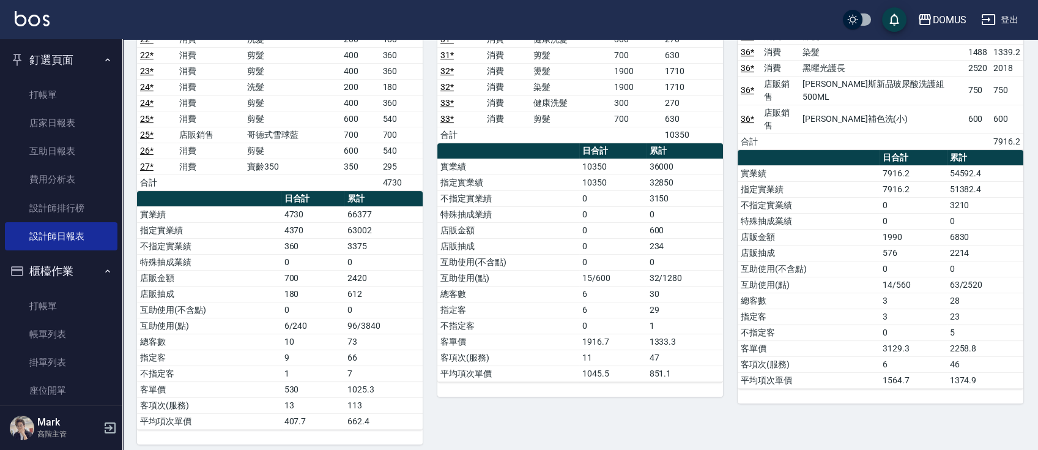
scroll to position [1060, 0]
